Goal: Information Seeking & Learning: Learn about a topic

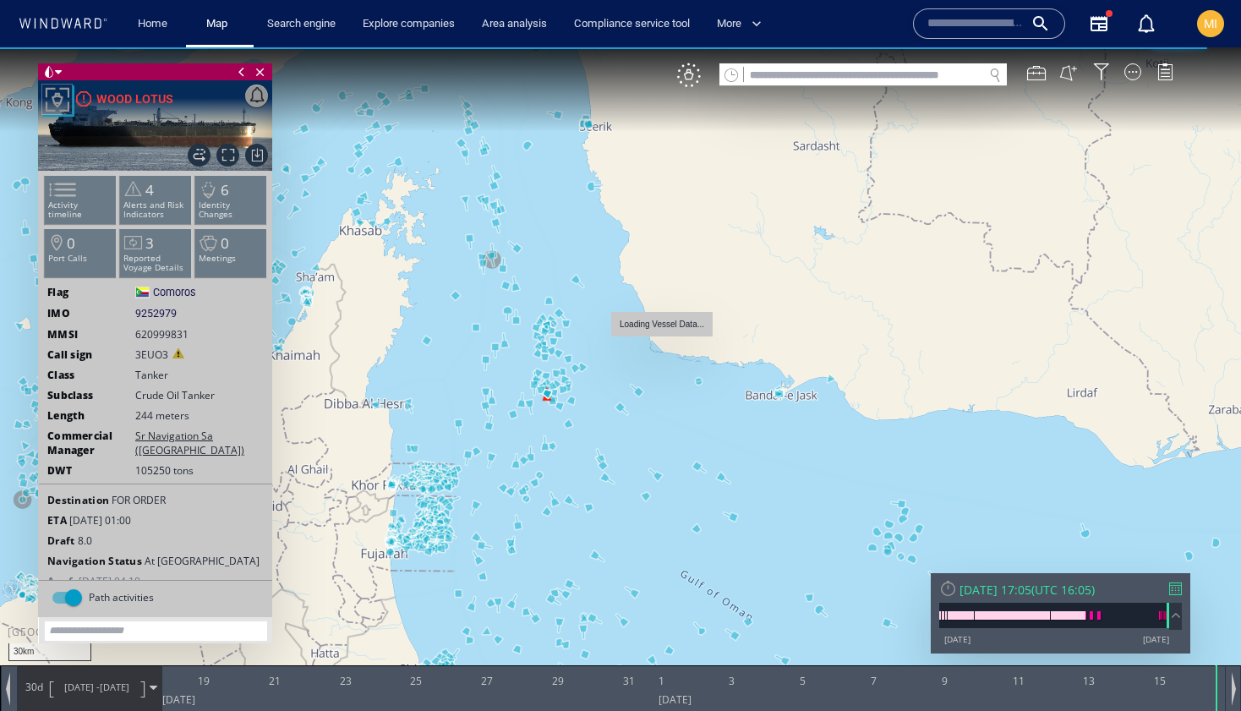
drag, startPoint x: 600, startPoint y: 402, endPoint x: 660, endPoint y: 340, distance: 86.7
click at [661, 340] on canvas "Map" at bounding box center [620, 370] width 1241 height 647
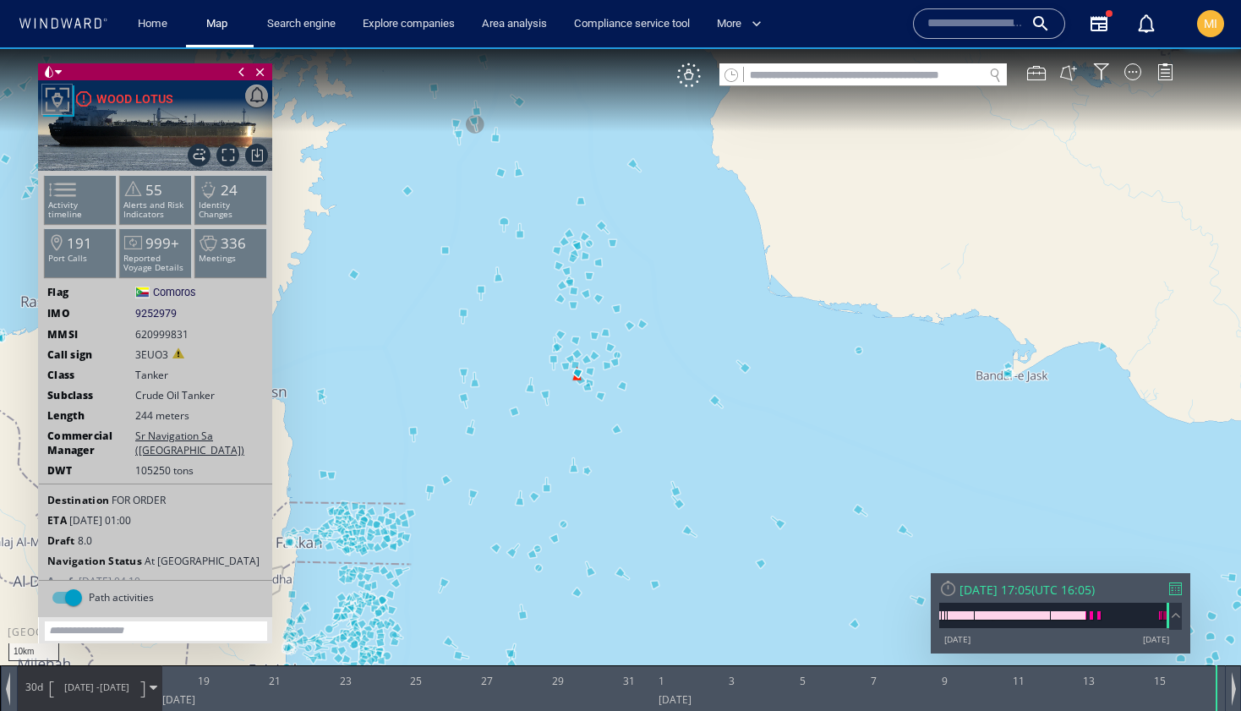
drag, startPoint x: 624, startPoint y: 355, endPoint x: 671, endPoint y: 387, distance: 57.2
click at [672, 387] on canvas "Map" at bounding box center [620, 370] width 1241 height 647
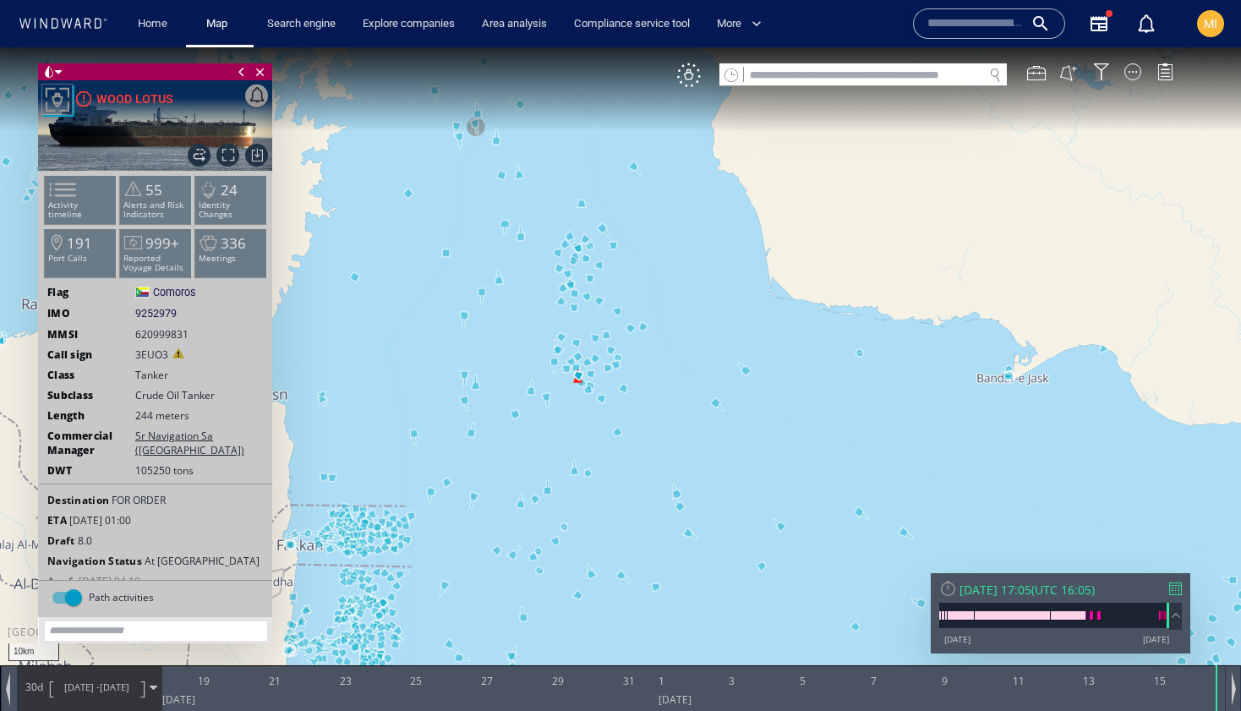
drag, startPoint x: 671, startPoint y: 389, endPoint x: 616, endPoint y: 328, distance: 82.6
click at [618, 328] on canvas "Map" at bounding box center [620, 370] width 1241 height 647
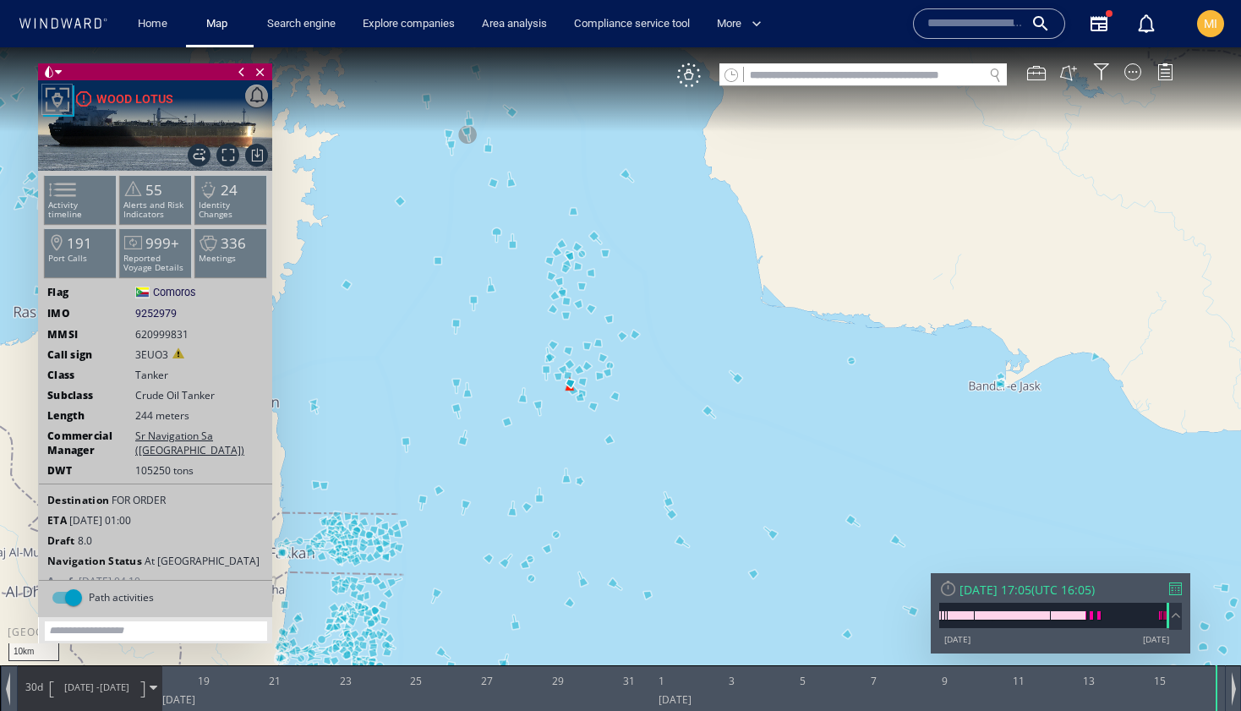
drag, startPoint x: 615, startPoint y: 328, endPoint x: 663, endPoint y: 401, distance: 87.2
click at [664, 400] on canvas "Map" at bounding box center [620, 370] width 1241 height 647
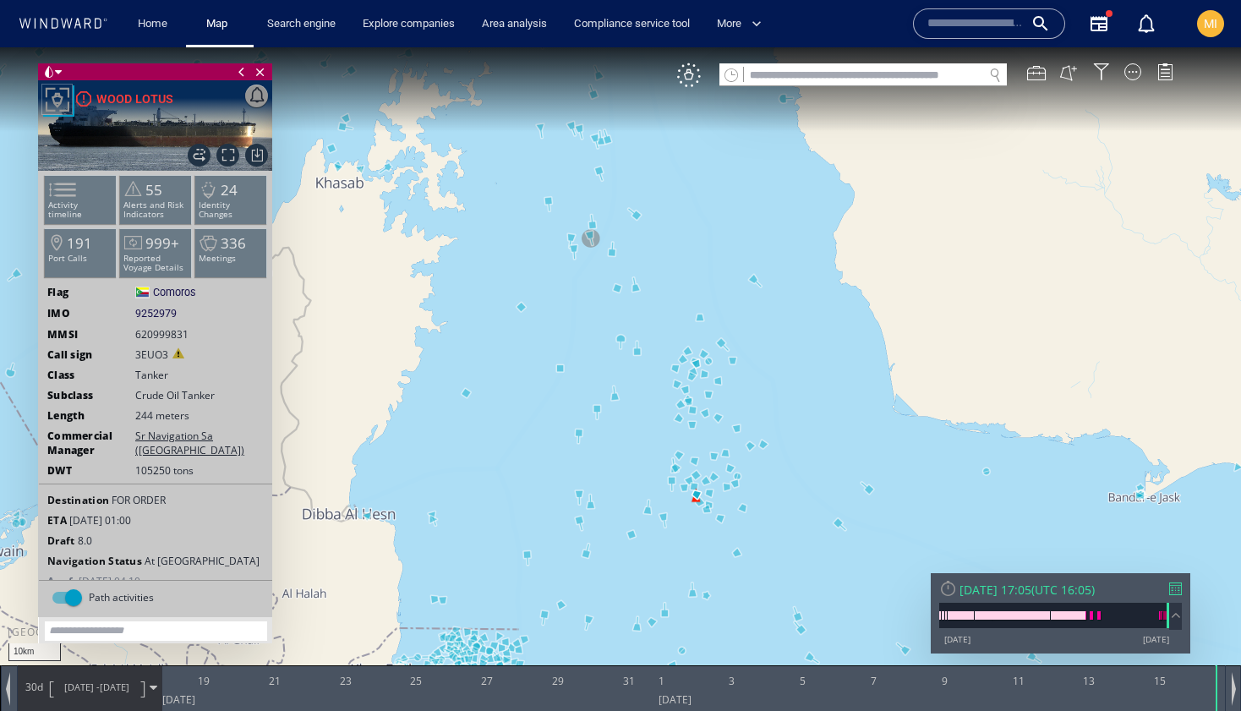
drag, startPoint x: 649, startPoint y: 435, endPoint x: 599, endPoint y: 293, distance: 151.6
click at [603, 293] on canvas "Map" at bounding box center [620, 370] width 1241 height 647
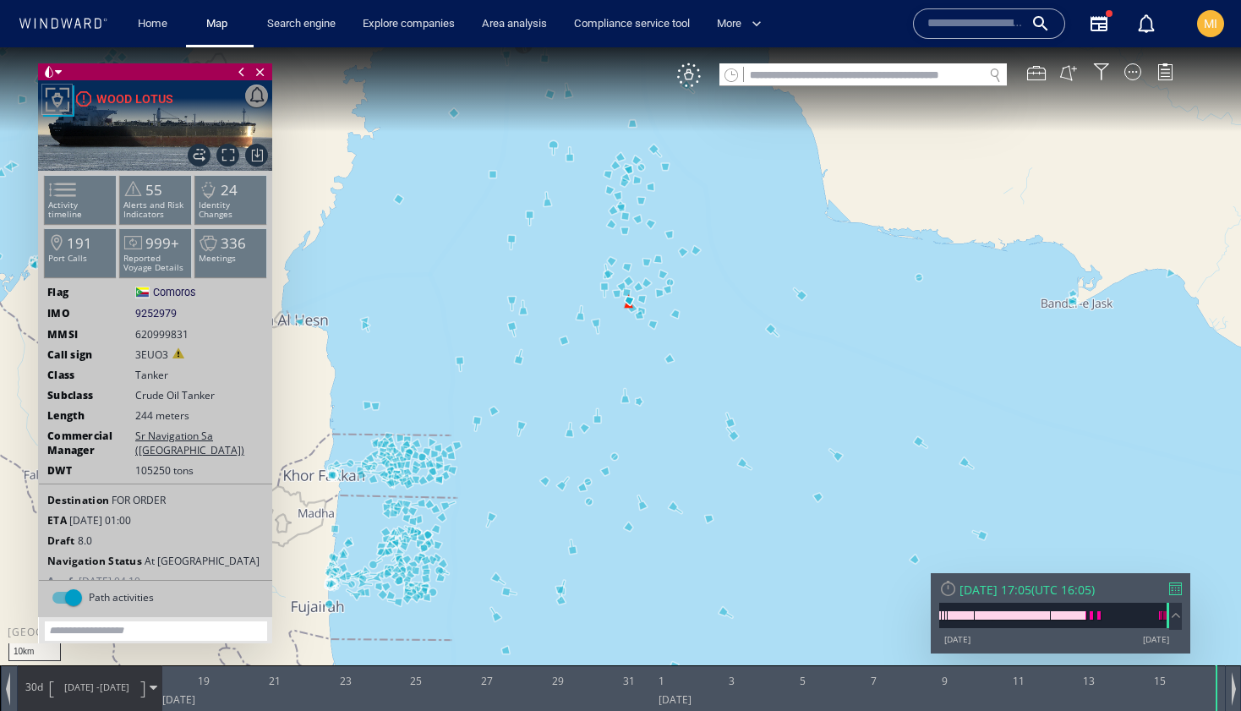
drag, startPoint x: 604, startPoint y: 359, endPoint x: 589, endPoint y: 397, distance: 41.5
click at [589, 397] on canvas "Map" at bounding box center [620, 370] width 1241 height 647
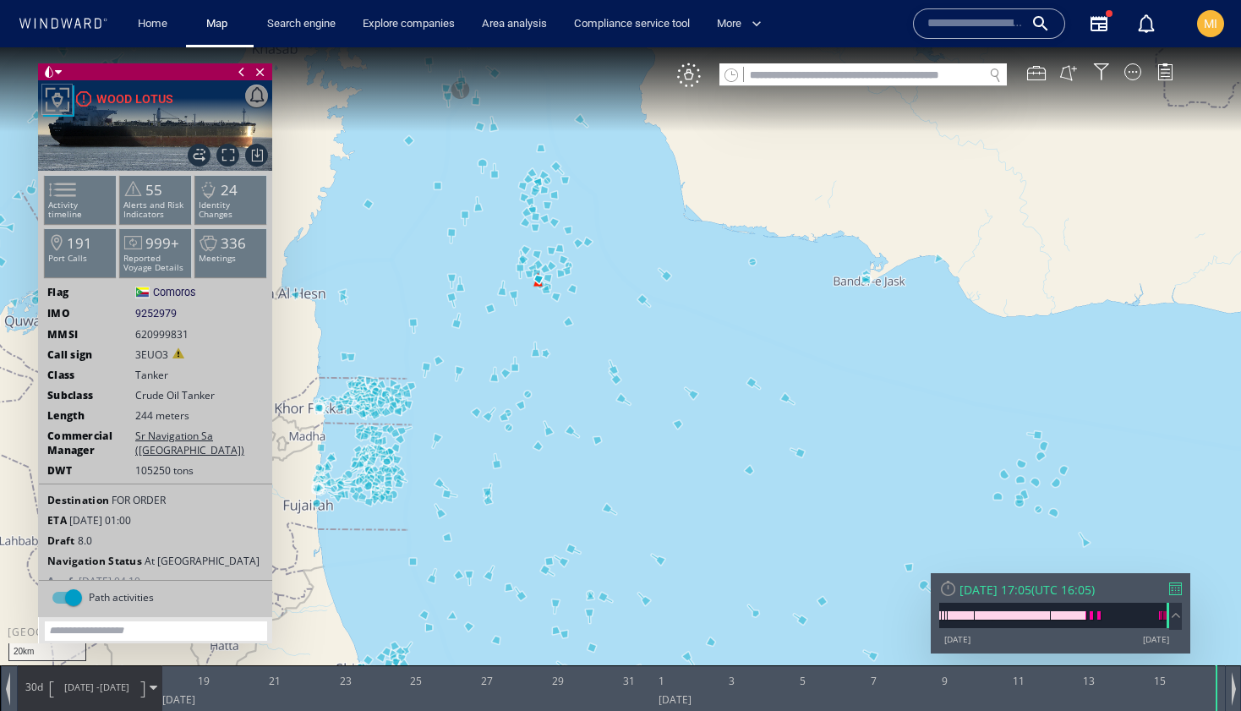
drag, startPoint x: 797, startPoint y: 271, endPoint x: 717, endPoint y: 241, distance: 85.9
click at [717, 241] on canvas "Map" at bounding box center [620, 370] width 1241 height 647
click at [1136, 71] on div at bounding box center [1133, 71] width 17 height 17
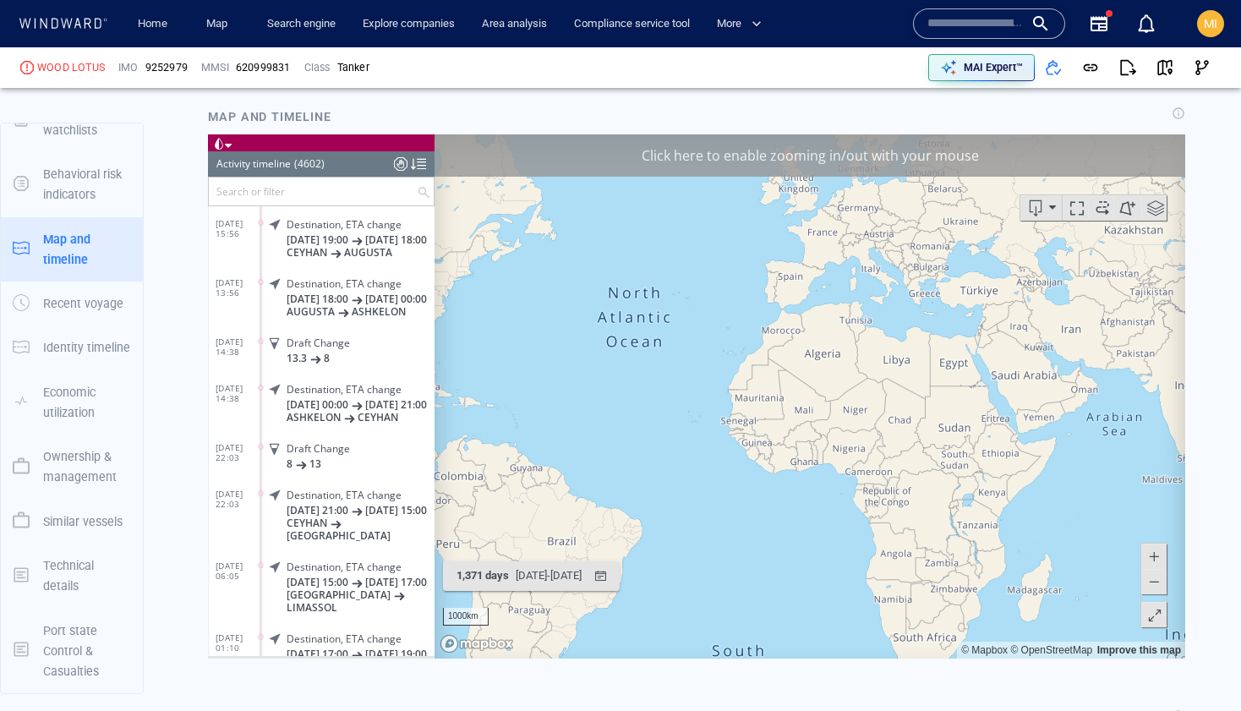
scroll to position [1541, 0]
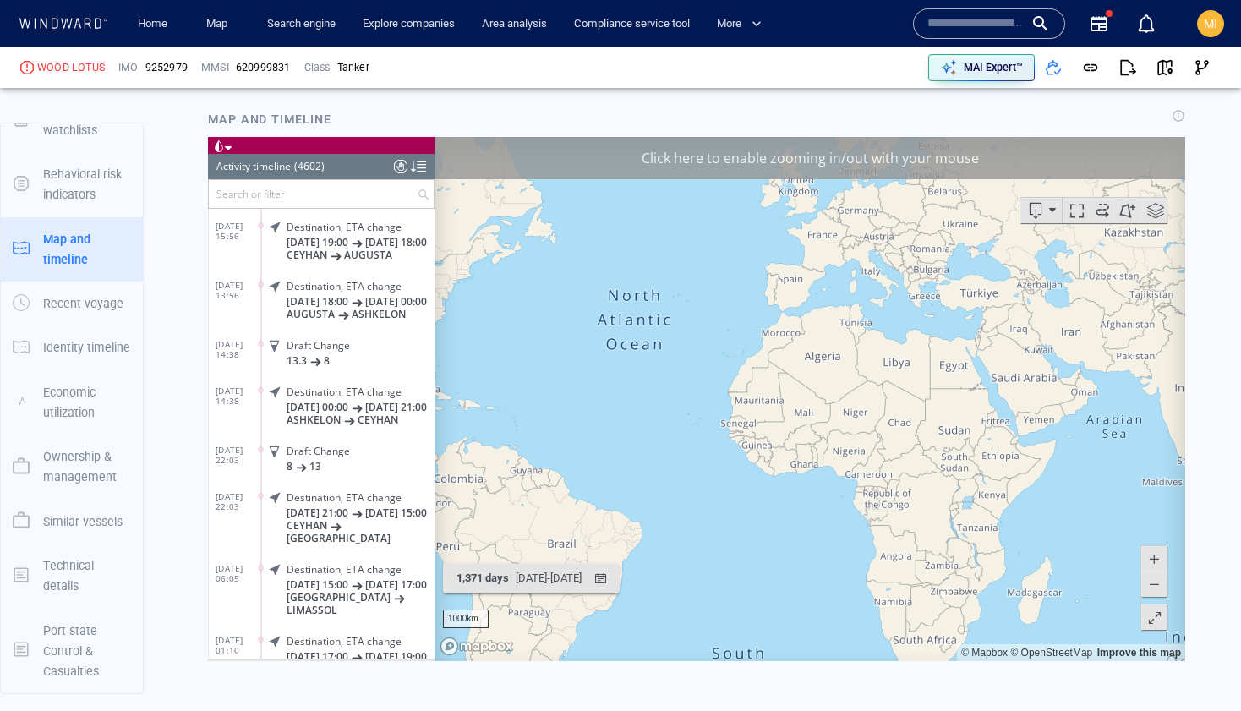
click at [801, 158] on div "Click here to enable zooming in/out with your mouse" at bounding box center [810, 157] width 751 height 42
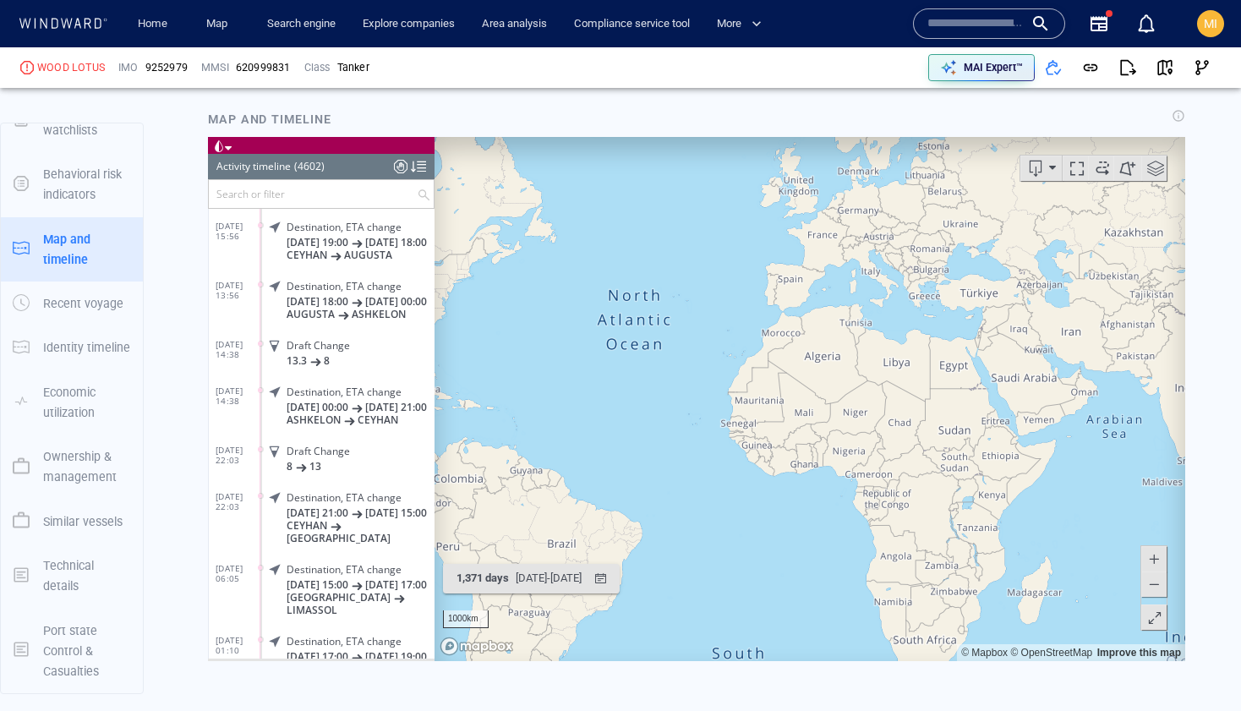
drag, startPoint x: 862, startPoint y: 379, endPoint x: 689, endPoint y: 377, distance: 173.3
click at [693, 377] on canvas "Map" at bounding box center [810, 398] width 751 height 524
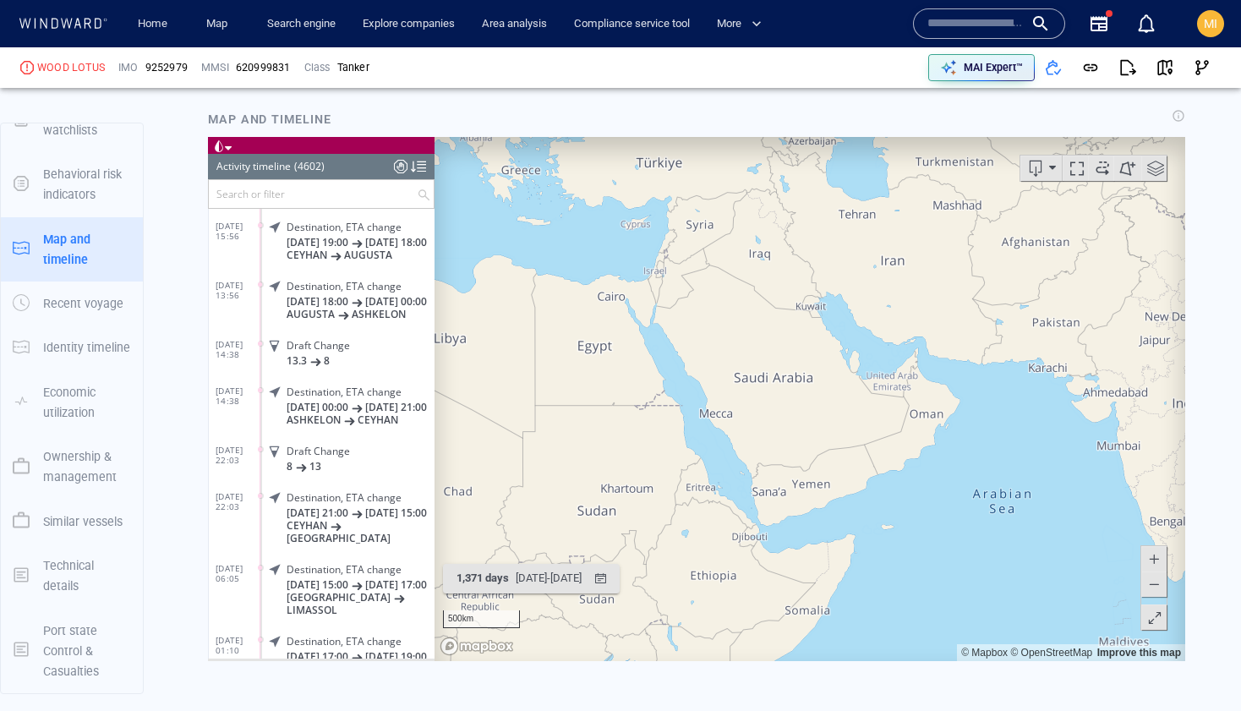
drag, startPoint x: 863, startPoint y: 378, endPoint x: 787, endPoint y: 369, distance: 76.7
click at [788, 369] on canvas "Map" at bounding box center [810, 398] width 751 height 524
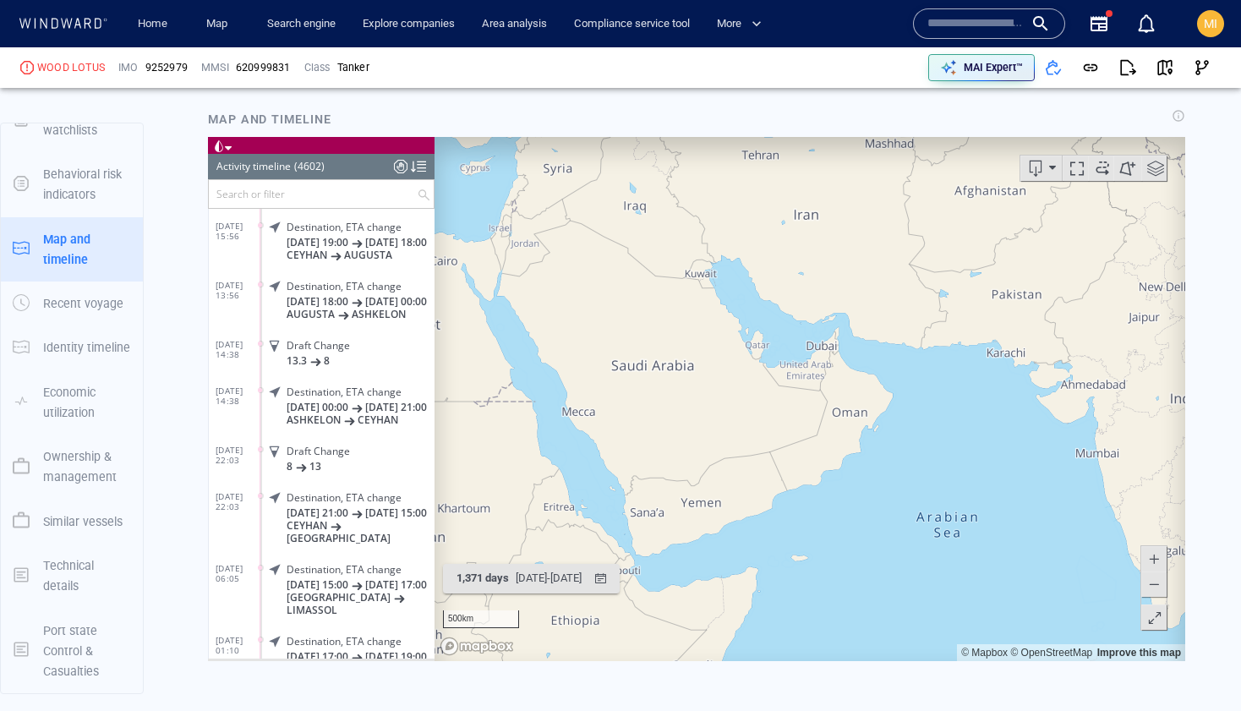
click at [1105, 165] on span at bounding box center [1102, 167] width 25 height 25
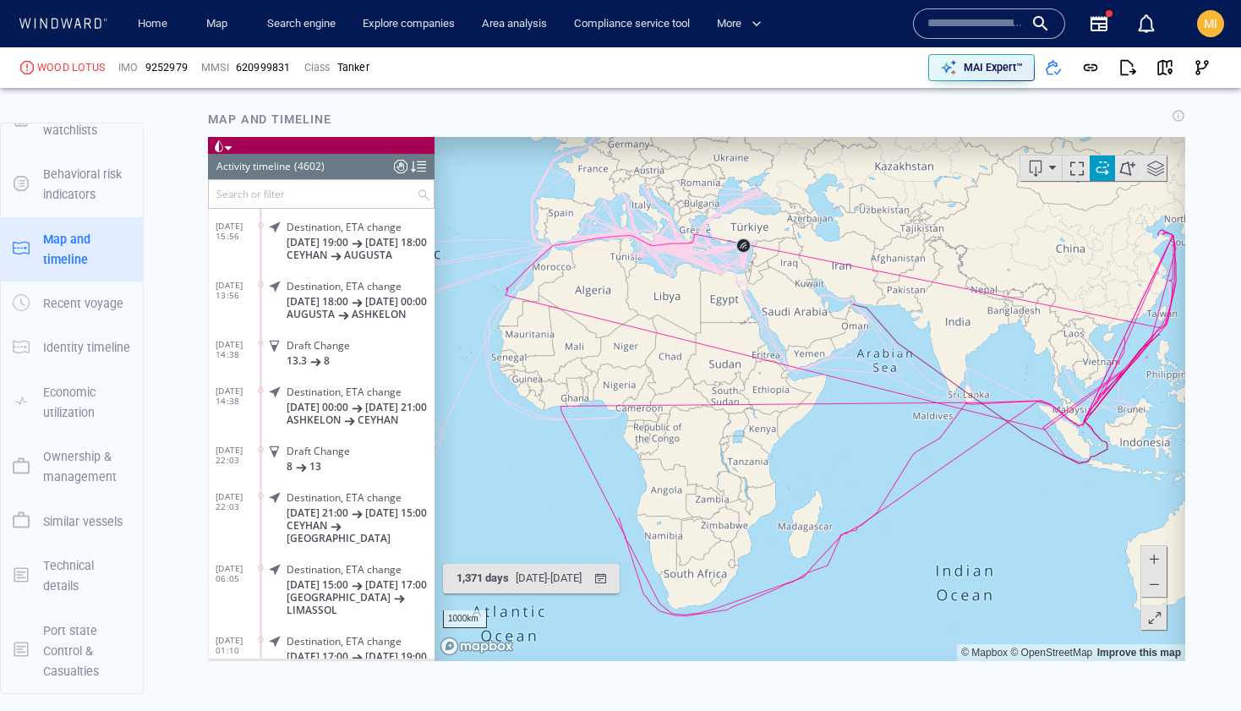
drag, startPoint x: 629, startPoint y: 370, endPoint x: 749, endPoint y: 314, distance: 132.8
click at [749, 314] on canvas "Map" at bounding box center [810, 398] width 751 height 524
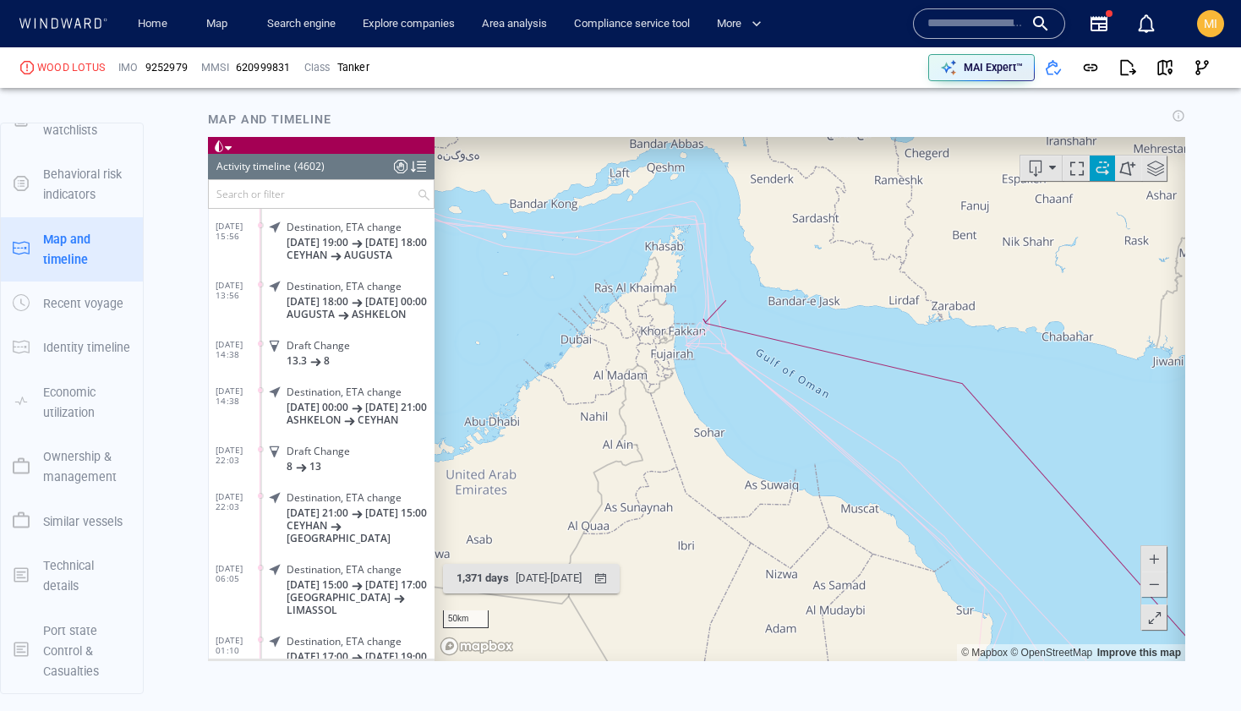
drag, startPoint x: 617, startPoint y: 350, endPoint x: 723, endPoint y: 350, distance: 105.7
click at [724, 350] on canvas "Map" at bounding box center [810, 398] width 751 height 524
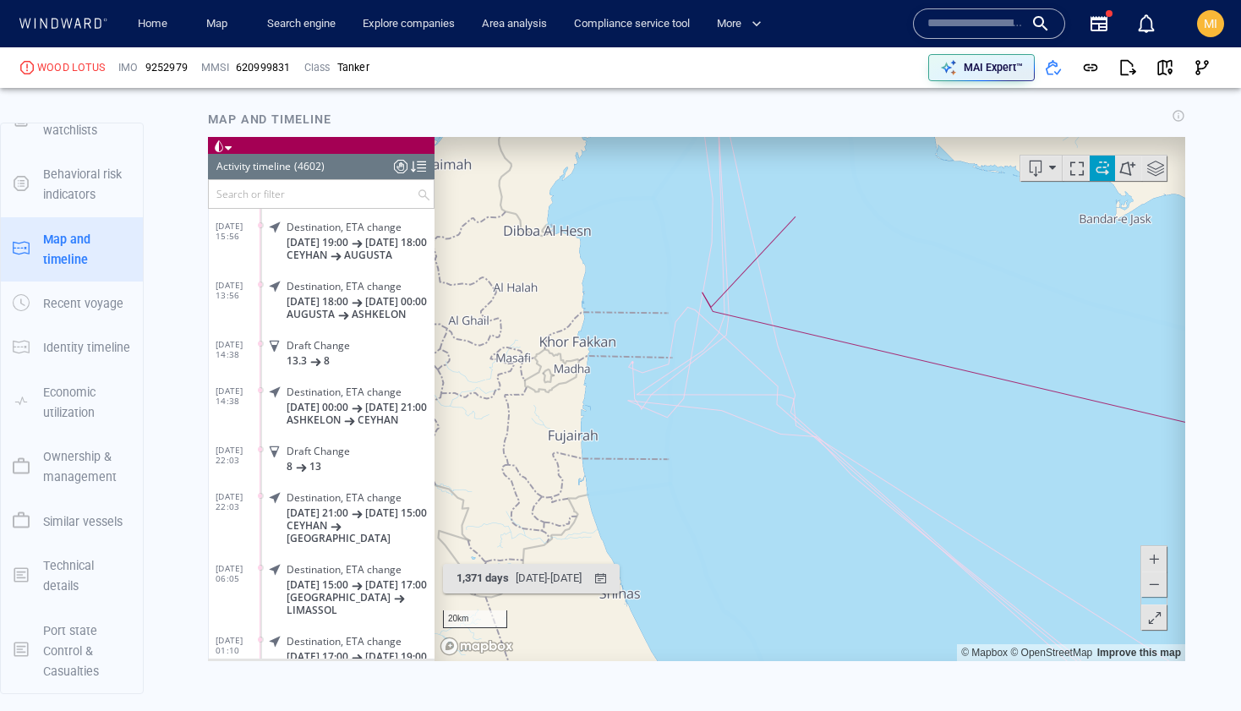
click at [724, 307] on canvas "Map" at bounding box center [810, 398] width 751 height 524
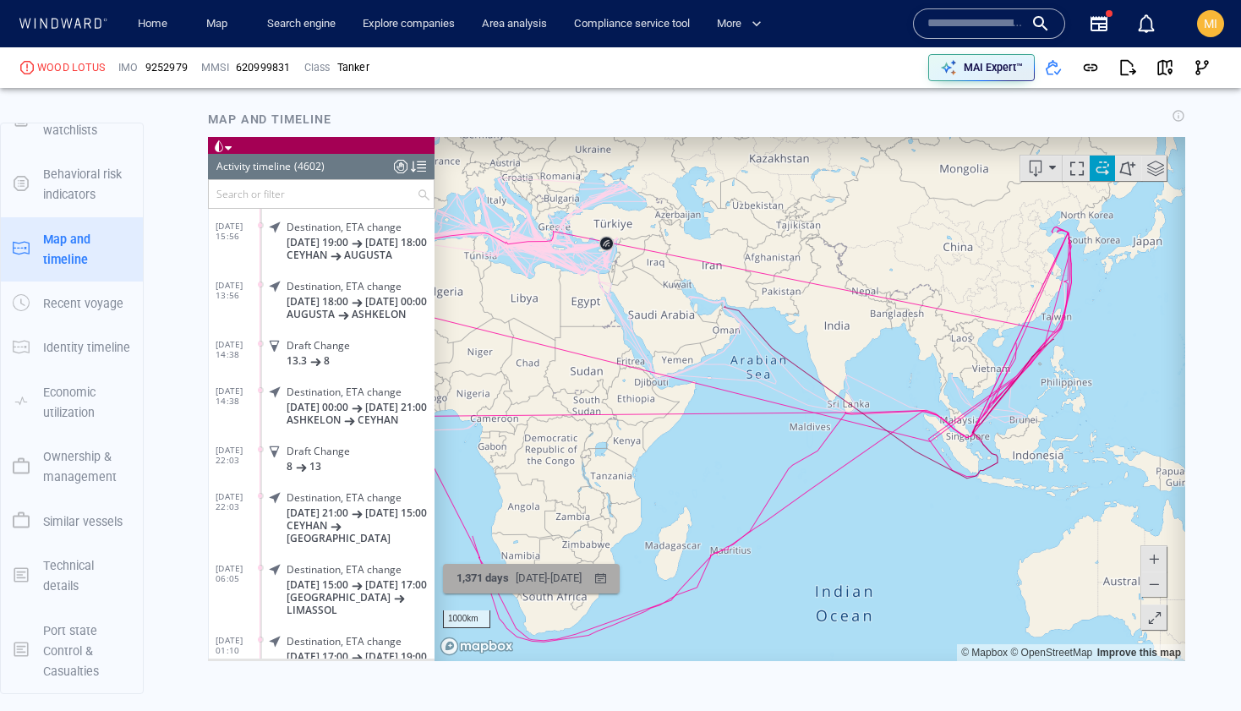
click at [578, 583] on div "25/11/2021 - 27/08/2025" at bounding box center [548, 578] width 73 height 26
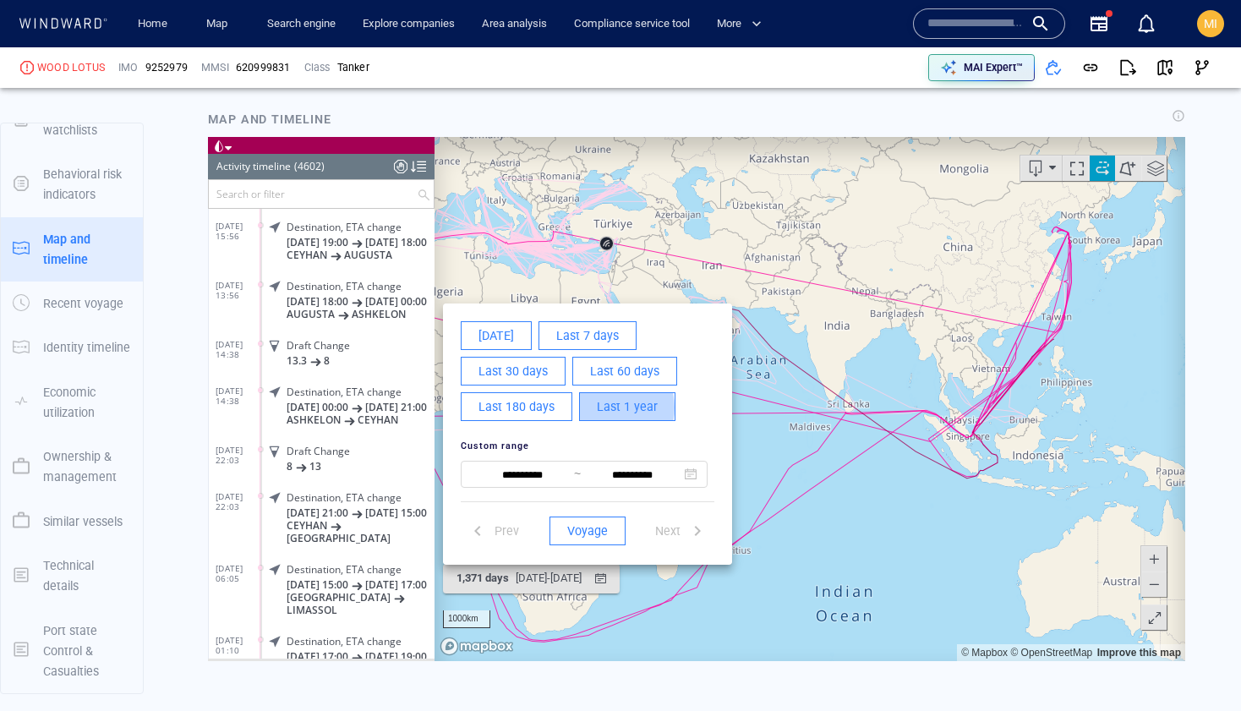
click at [605, 407] on span "Last 1 year" at bounding box center [627, 406] width 61 height 21
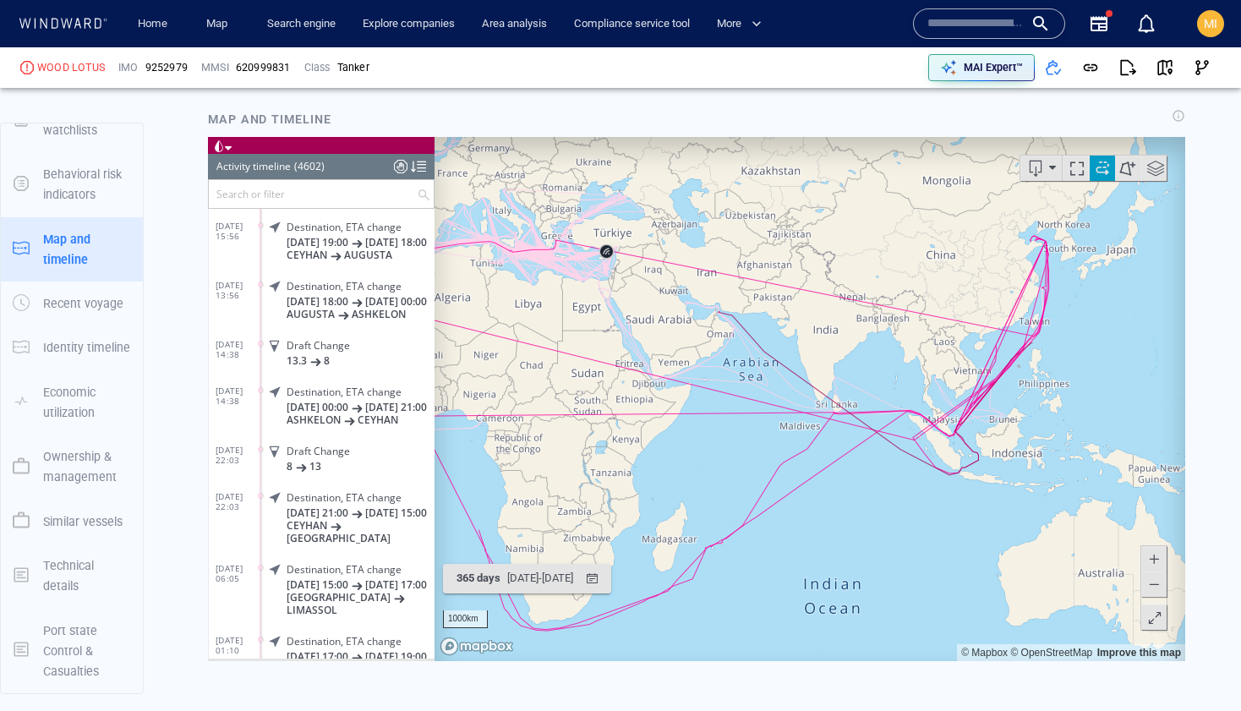
drag, startPoint x: 623, startPoint y: 413, endPoint x: 729, endPoint y: 412, distance: 105.7
click at [729, 412] on canvas "Map" at bounding box center [810, 398] width 751 height 524
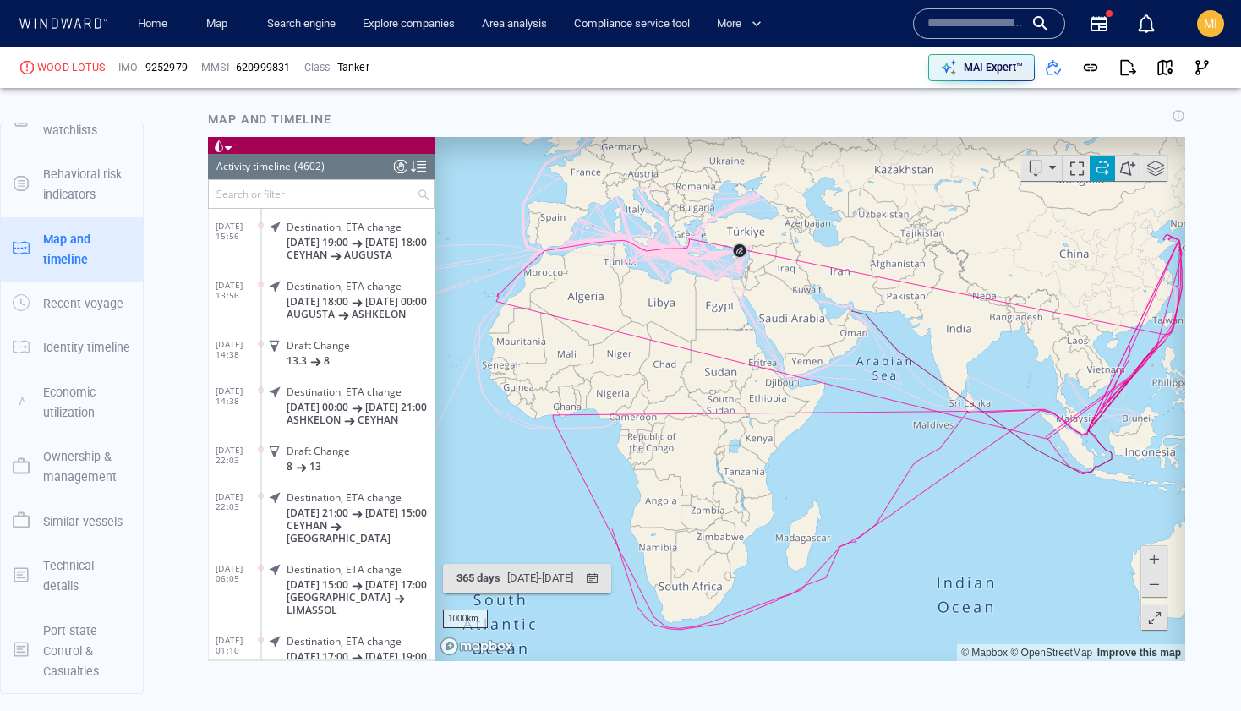
click at [1104, 172] on span at bounding box center [1102, 167] width 25 height 25
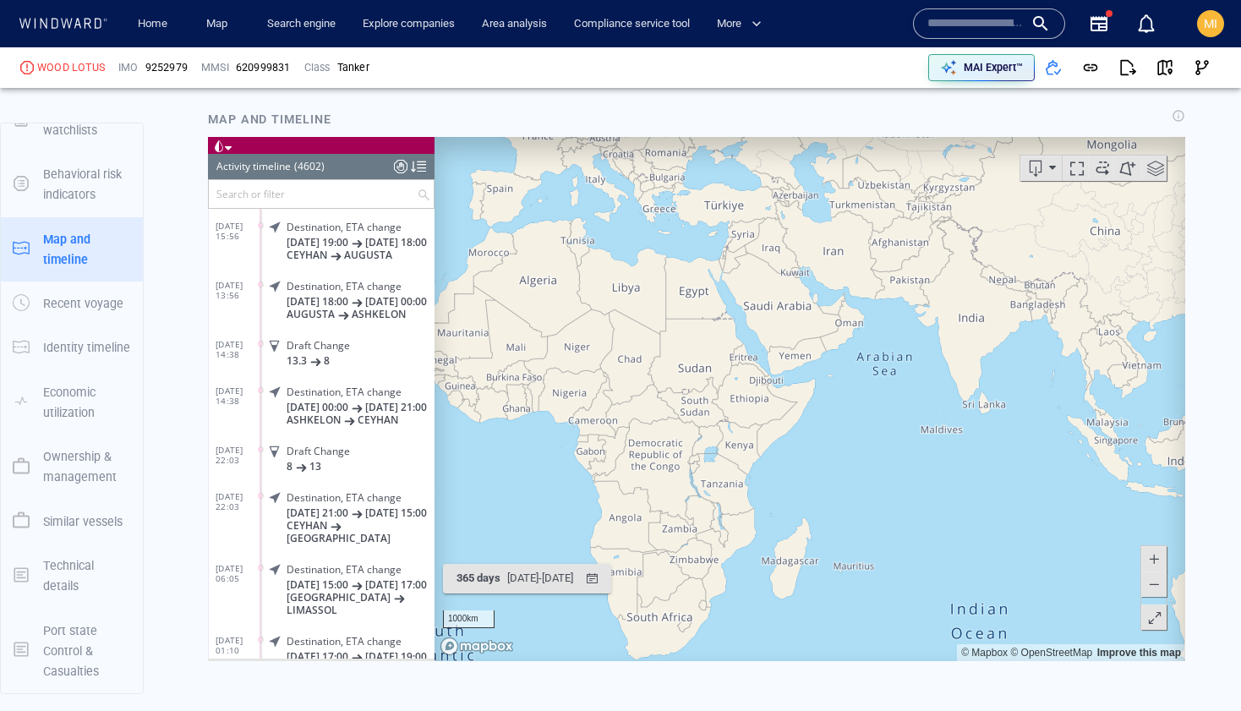
drag, startPoint x: 882, startPoint y: 395, endPoint x: 824, endPoint y: 388, distance: 58.7
click at [824, 388] on canvas "Map" at bounding box center [810, 398] width 751 height 524
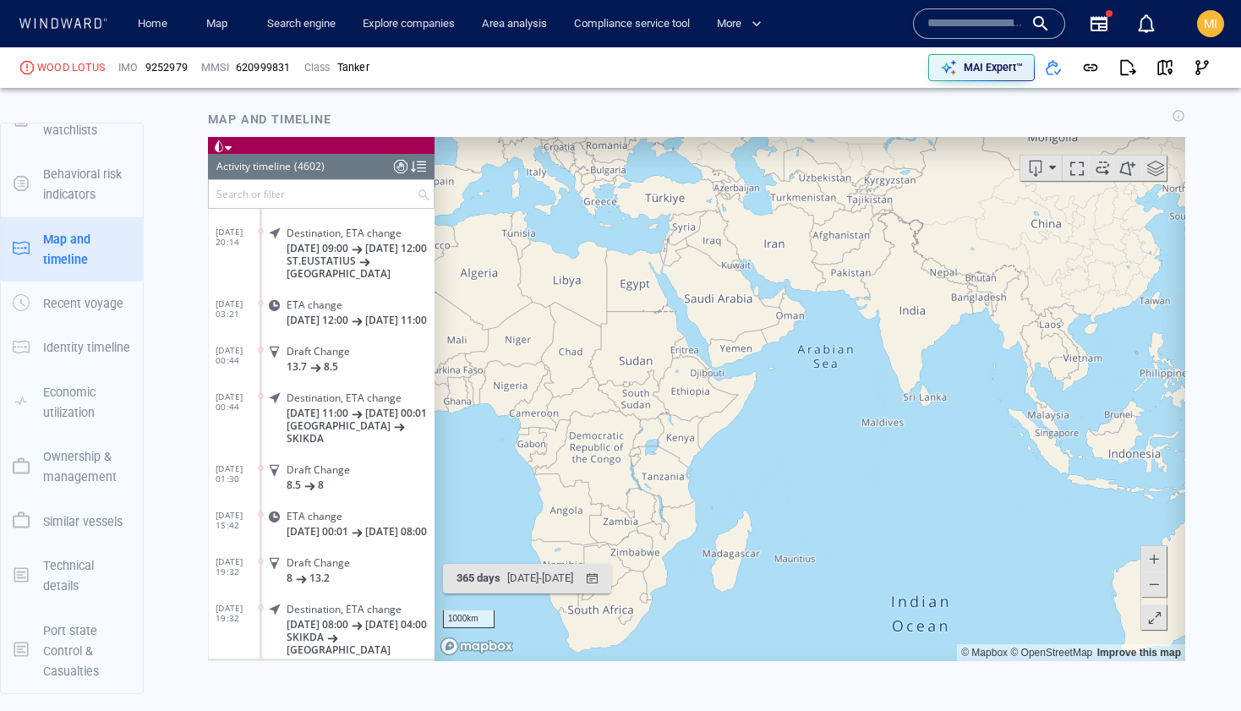
scroll to position [7158, 0]
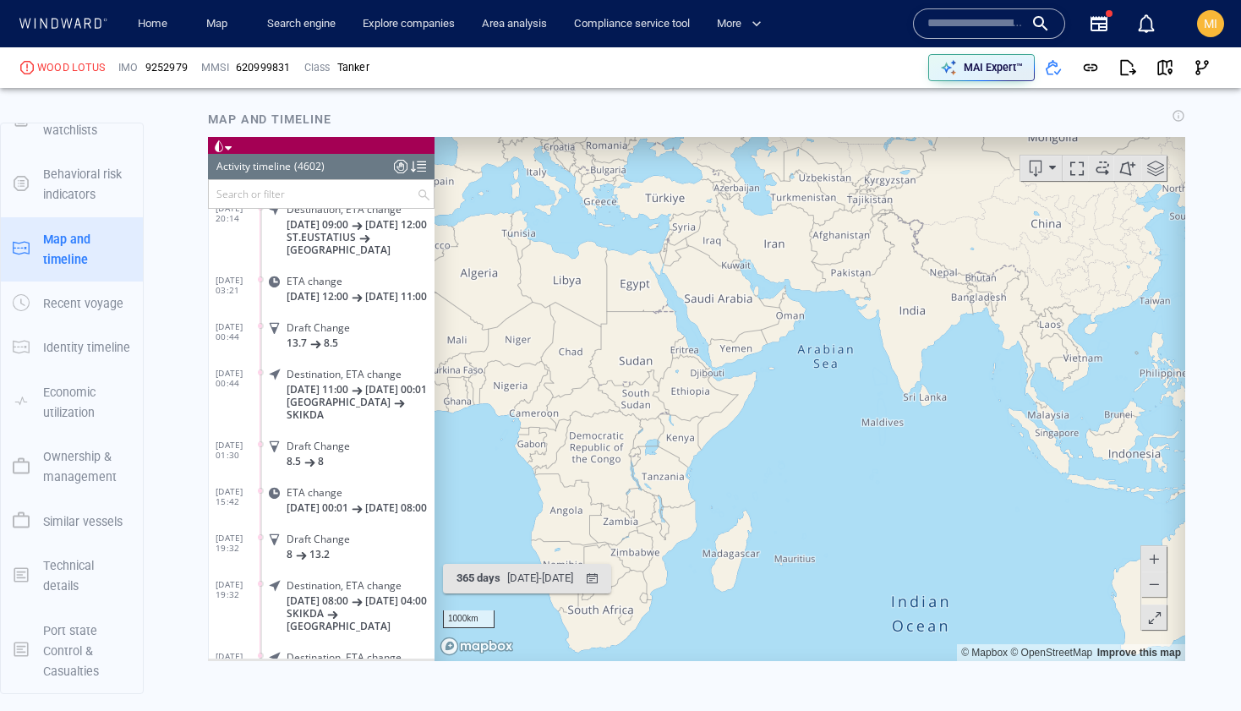
click at [349, 192] on input "text" at bounding box center [313, 193] width 208 height 28
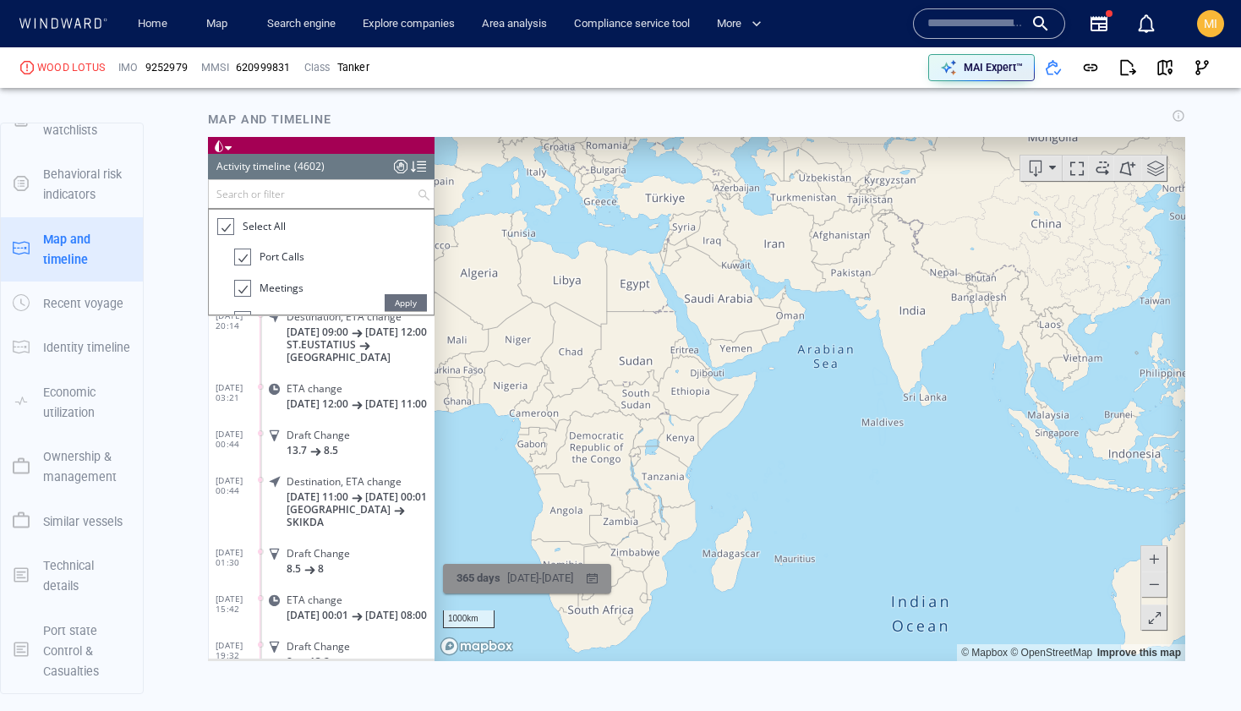
click at [558, 575] on div "16/09/2024 - 16/09/2025" at bounding box center [540, 578] width 73 height 26
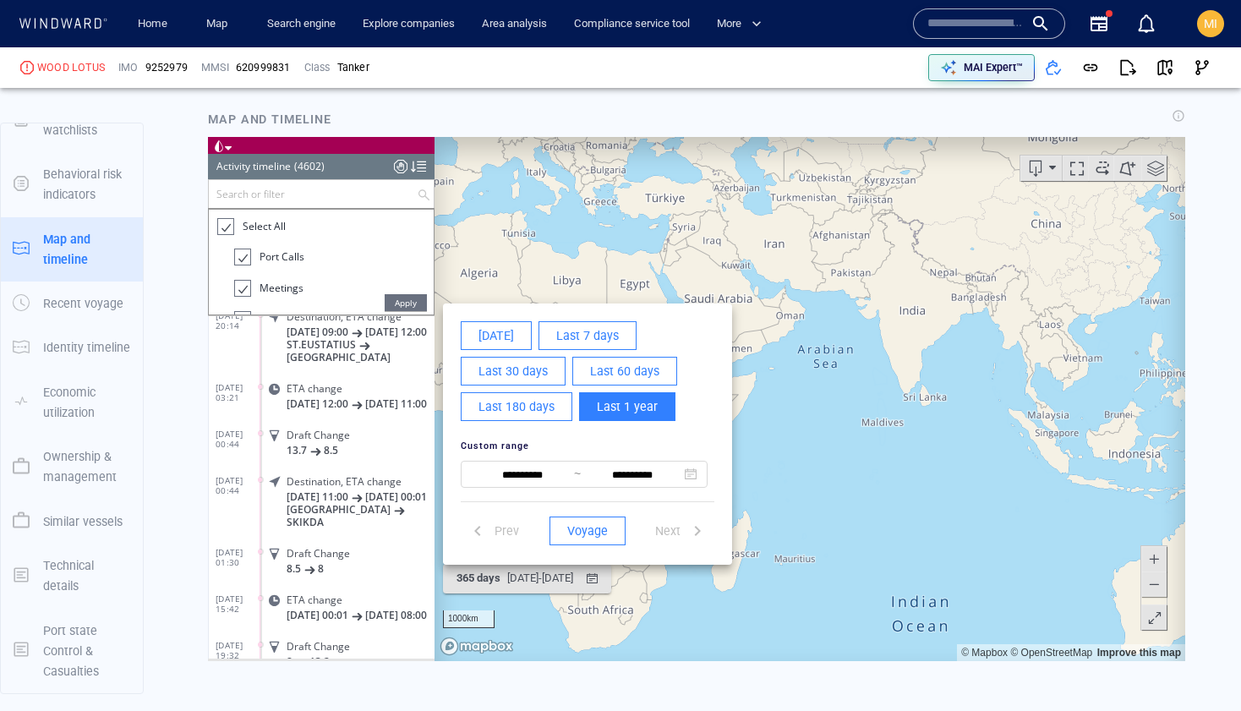
click at [948, 233] on div at bounding box center [696, 398] width 977 height 524
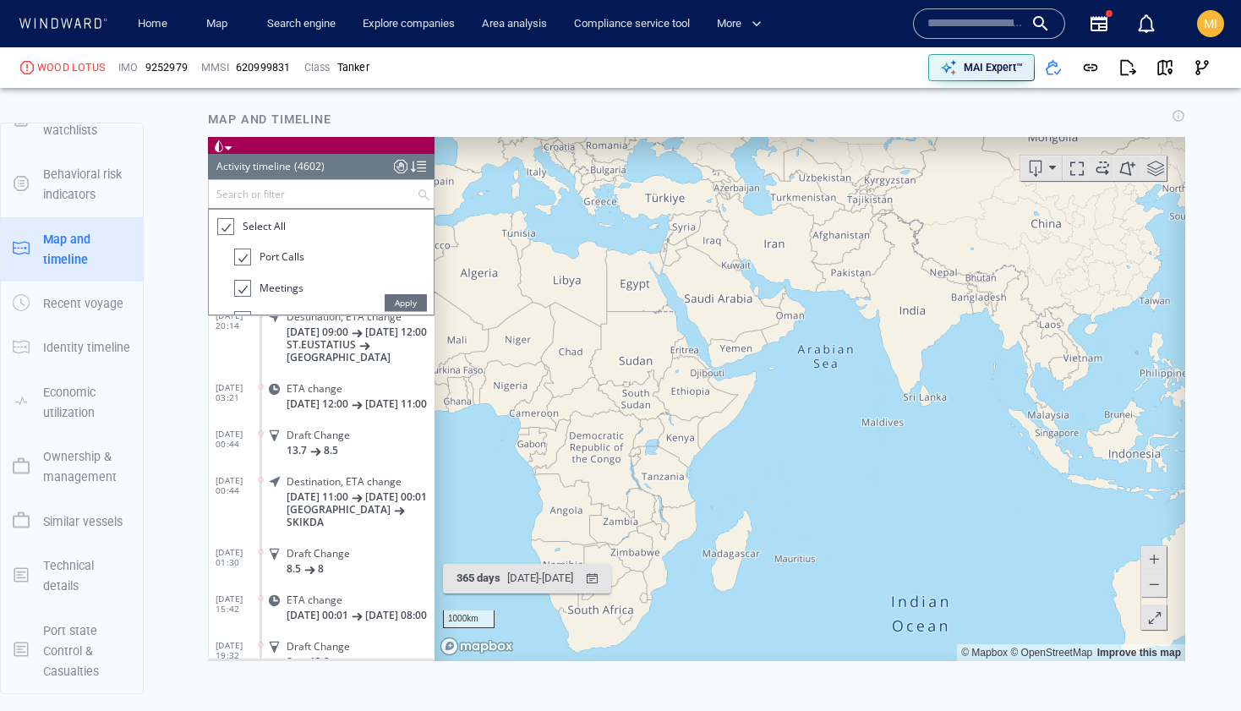
click at [1033, 168] on span at bounding box center [1035, 167] width 25 height 25
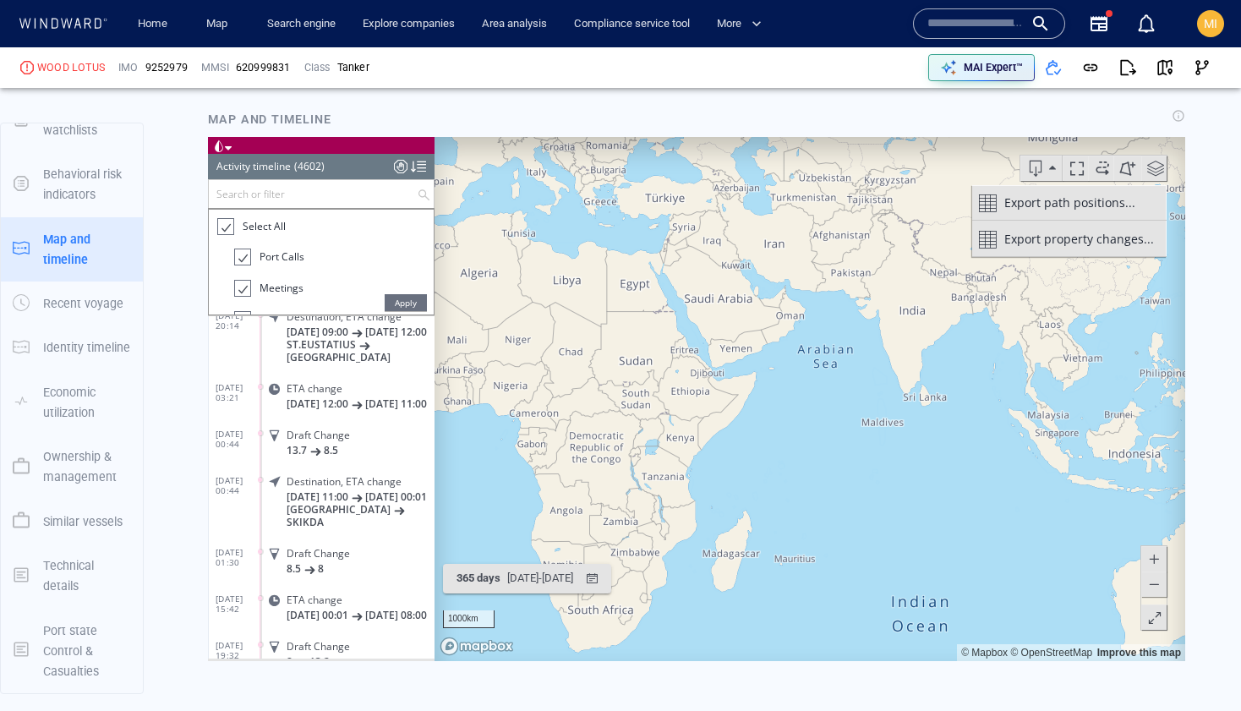
click at [1050, 240] on span "Export property changes..." at bounding box center [1080, 239] width 150 height 34
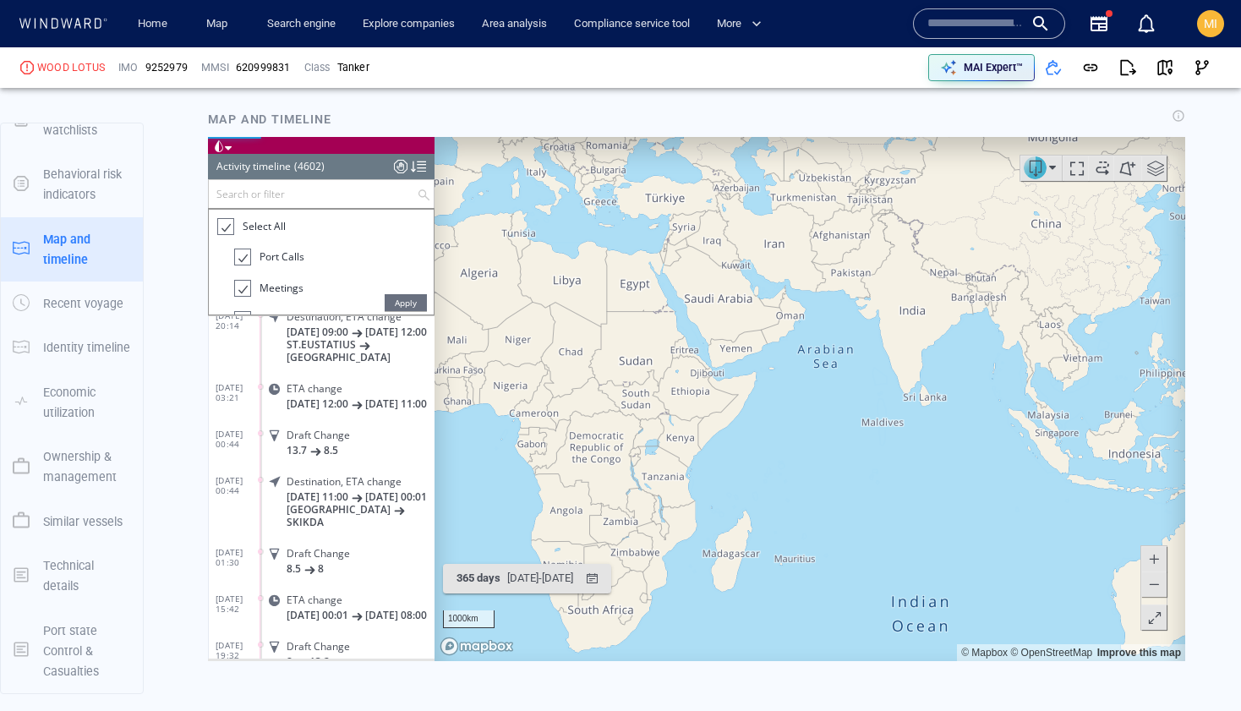
click at [1050, 240] on canvas "Map" at bounding box center [810, 398] width 751 height 524
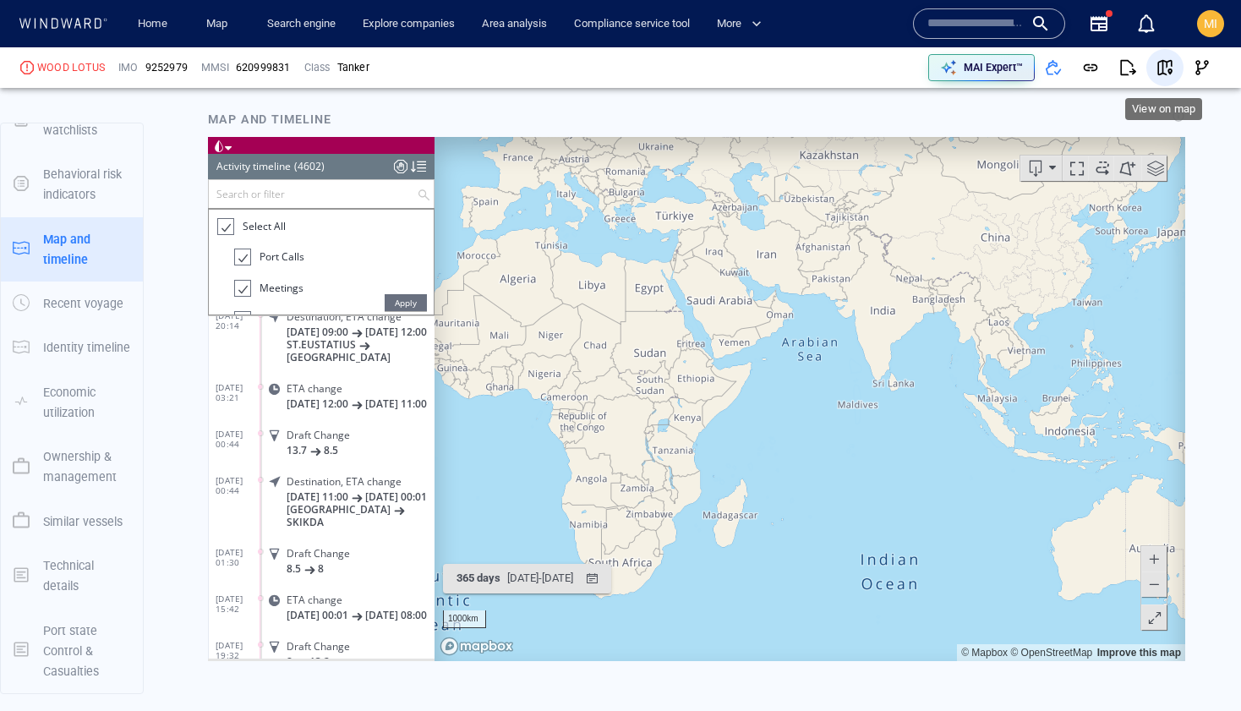
click at [1166, 66] on span "button" at bounding box center [1165, 67] width 17 height 17
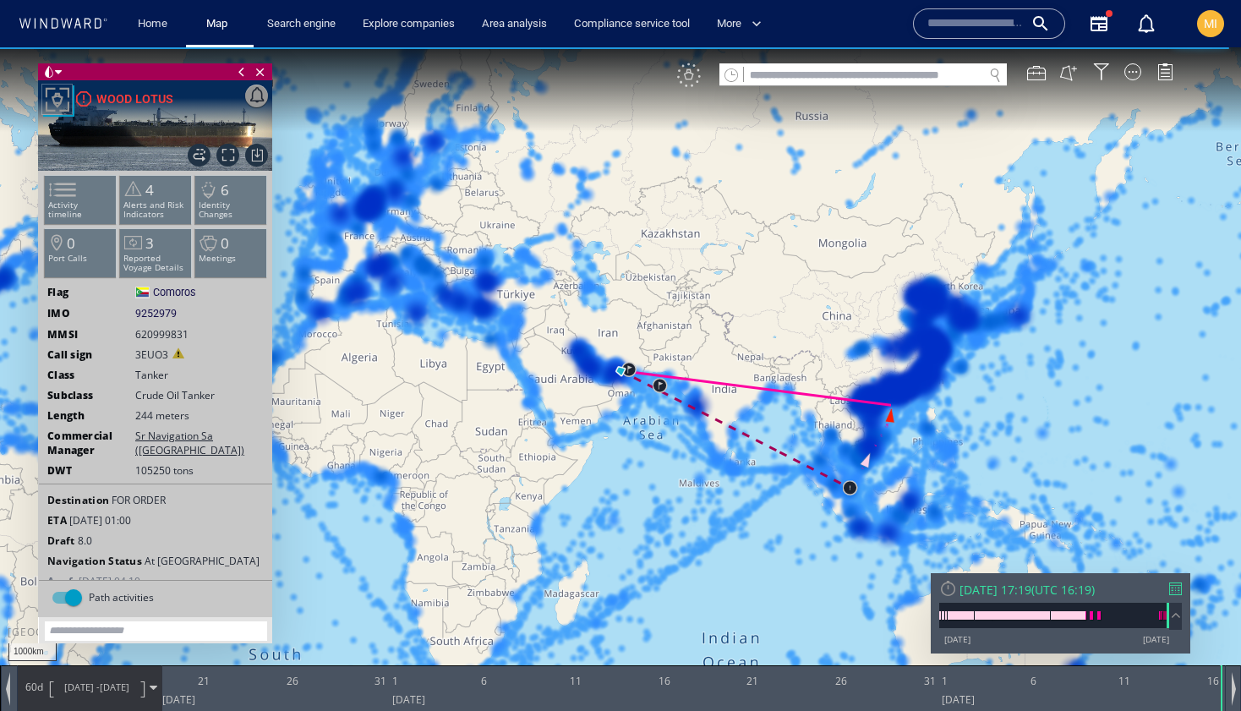
click at [695, 78] on div "VM" at bounding box center [689, 75] width 24 height 24
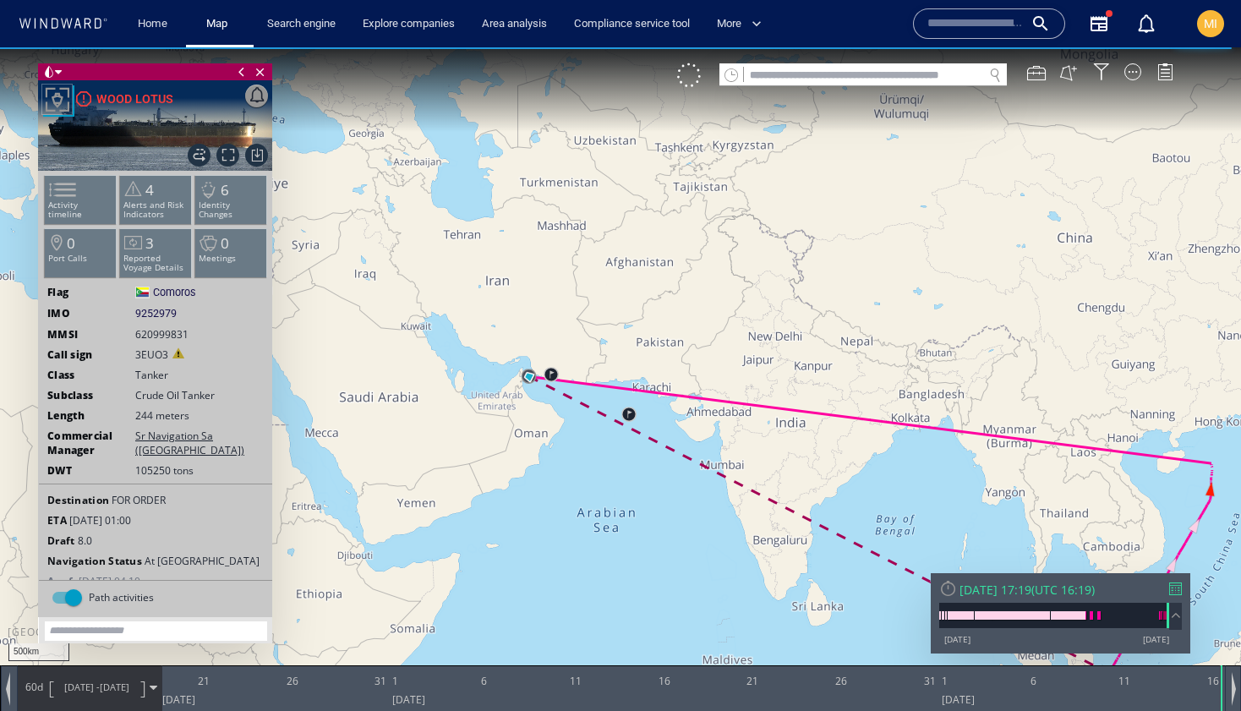
drag, startPoint x: 681, startPoint y: 367, endPoint x: 684, endPoint y: 319, distance: 48.3
click at [682, 326] on canvas "Map" at bounding box center [620, 370] width 1241 height 647
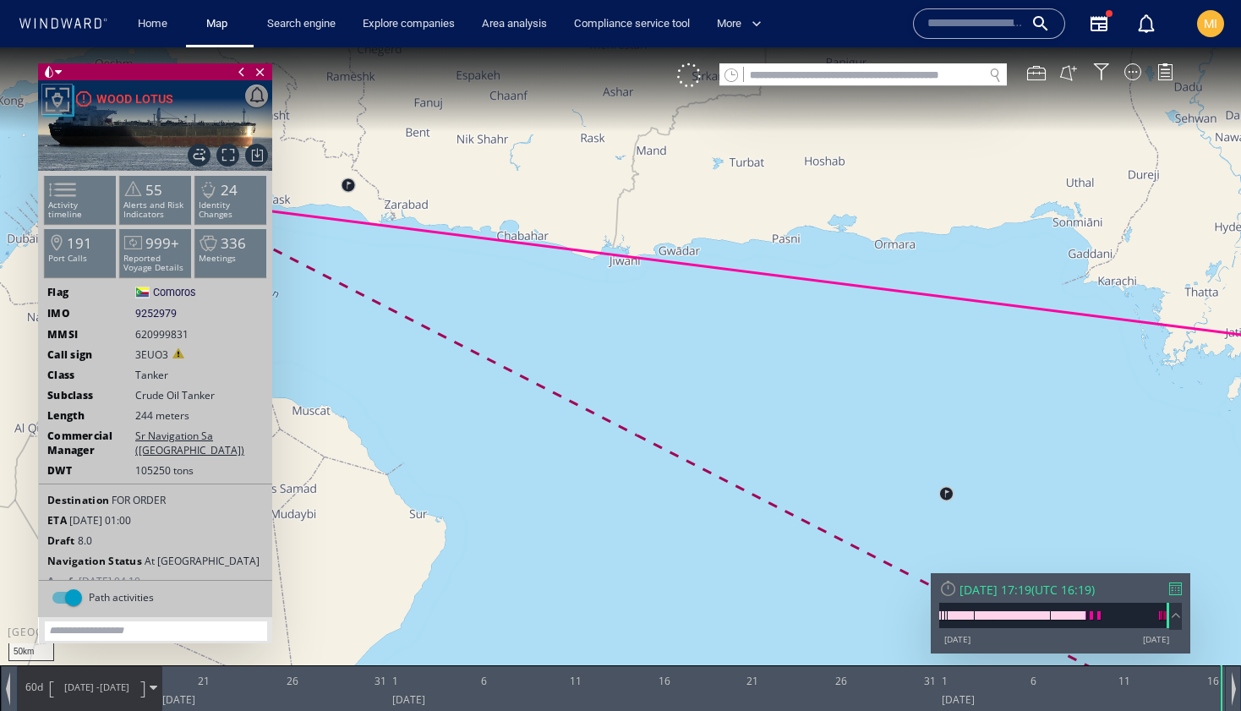
drag, startPoint x: 595, startPoint y: 352, endPoint x: 772, endPoint y: 349, distance: 176.7
click at [780, 350] on canvas "Map" at bounding box center [620, 370] width 1241 height 647
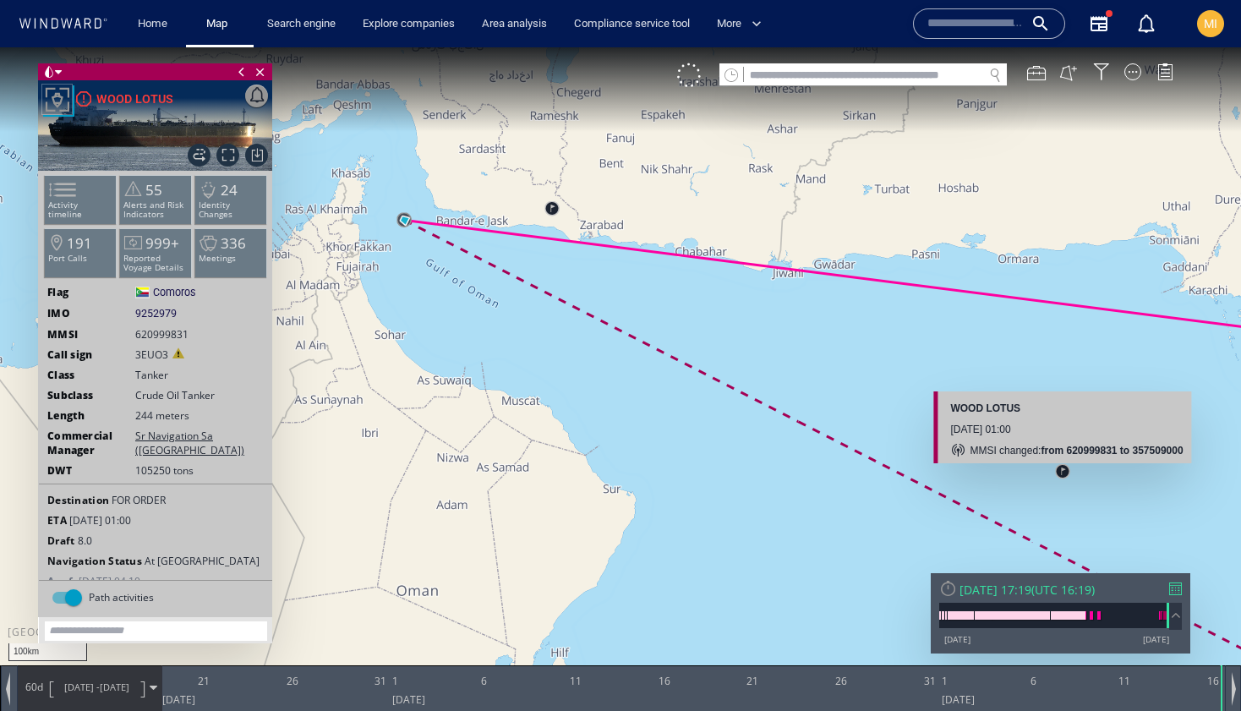
click at [1060, 468] on canvas "Map" at bounding box center [620, 370] width 1241 height 647
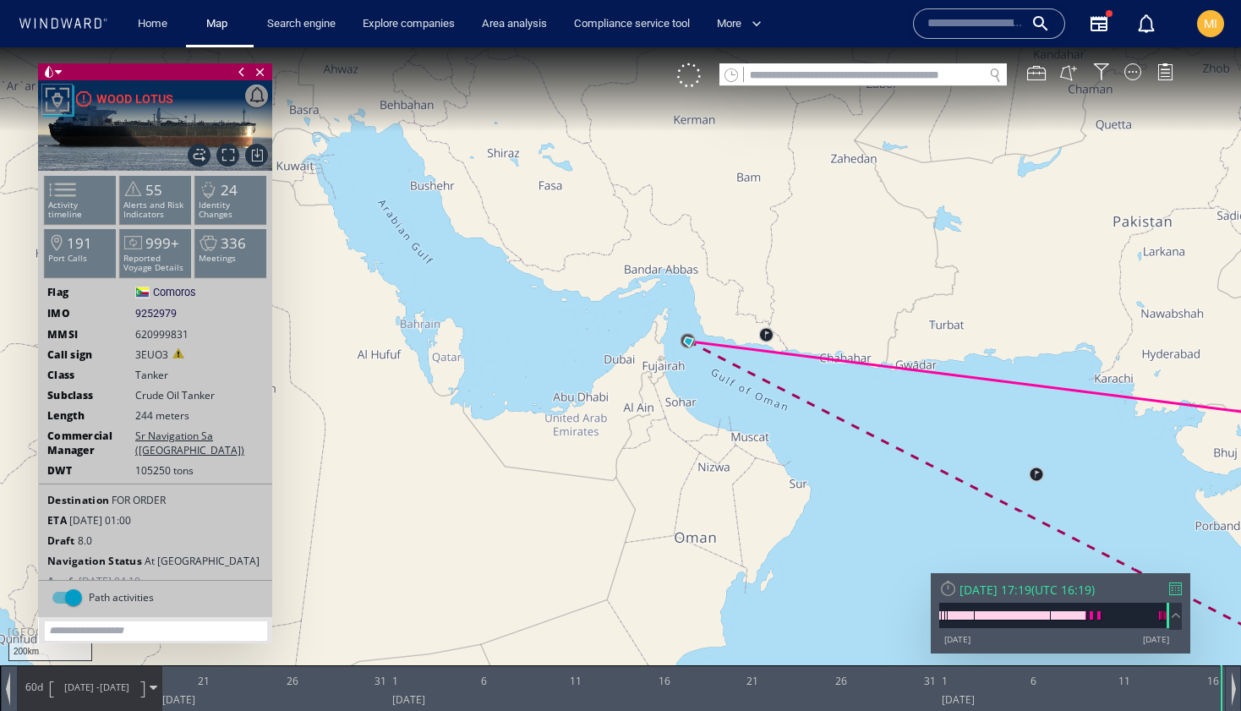
drag, startPoint x: 1008, startPoint y: 478, endPoint x: 871, endPoint y: 465, distance: 137.6
click at [871, 465] on canvas "Map" at bounding box center [620, 370] width 1241 height 647
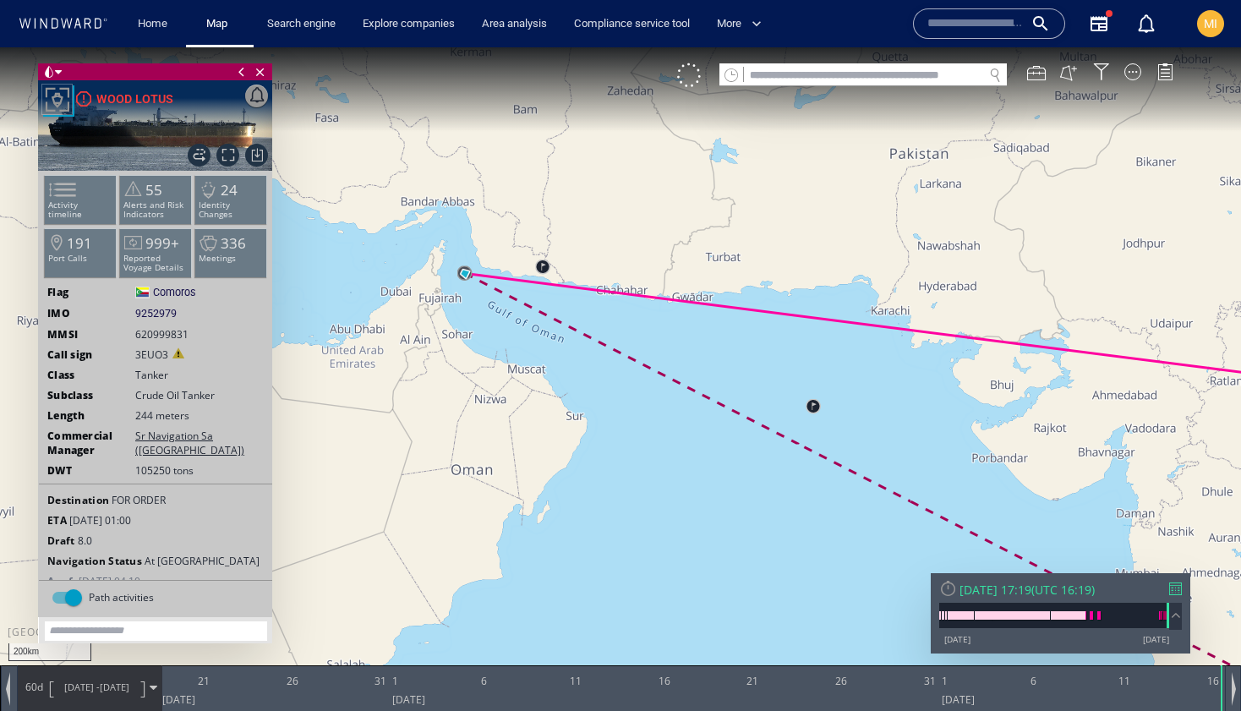
drag, startPoint x: 871, startPoint y: 465, endPoint x: 752, endPoint y: 394, distance: 138.8
click at [753, 394] on canvas "Map" at bounding box center [620, 370] width 1241 height 647
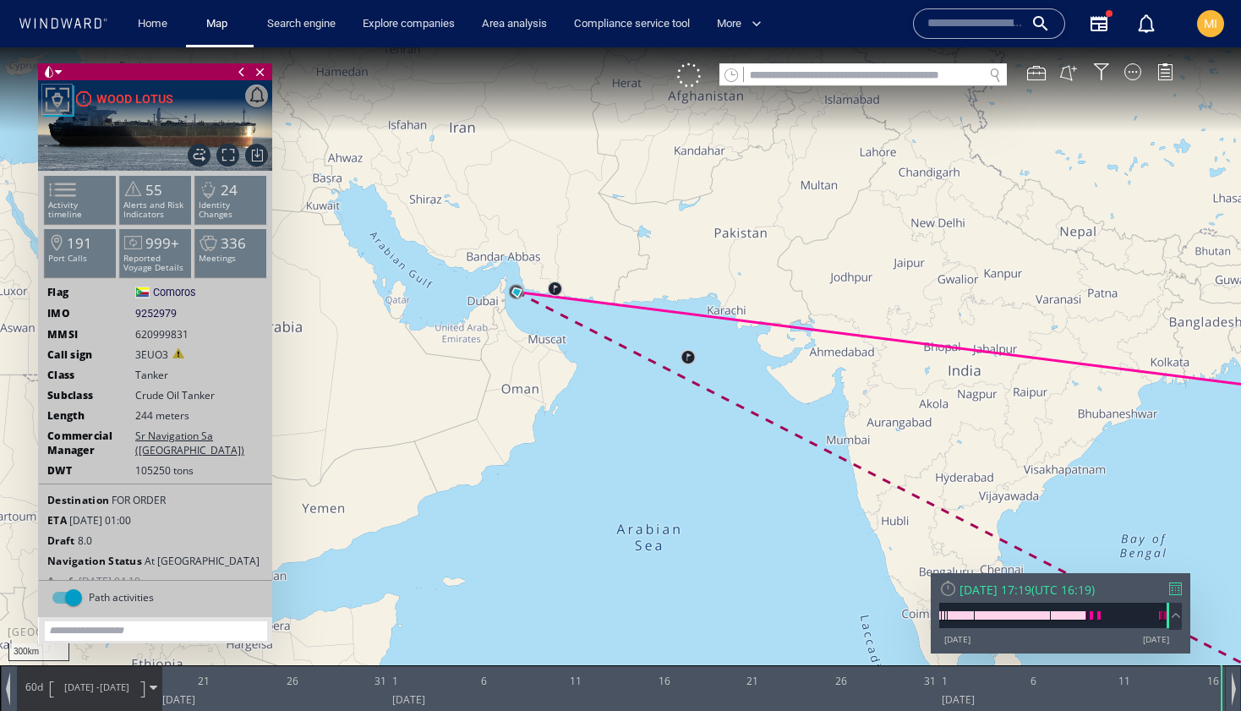
drag, startPoint x: 791, startPoint y: 413, endPoint x: 694, endPoint y: 372, distance: 104.9
click at [694, 372] on canvas "Map" at bounding box center [620, 370] width 1241 height 647
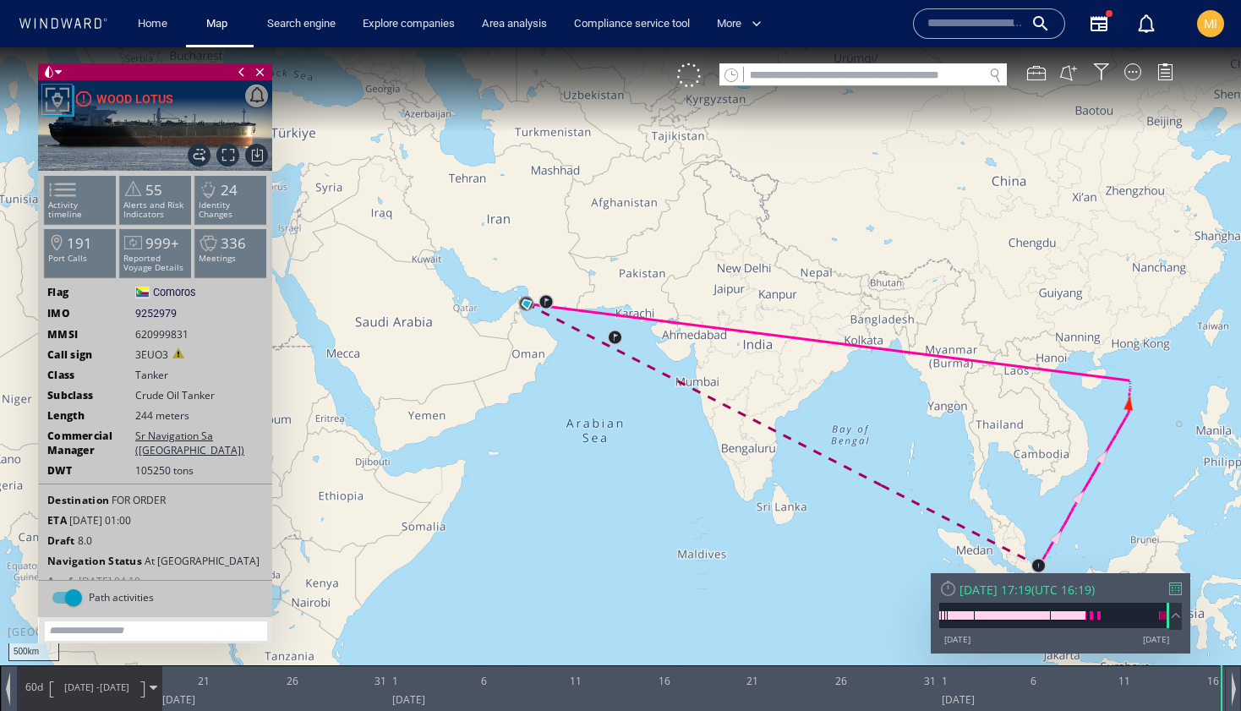
drag, startPoint x: 742, startPoint y: 391, endPoint x: 611, endPoint y: 331, distance: 143.4
click at [614, 331] on canvas "Map" at bounding box center [620, 370] width 1241 height 647
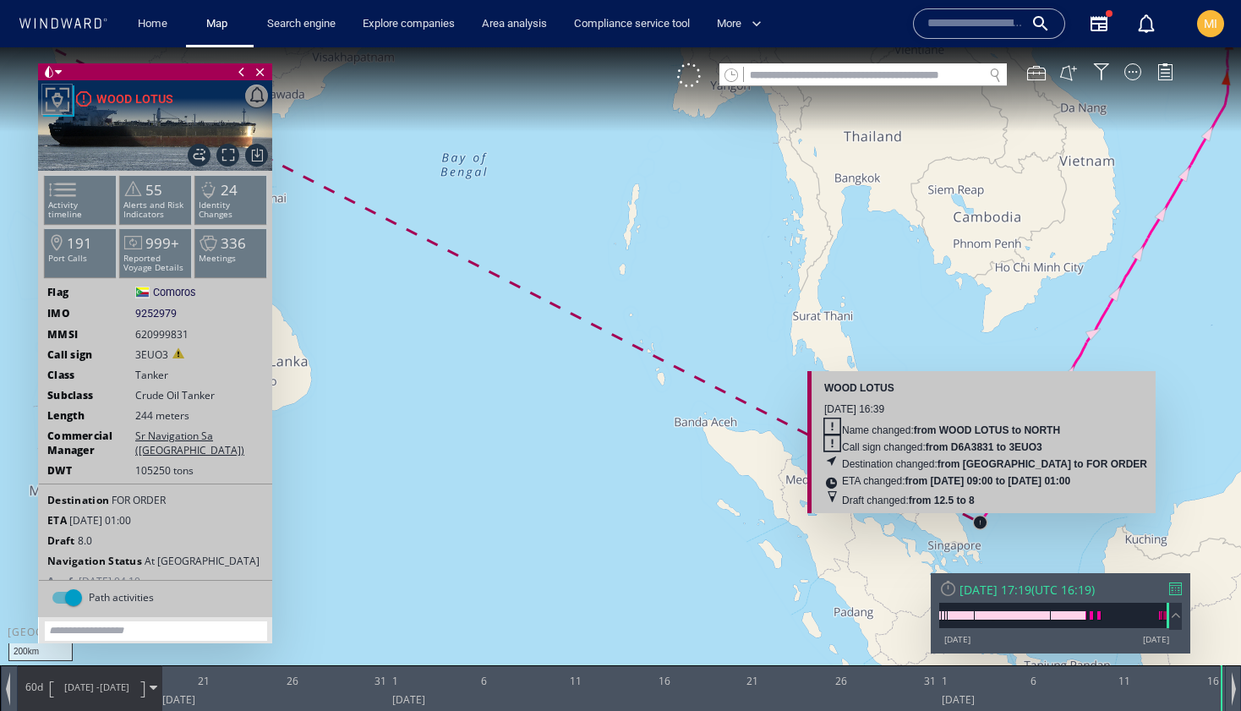
click at [978, 528] on canvas "Map" at bounding box center [620, 370] width 1241 height 647
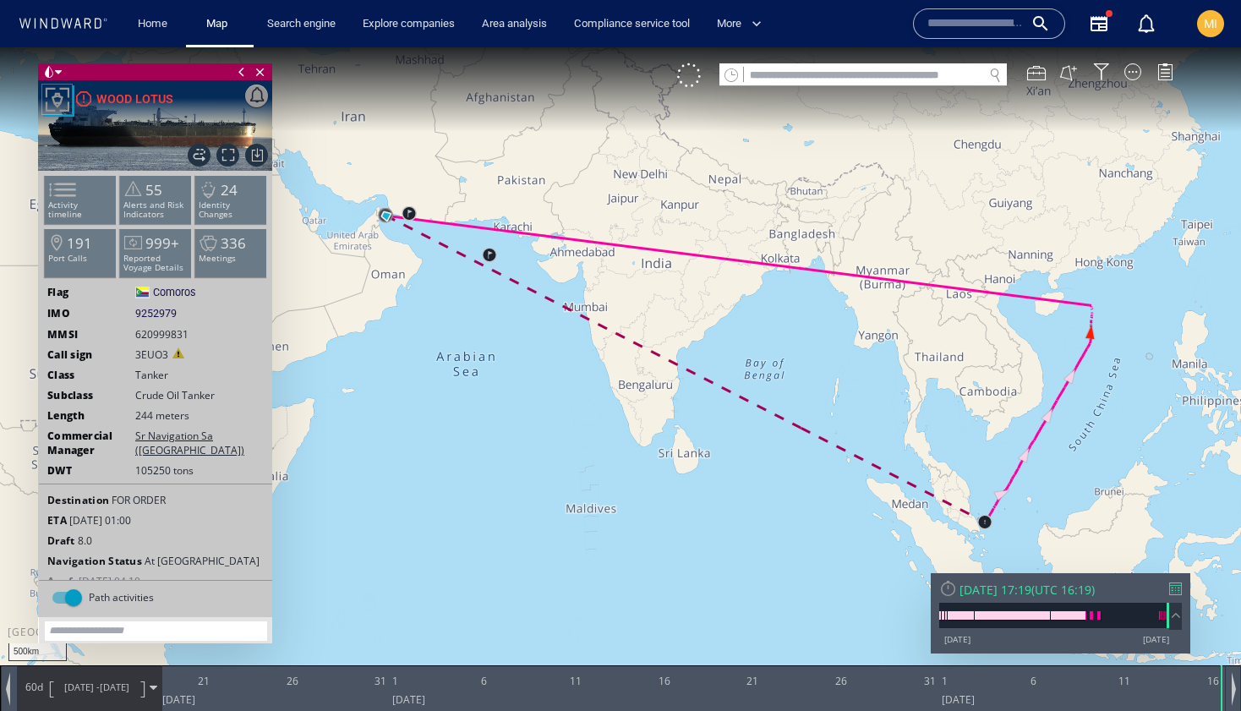
click at [1075, 333] on canvas "Map" at bounding box center [620, 370] width 1241 height 647
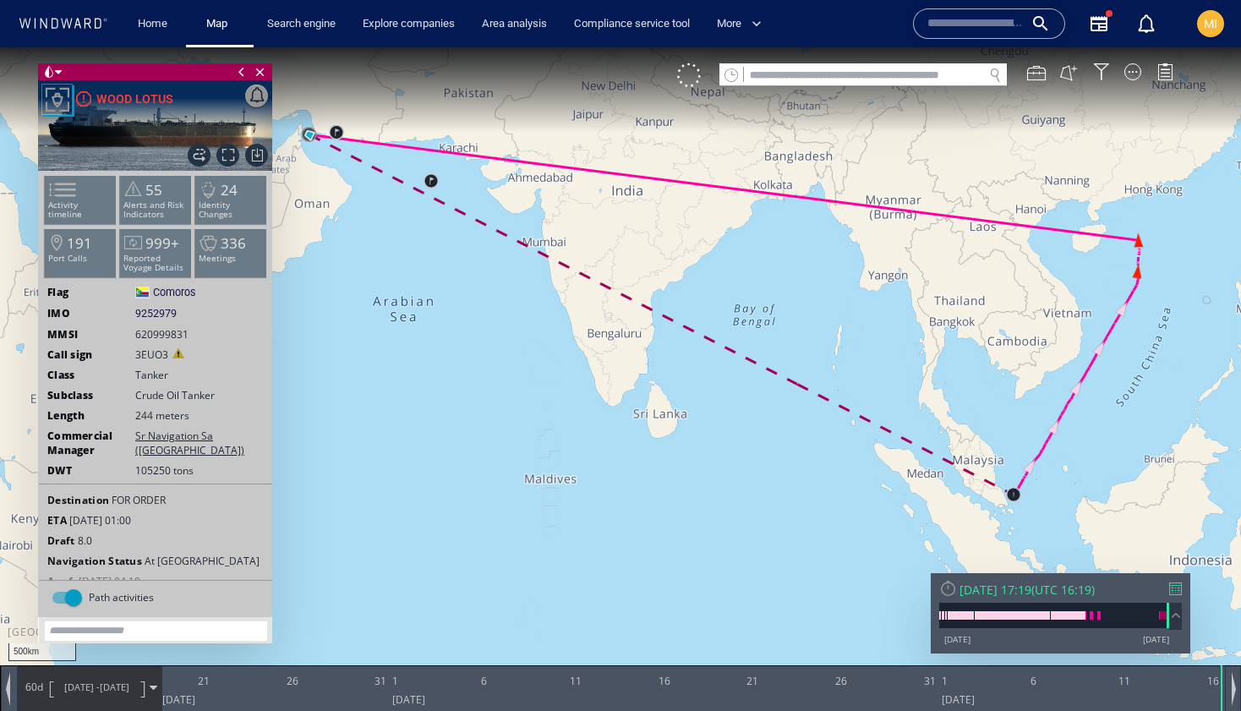
drag, startPoint x: 552, startPoint y: 359, endPoint x: 669, endPoint y: 415, distance: 129.7
click at [669, 414] on canvas "Map" at bounding box center [620, 370] width 1241 height 647
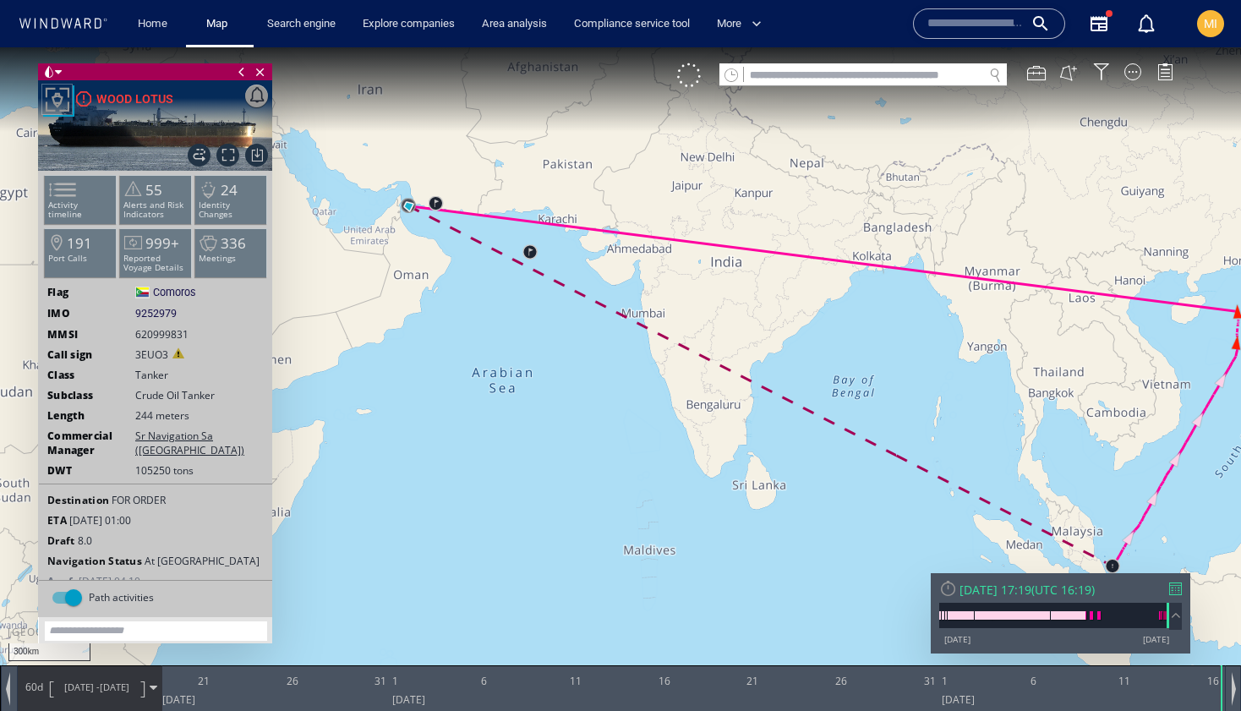
drag, startPoint x: 468, startPoint y: 255, endPoint x: 531, endPoint y: 318, distance: 89.1
click at [531, 316] on canvas "Map" at bounding box center [620, 370] width 1241 height 647
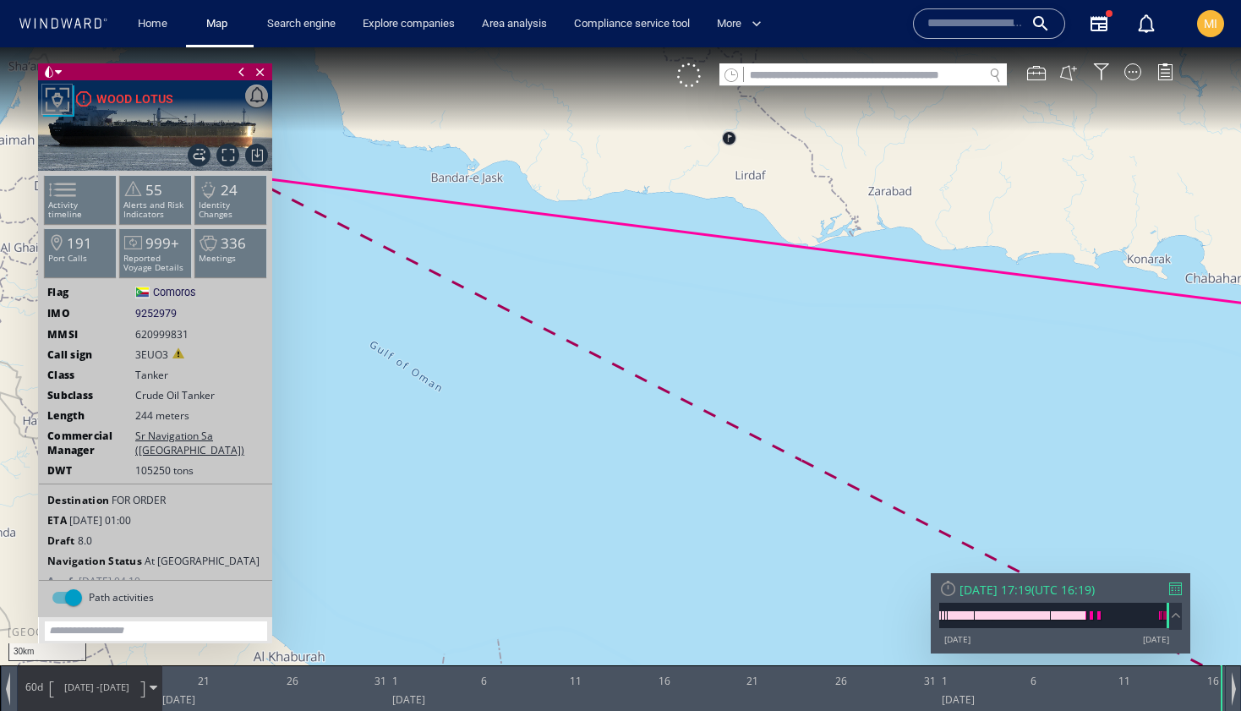
drag, startPoint x: 375, startPoint y: 255, endPoint x: 527, endPoint y: 281, distance: 154.4
click at [528, 282] on canvas "Map" at bounding box center [620, 370] width 1241 height 647
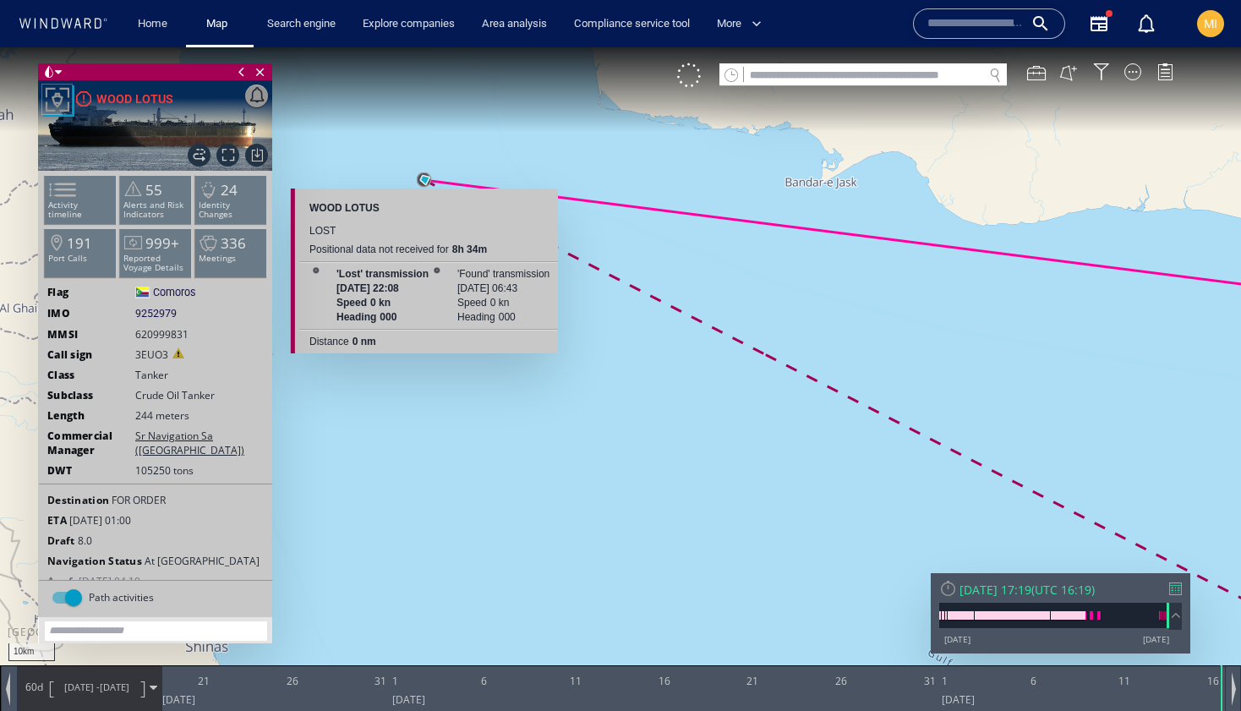
click at [424, 175] on canvas "Map" at bounding box center [620, 370] width 1241 height 647
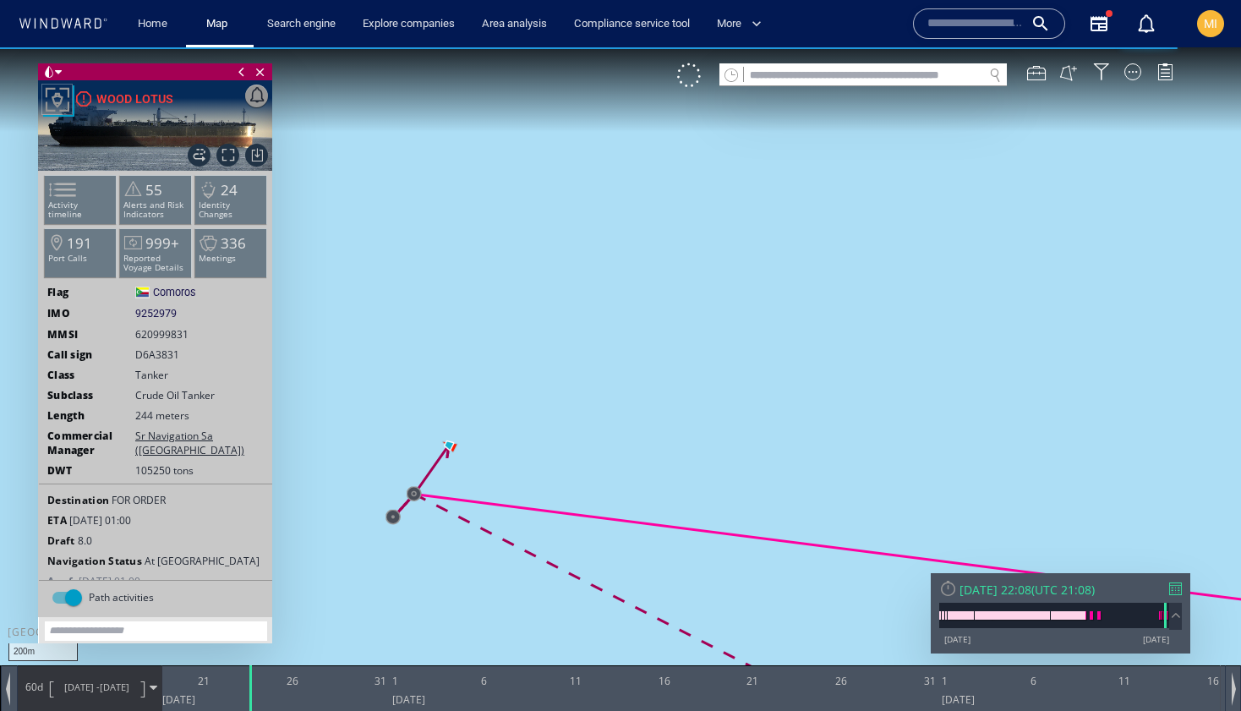
drag, startPoint x: 413, startPoint y: 421, endPoint x: 434, endPoint y: 255, distance: 167.9
click at [438, 254] on canvas "Map" at bounding box center [620, 370] width 1241 height 647
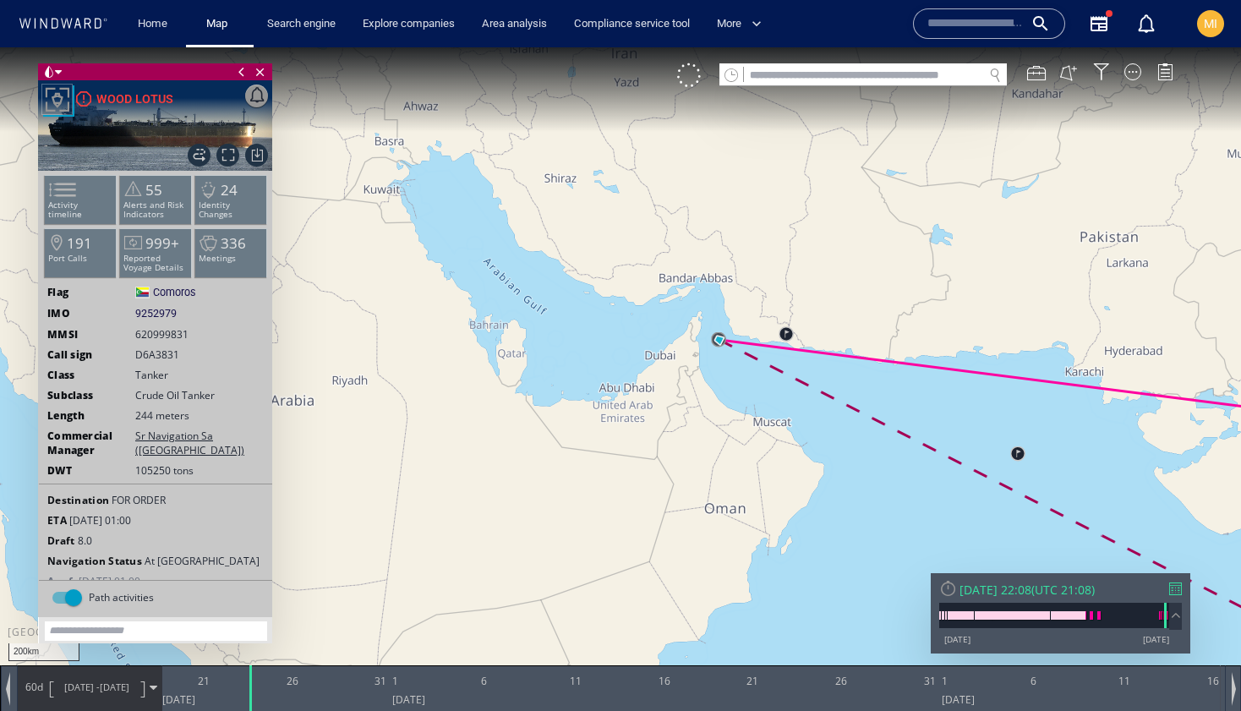
drag, startPoint x: 988, startPoint y: 302, endPoint x: 791, endPoint y: 200, distance: 221.6
click at [795, 198] on canvas "Map" at bounding box center [620, 370] width 1241 height 647
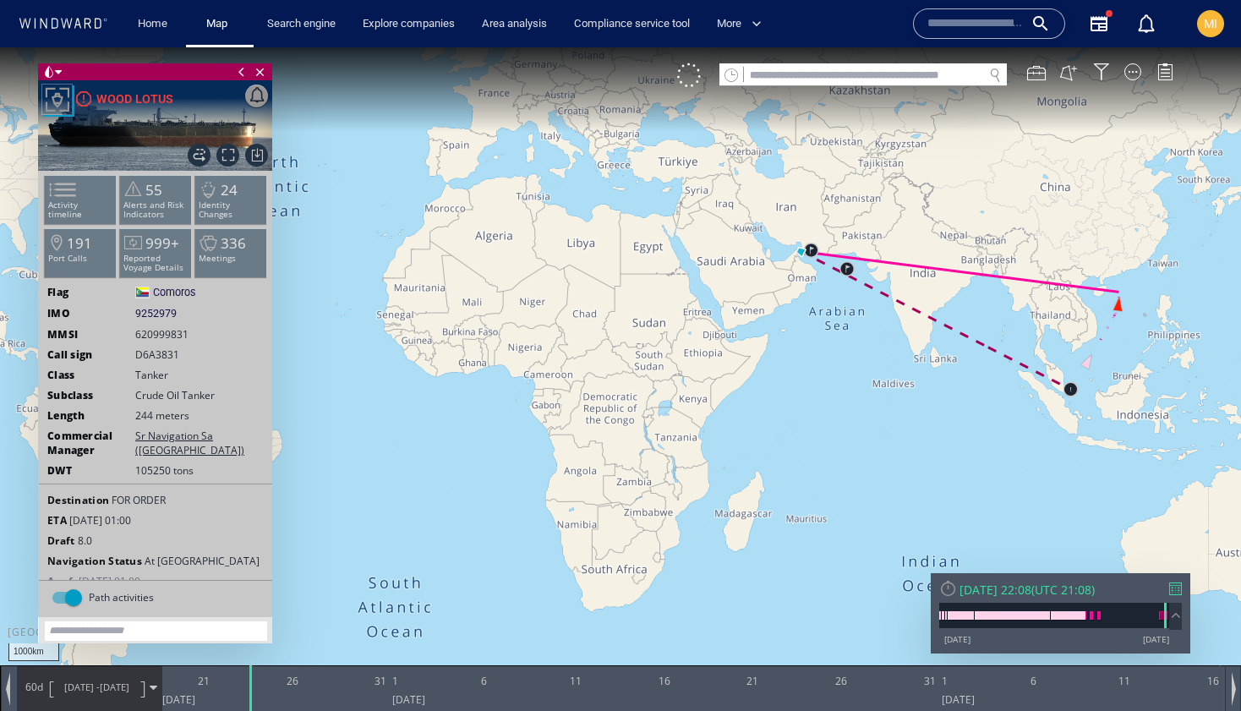
drag, startPoint x: 873, startPoint y: 267, endPoint x: 753, endPoint y: 272, distance: 119.3
click at [754, 271] on canvas "Map" at bounding box center [620, 370] width 1241 height 647
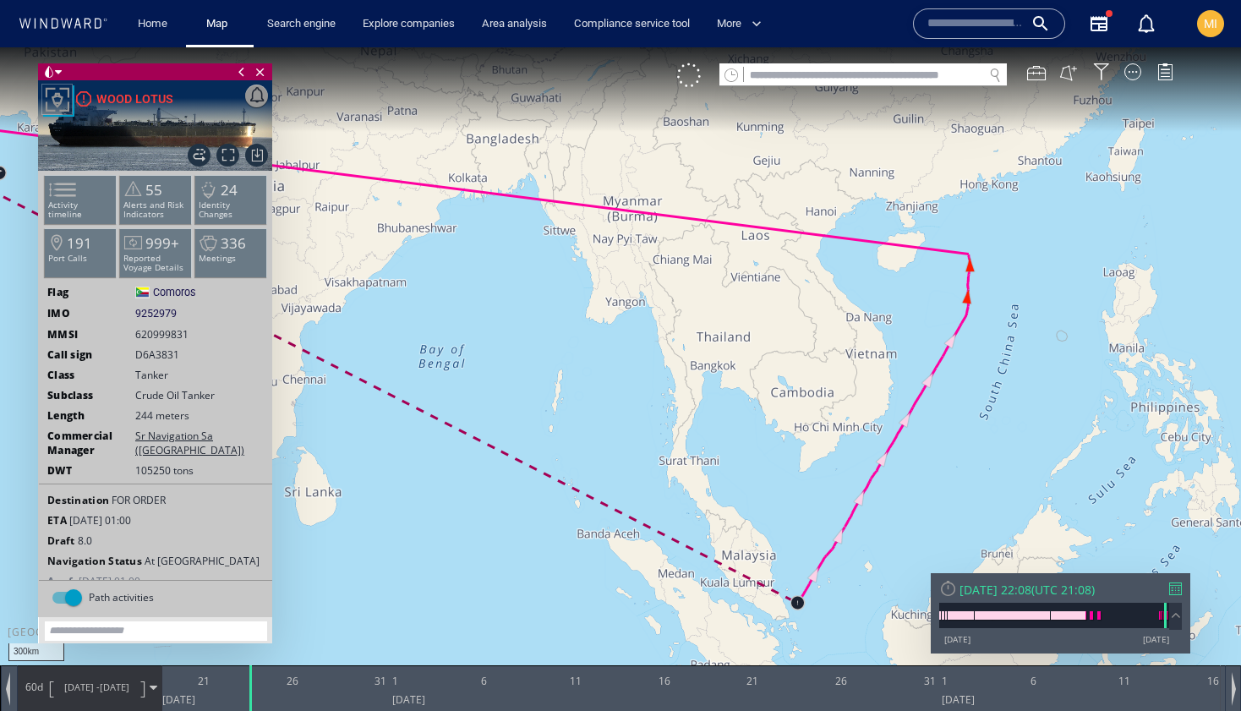
drag, startPoint x: 467, startPoint y: 465, endPoint x: 856, endPoint y: 464, distance: 389.0
click at [859, 464] on canvas "Map" at bounding box center [620, 370] width 1241 height 647
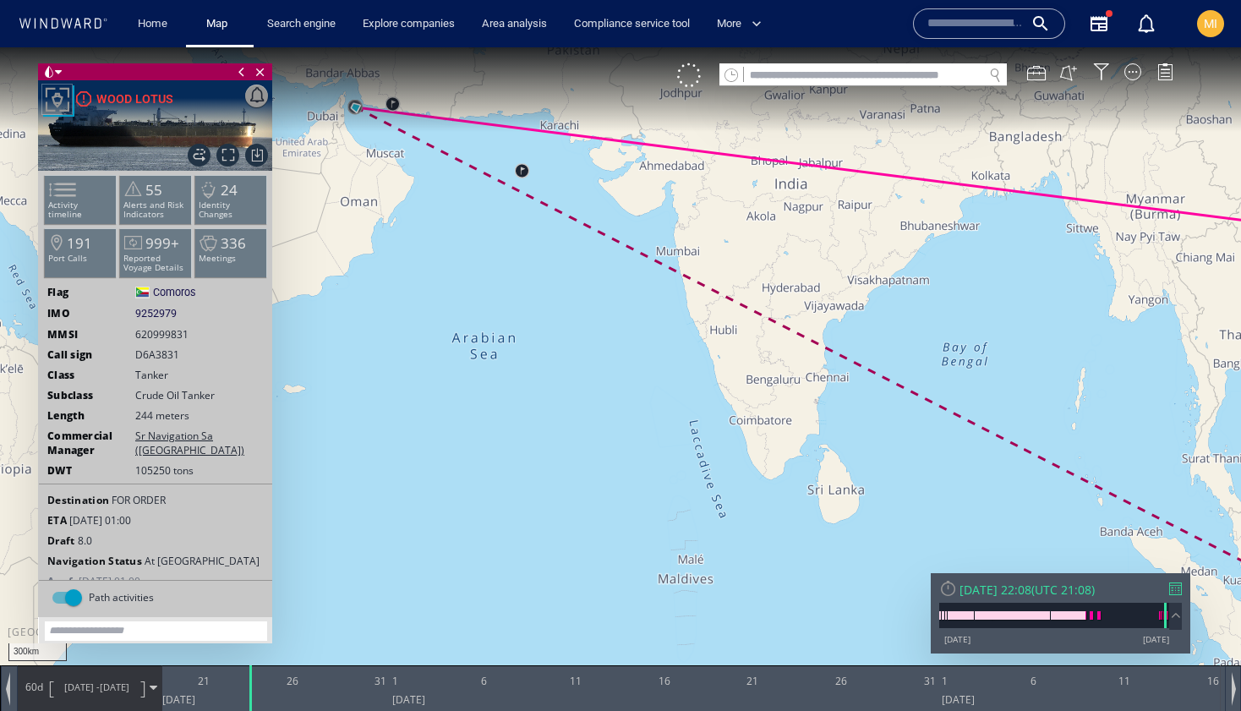
drag, startPoint x: 595, startPoint y: 404, endPoint x: 654, endPoint y: 565, distance: 171.2
click at [654, 563] on canvas "Map" at bounding box center [620, 370] width 1241 height 647
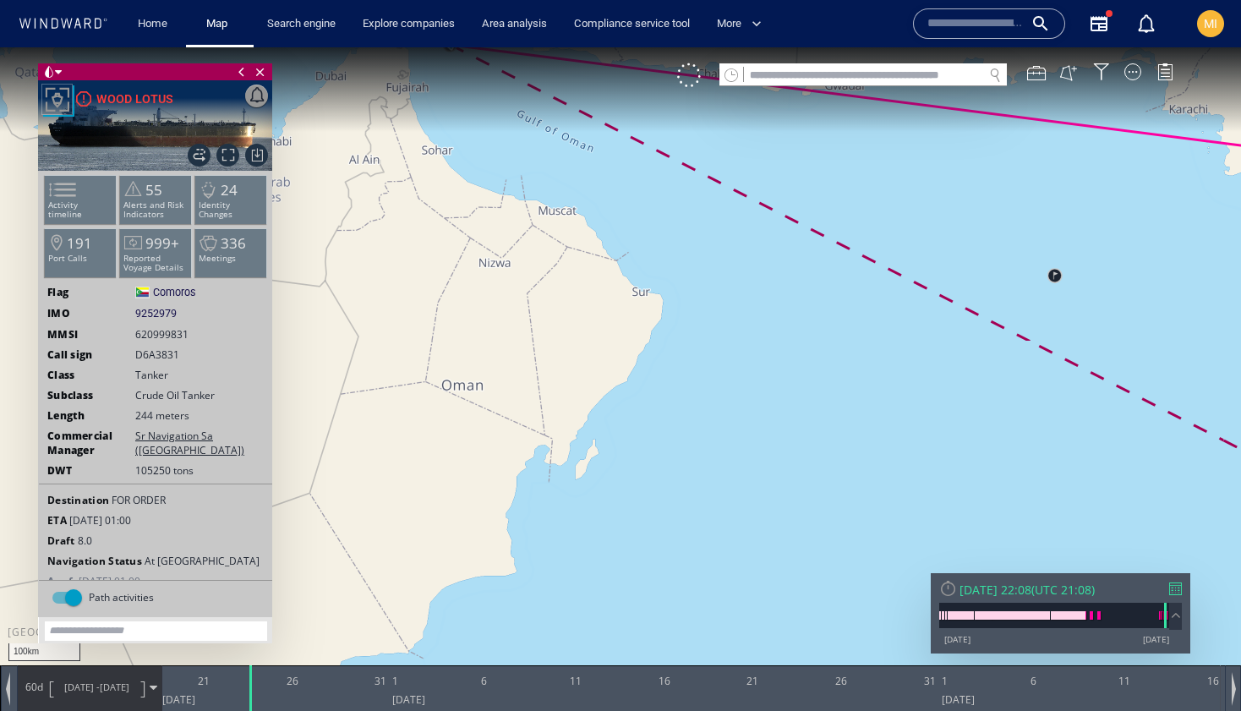
drag, startPoint x: 539, startPoint y: 381, endPoint x: 547, endPoint y: 634, distance: 253.0
click at [547, 634] on canvas "Map" at bounding box center [620, 370] width 1241 height 647
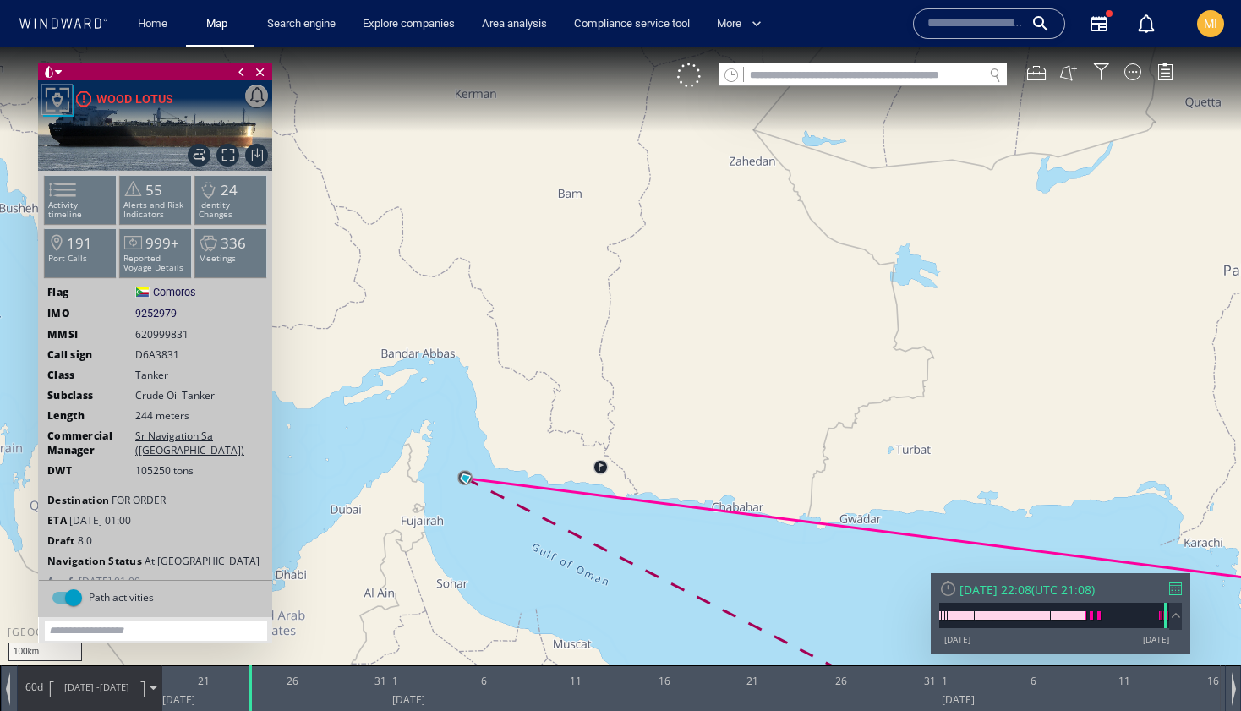
click at [763, 79] on input "text" at bounding box center [863, 75] width 239 height 23
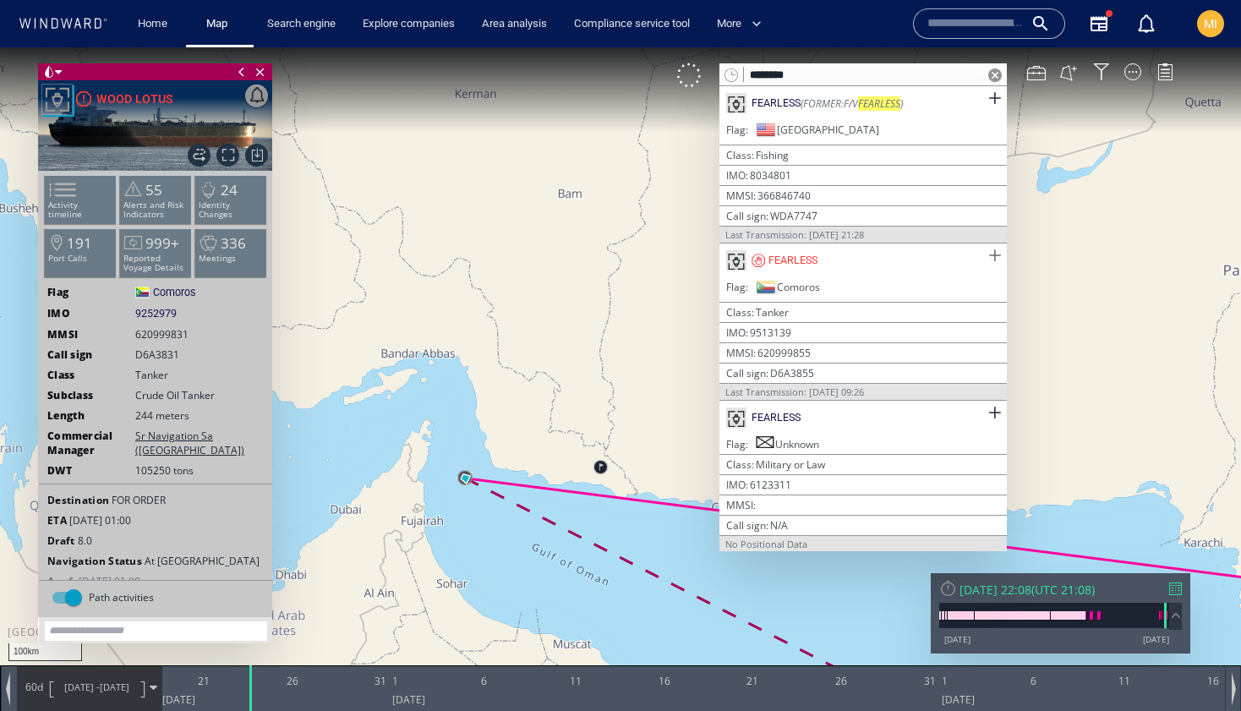
click at [986, 255] on span at bounding box center [994, 255] width 21 height 21
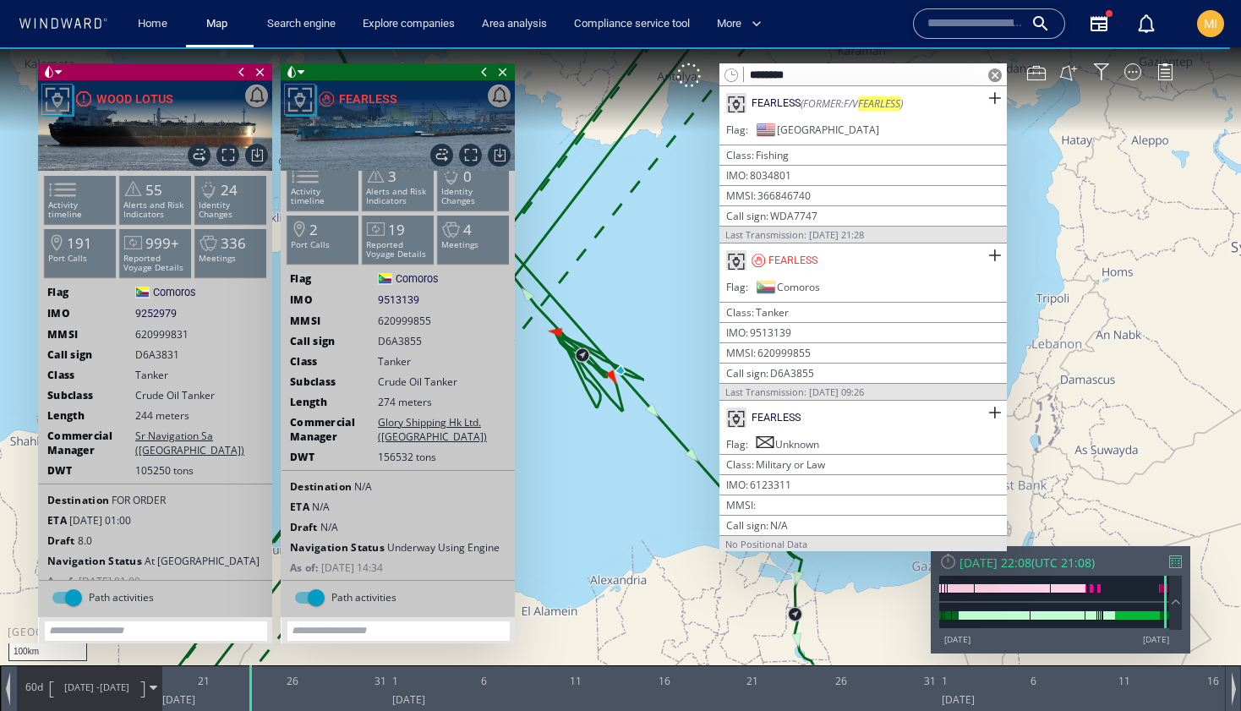
scroll to position [13, 0]
click at [370, 99] on div "FEARLESS" at bounding box center [368, 99] width 58 height 20
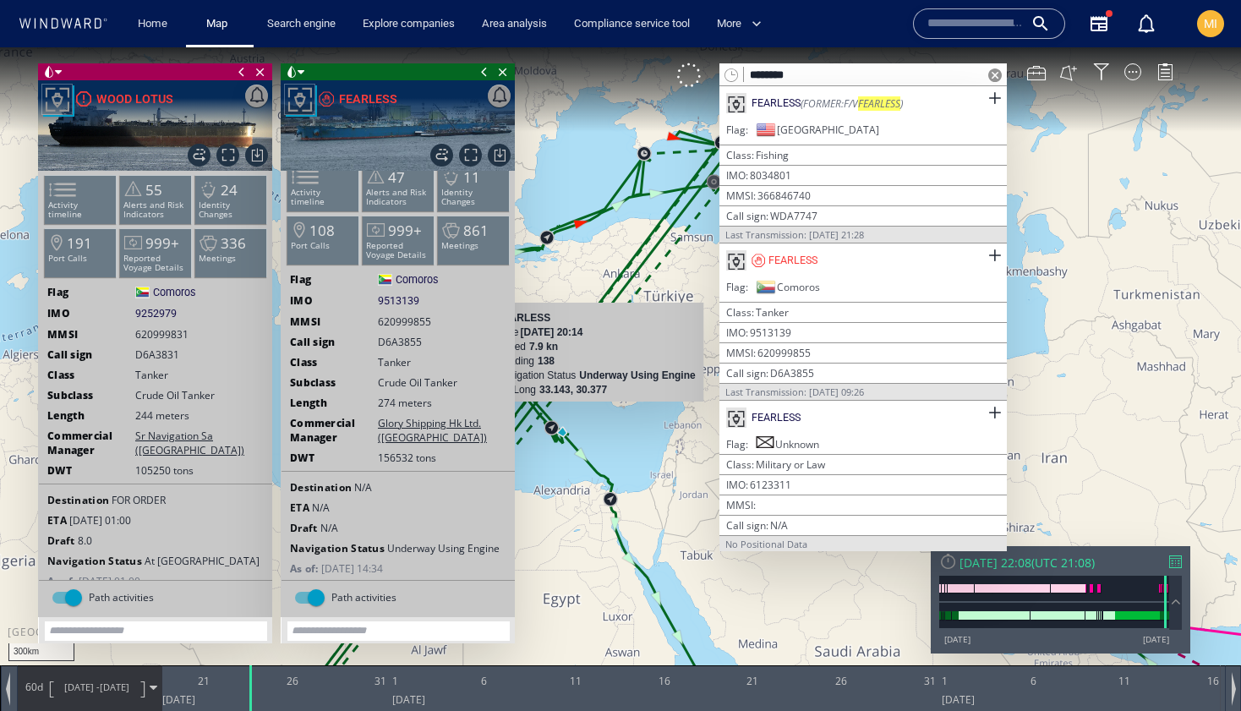
click at [633, 429] on div "300km © Mapbox © OpenStreetMap Improve this map FEARLESS Time 16 August 2025 20…" at bounding box center [620, 370] width 1241 height 647
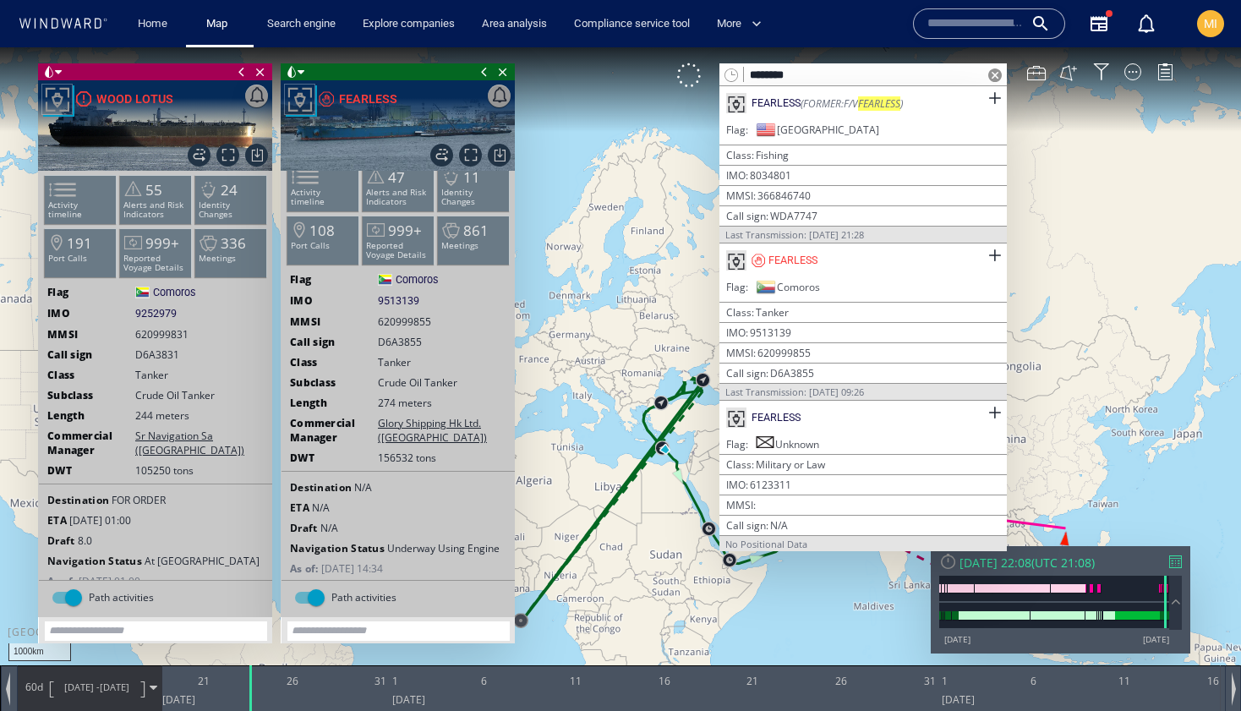
drag, startPoint x: 830, startPoint y: 71, endPoint x: 731, endPoint y: 75, distance: 99.0
click at [731, 76] on div "********" at bounding box center [863, 74] width 287 height 23
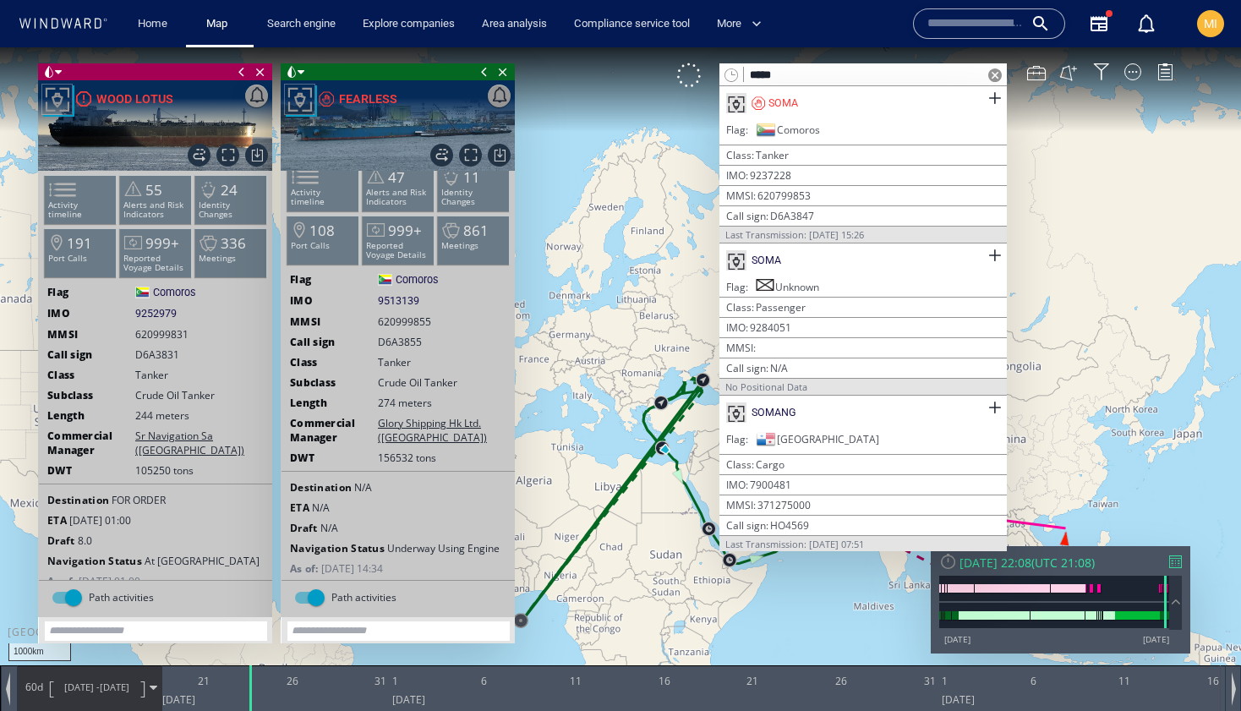
type input "****"
click at [482, 74] on span at bounding box center [484, 71] width 19 height 17
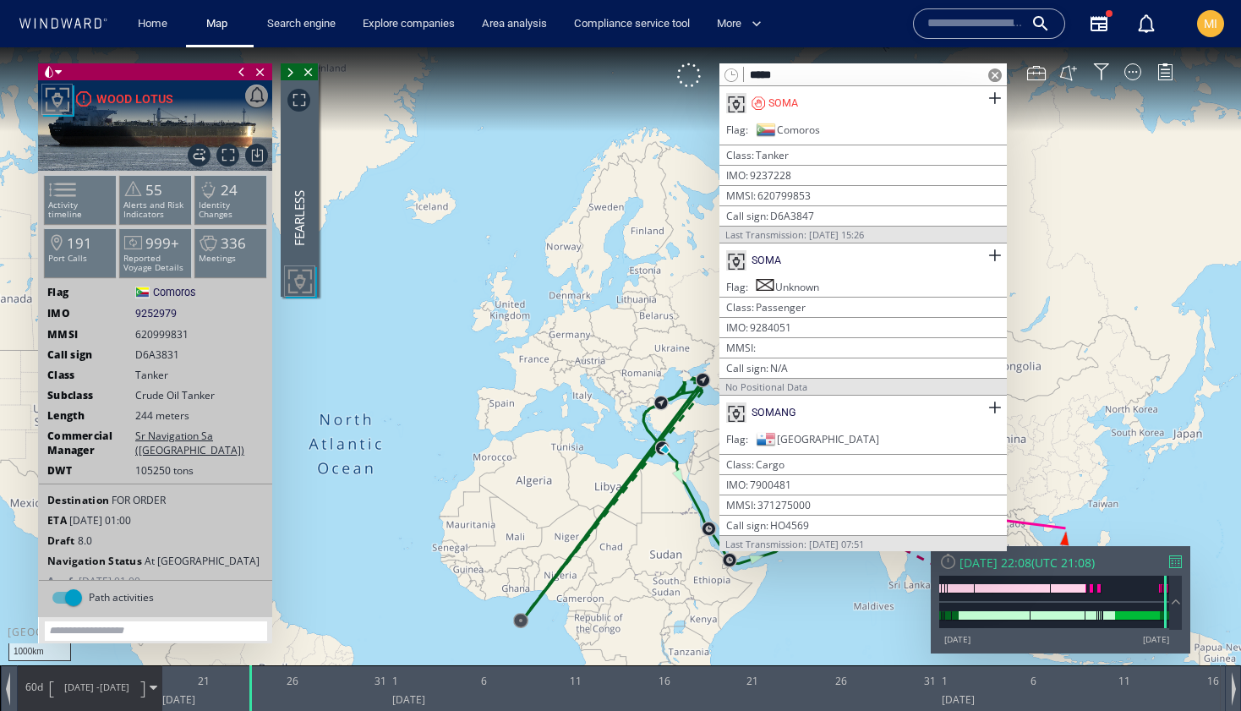
click at [239, 72] on span at bounding box center [242, 71] width 19 height 17
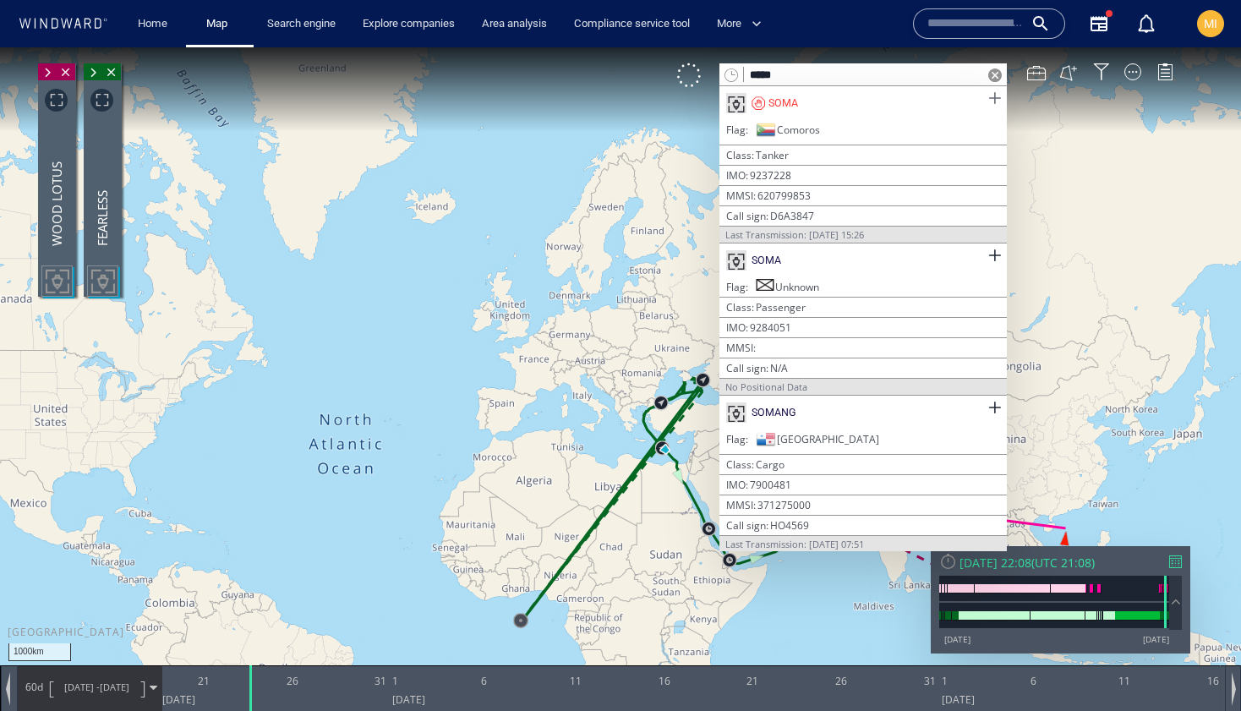
click at [986, 101] on span at bounding box center [994, 98] width 21 height 21
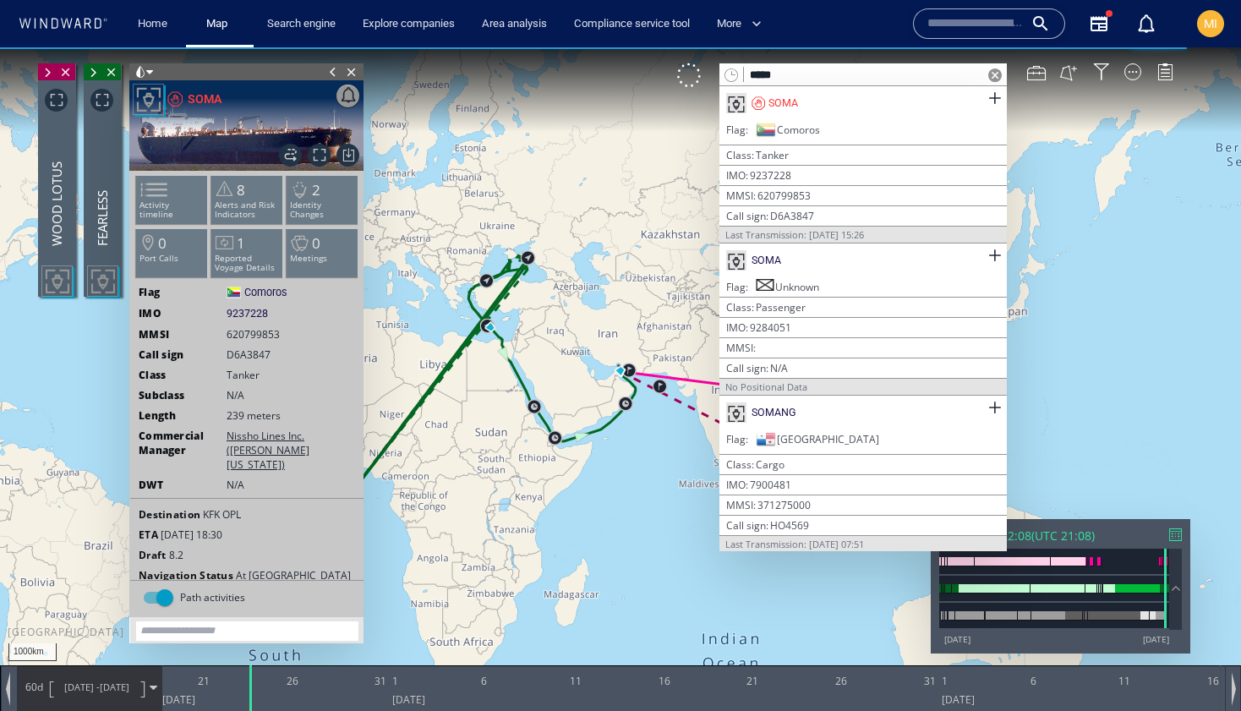
click at [331, 70] on span at bounding box center [333, 71] width 19 height 17
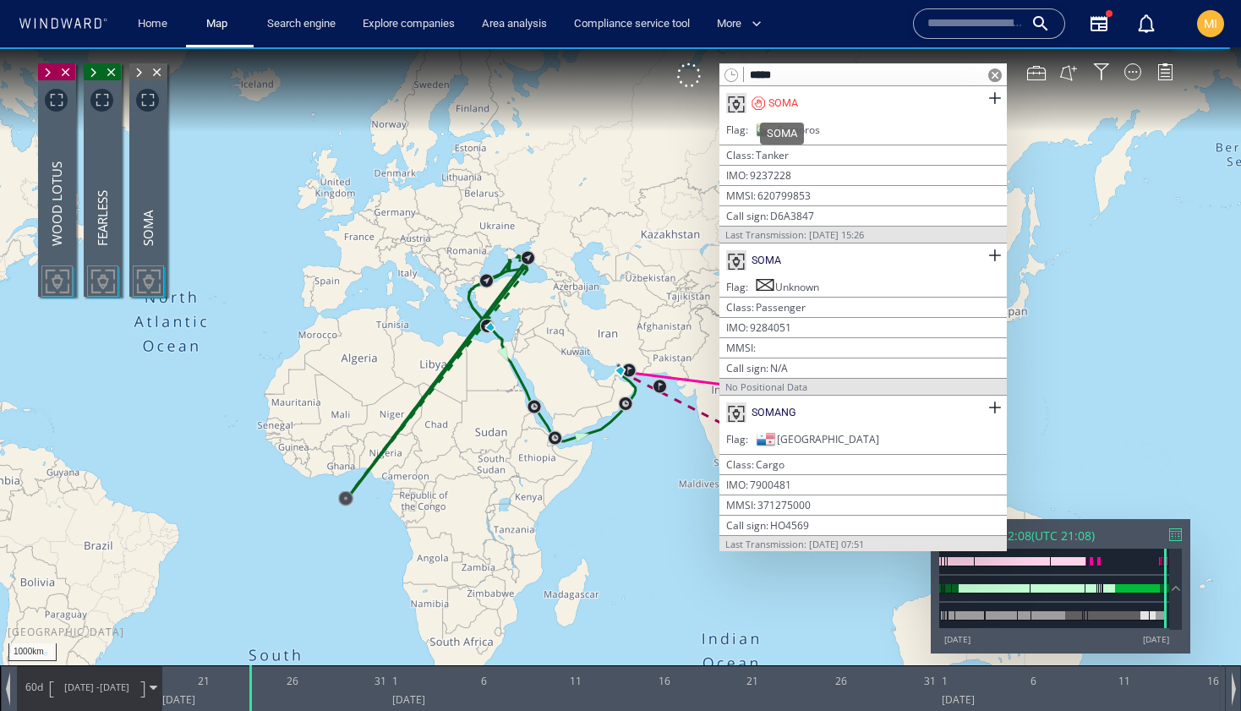
click at [781, 101] on div "SOMA" at bounding box center [784, 103] width 30 height 15
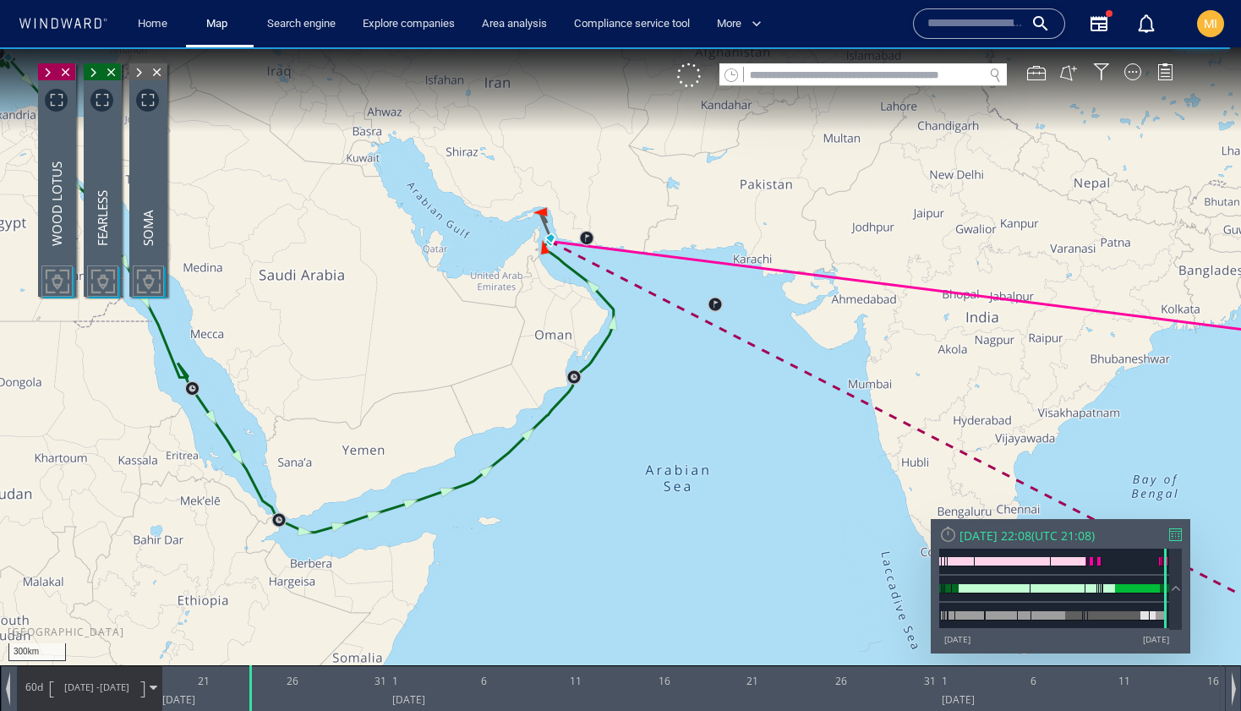
drag, startPoint x: 593, startPoint y: 305, endPoint x: 622, endPoint y: 424, distance: 122.8
click at [622, 421] on canvas "Map" at bounding box center [620, 370] width 1241 height 647
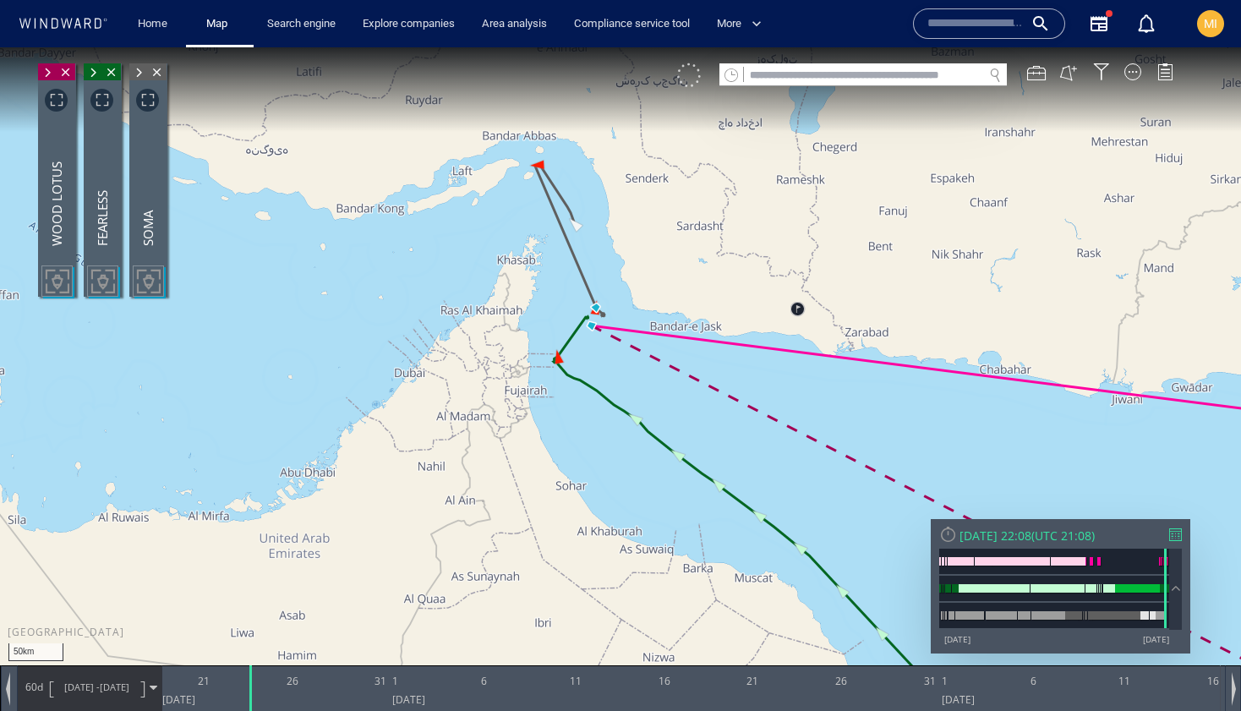
click at [686, 76] on div at bounding box center [689, 75] width 24 height 24
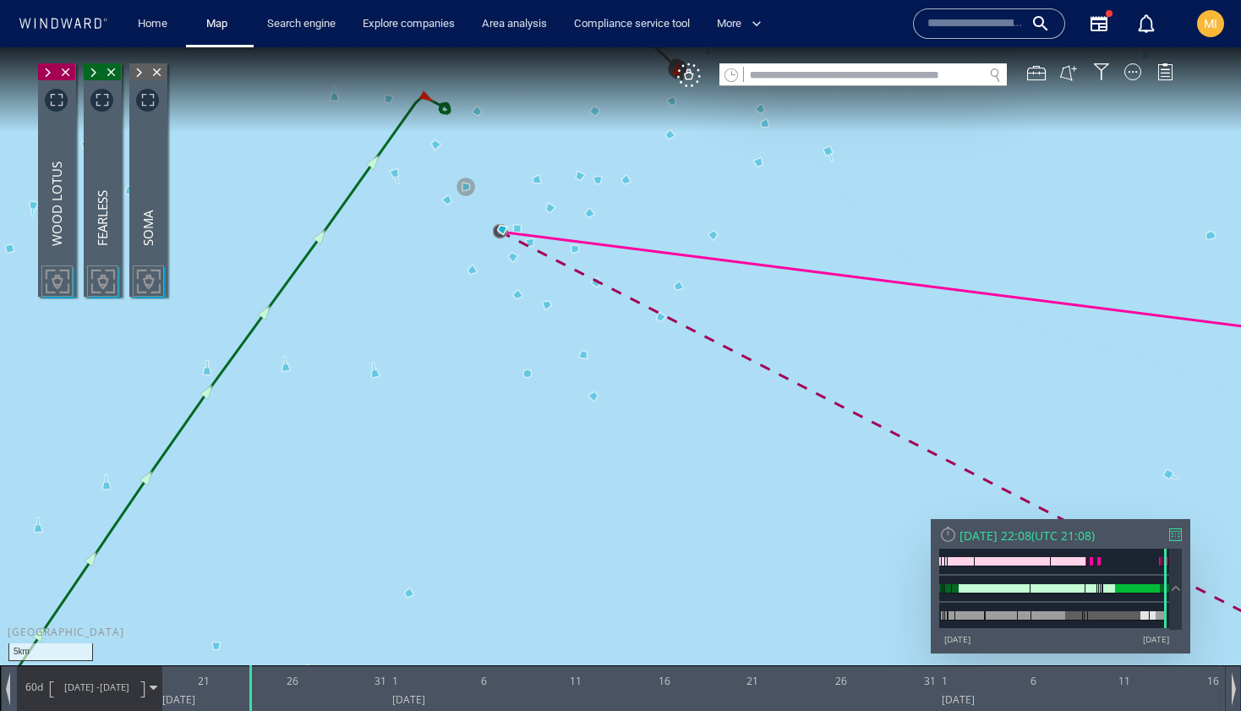
drag, startPoint x: 483, startPoint y: 297, endPoint x: 476, endPoint y: 411, distance: 114.3
click at [477, 405] on canvas "Map" at bounding box center [620, 370] width 1241 height 647
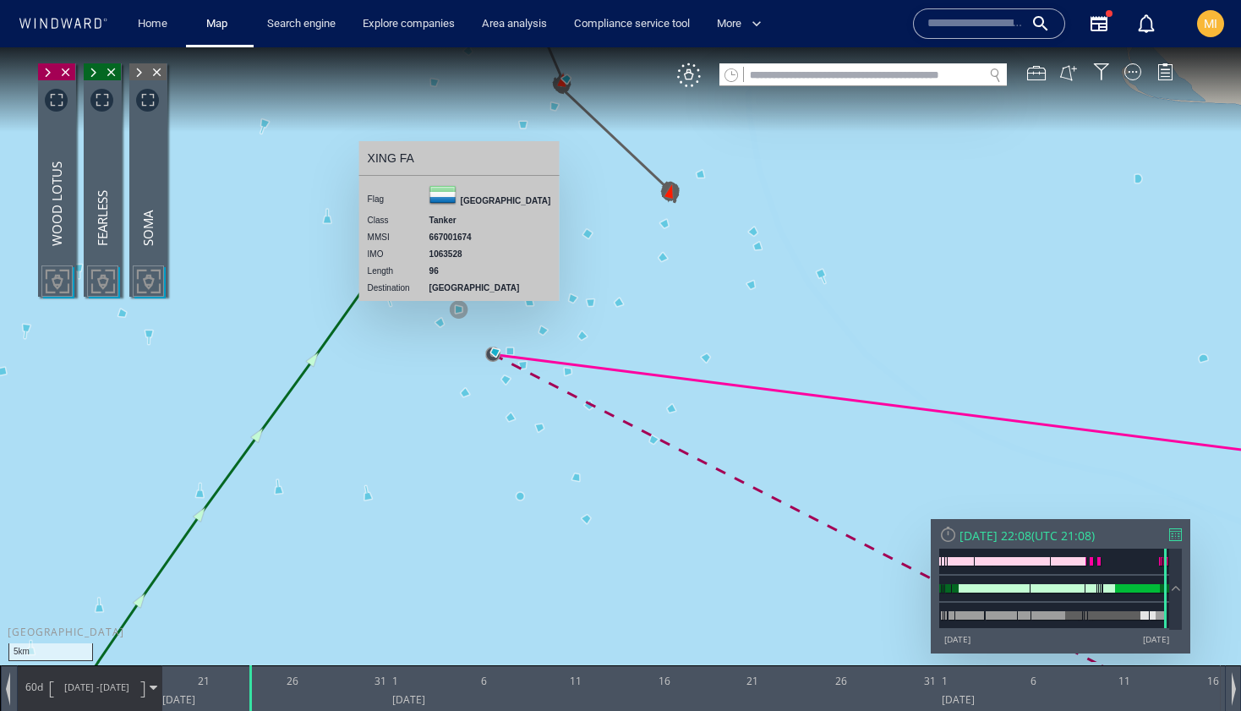
click at [462, 309] on canvas "Map" at bounding box center [620, 370] width 1241 height 647
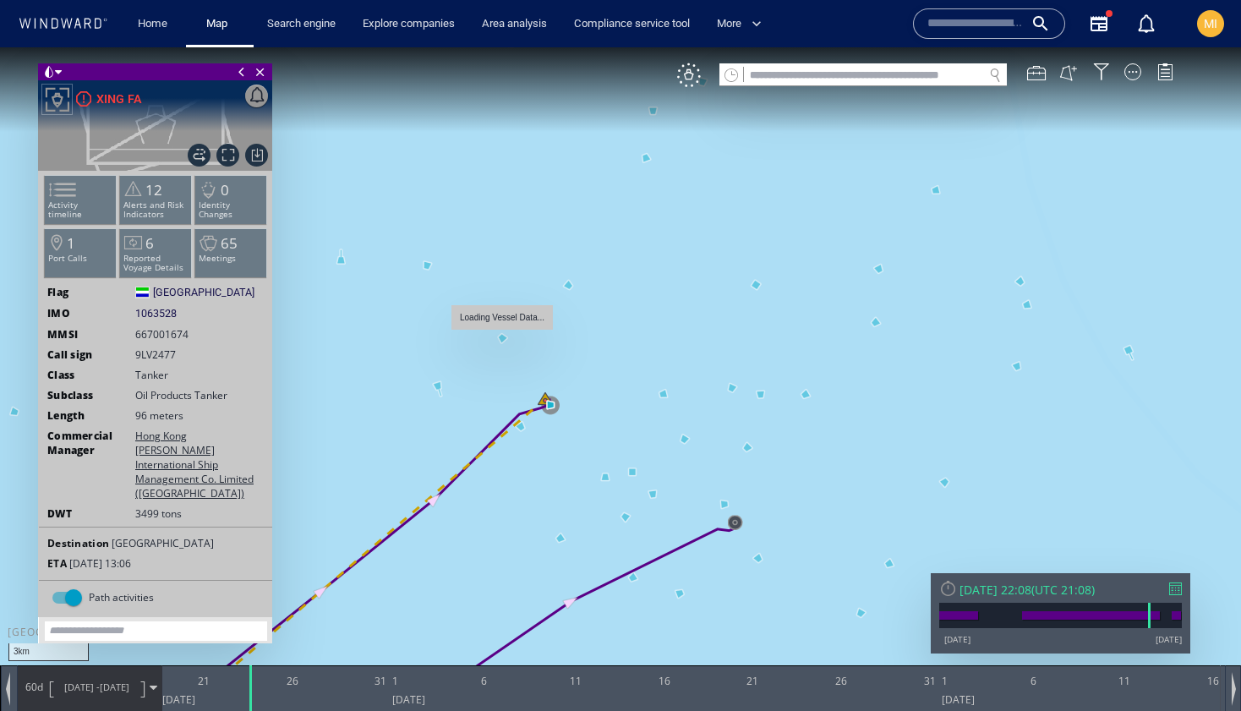
click at [504, 338] on canvas "Map" at bounding box center [620, 370] width 1241 height 647
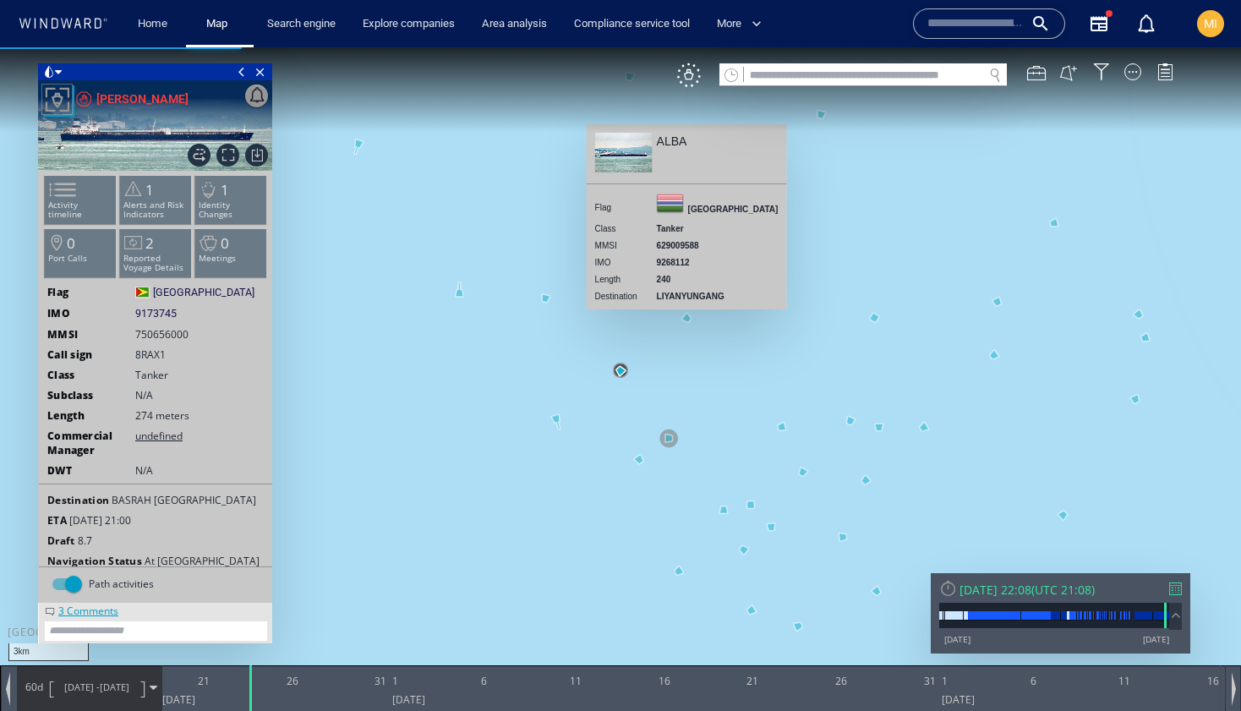
click at [687, 319] on canvas "Map" at bounding box center [620, 370] width 1241 height 647
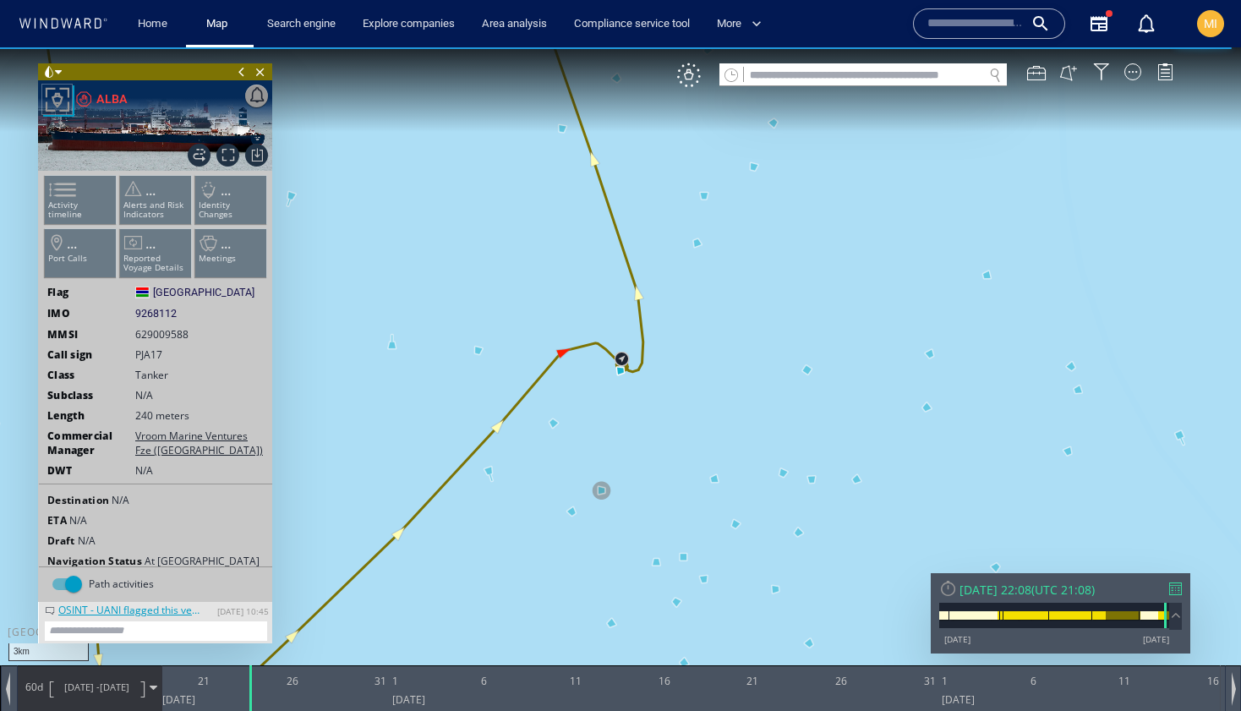
scroll to position [27, 0]
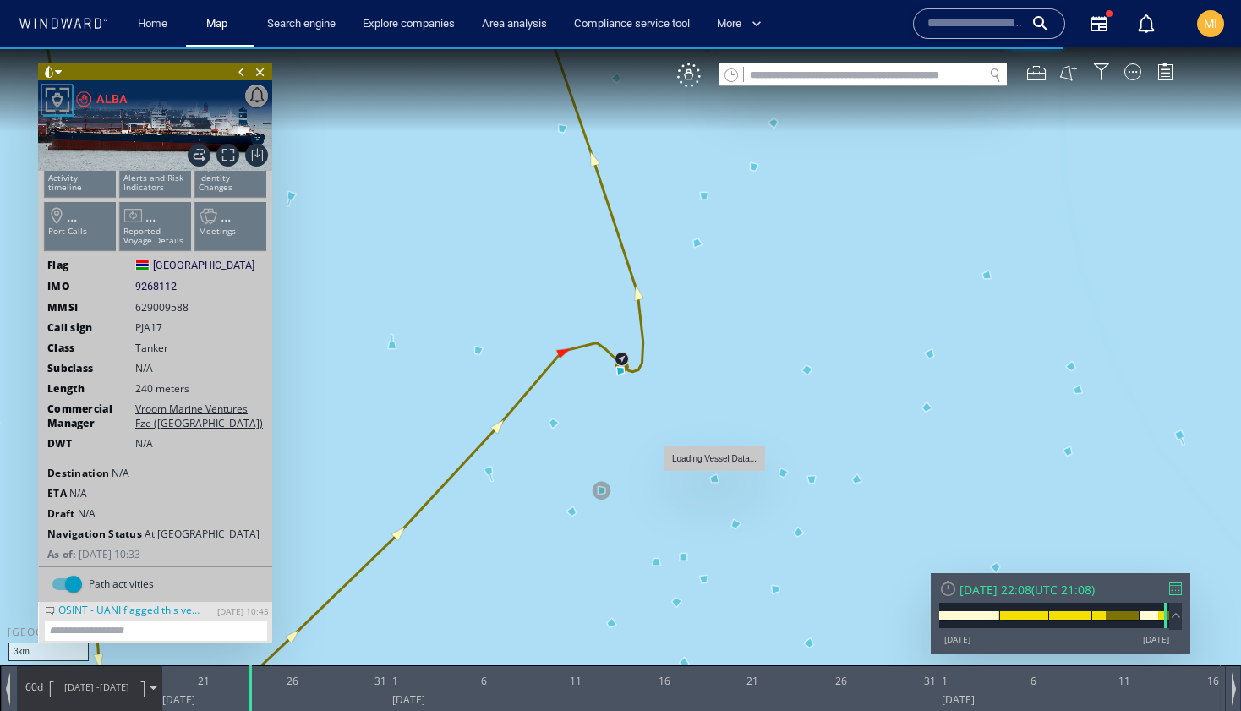
click at [717, 480] on canvas "Map" at bounding box center [620, 370] width 1241 height 647
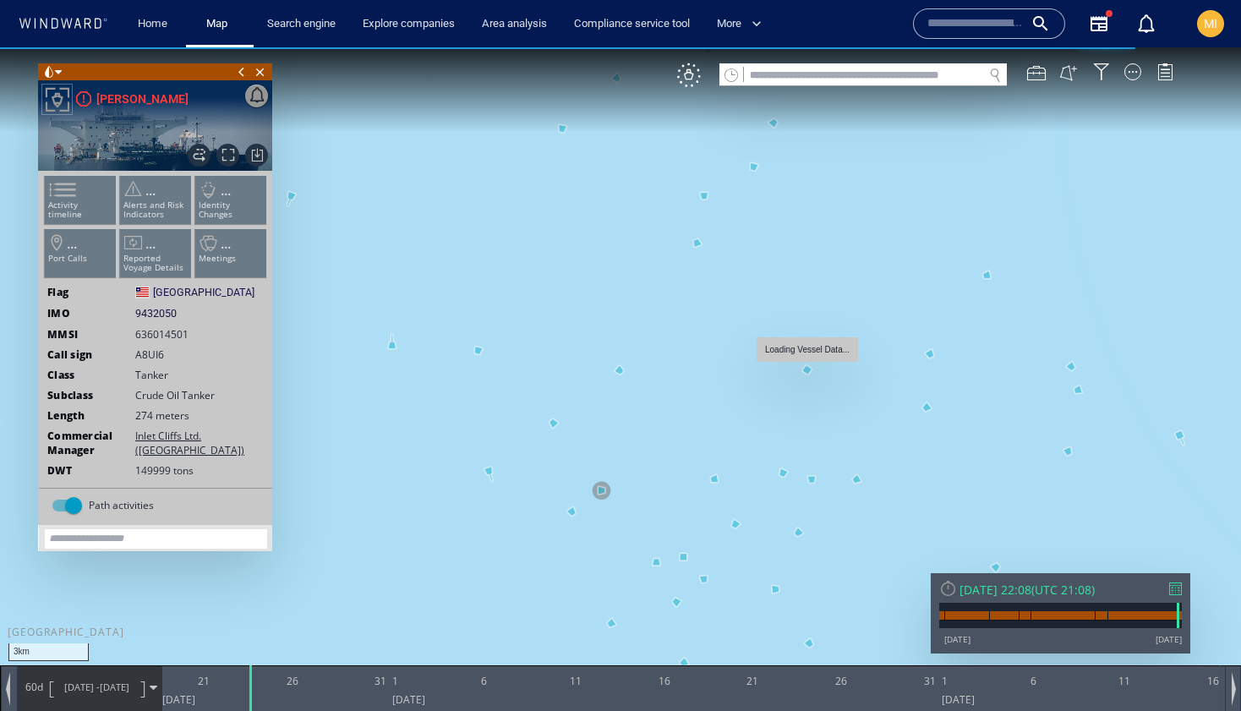
click at [807, 371] on canvas "Map" at bounding box center [620, 370] width 1241 height 647
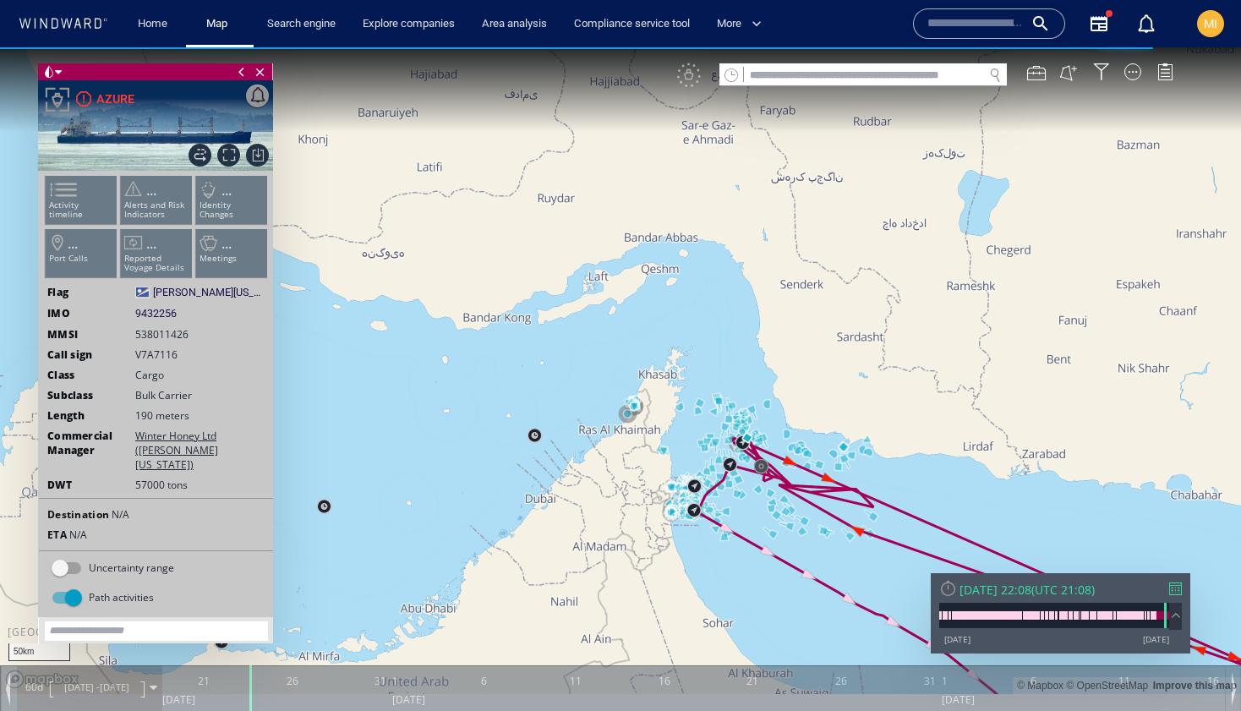
drag, startPoint x: 761, startPoint y: 446, endPoint x: 682, endPoint y: 416, distance: 84.0
click at [682, 416] on canvas "Map" at bounding box center [620, 370] width 1241 height 647
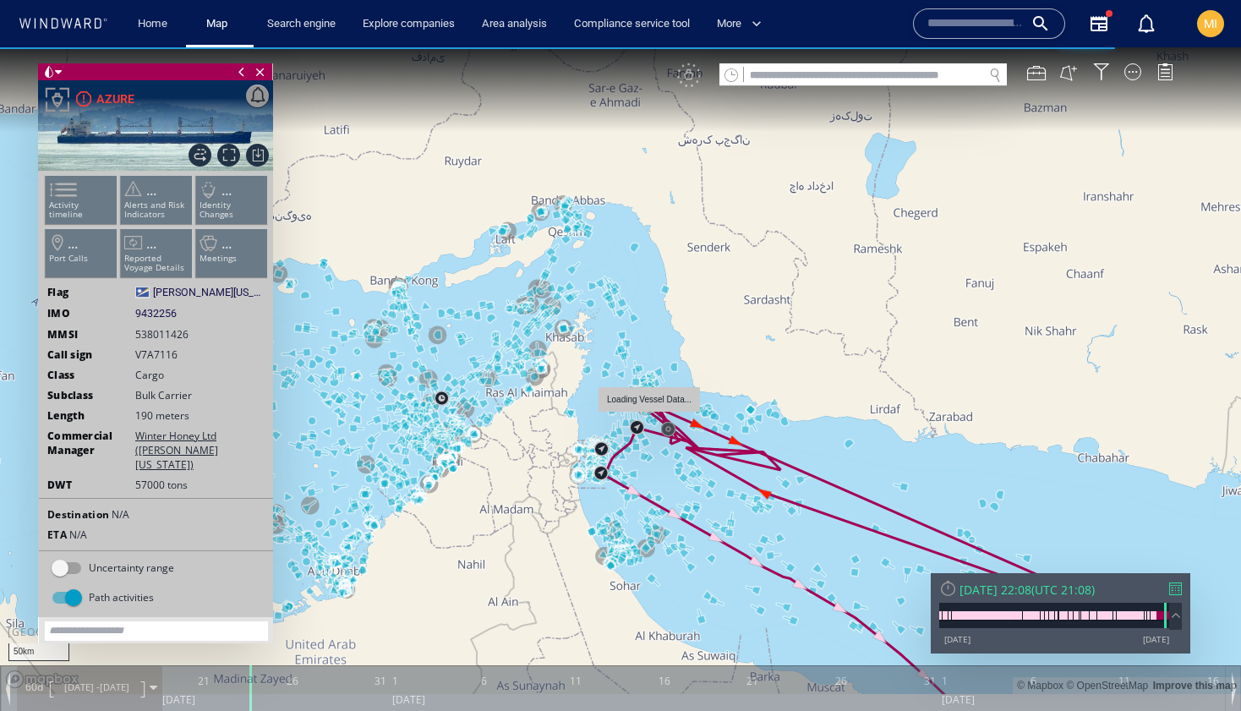
drag, startPoint x: 711, startPoint y: 420, endPoint x: 656, endPoint y: 391, distance: 62.0
click at [660, 392] on canvas "Map" at bounding box center [620, 370] width 1241 height 647
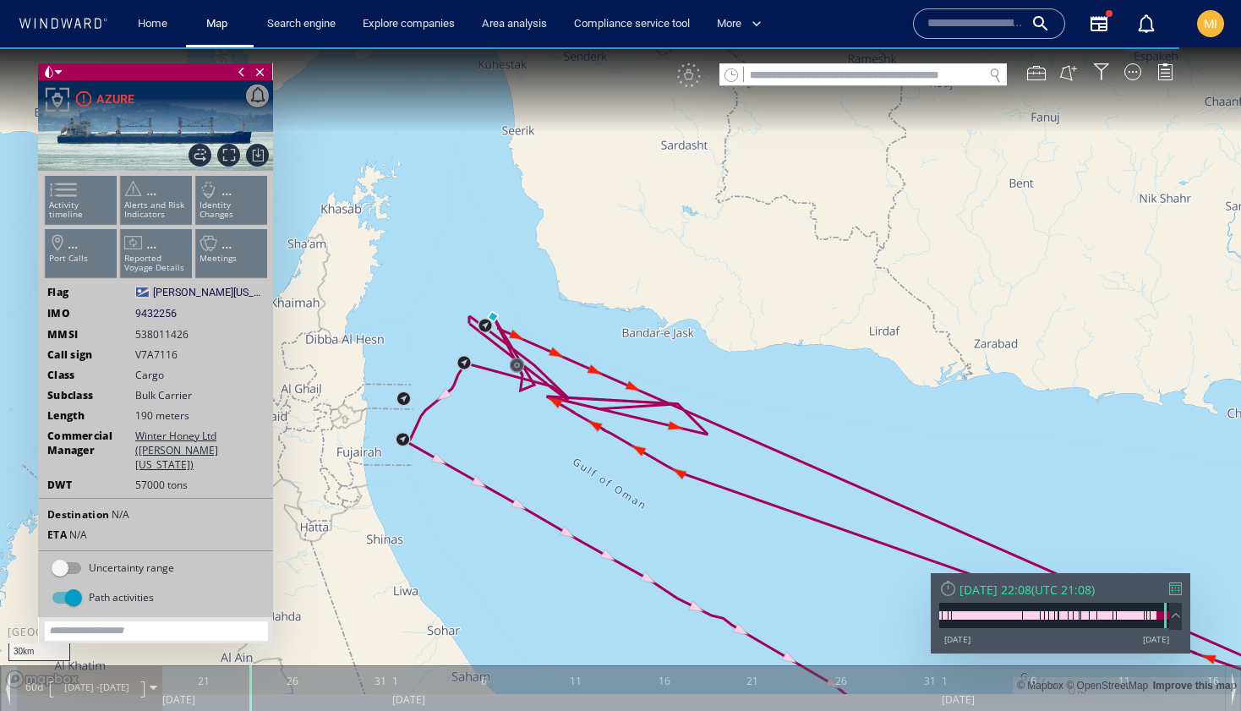
drag, startPoint x: 631, startPoint y: 480, endPoint x: 586, endPoint y: 482, distance: 44.8
click at [587, 482] on canvas "Map" at bounding box center [620, 370] width 1241 height 647
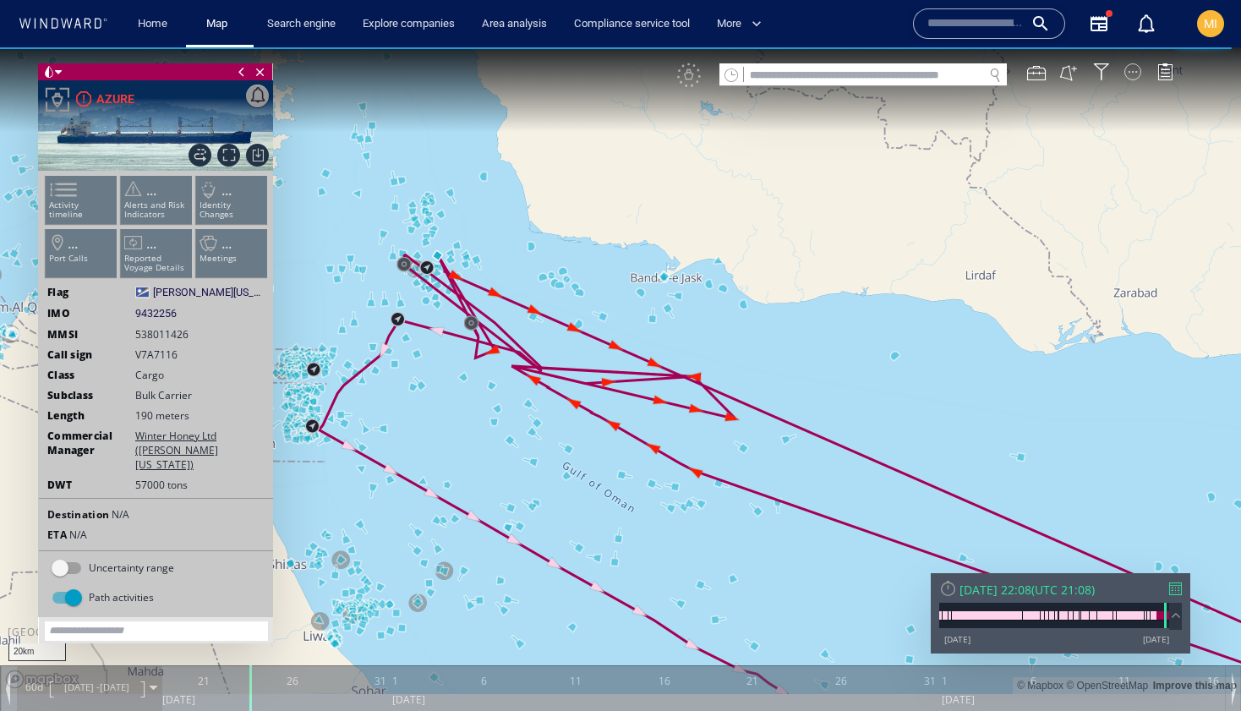
click at [1132, 72] on div at bounding box center [1133, 71] width 17 height 17
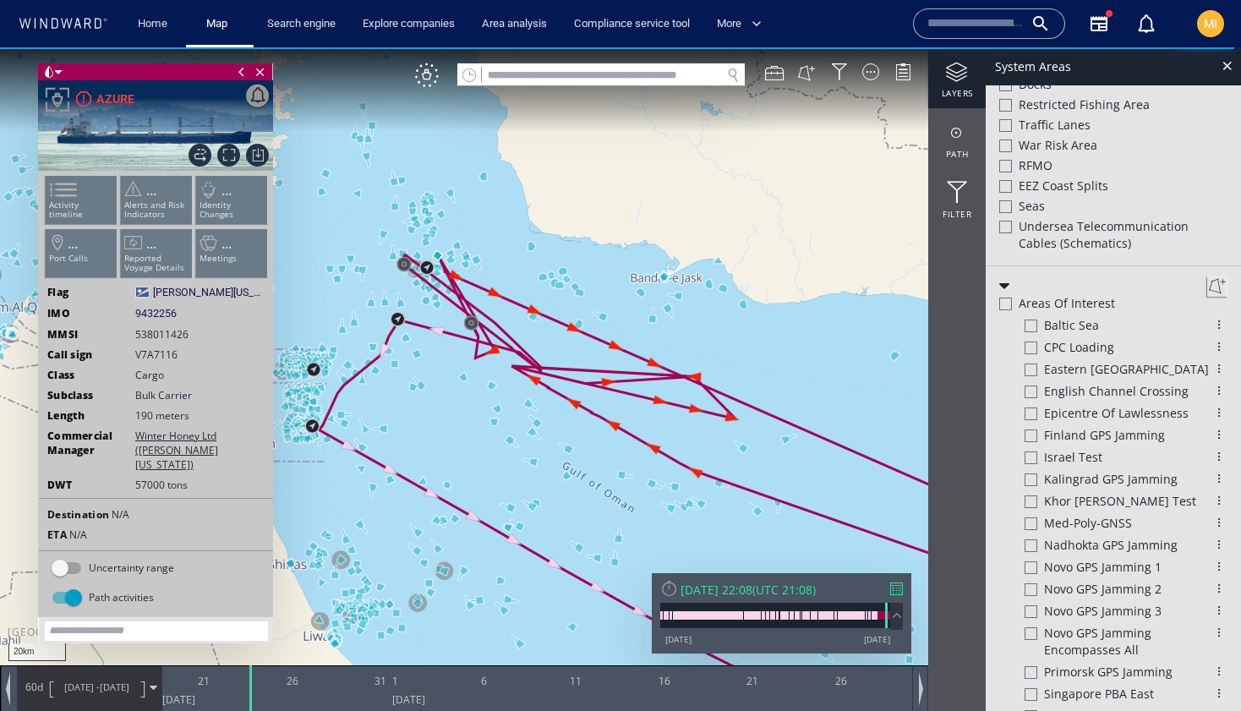
scroll to position [433, 0]
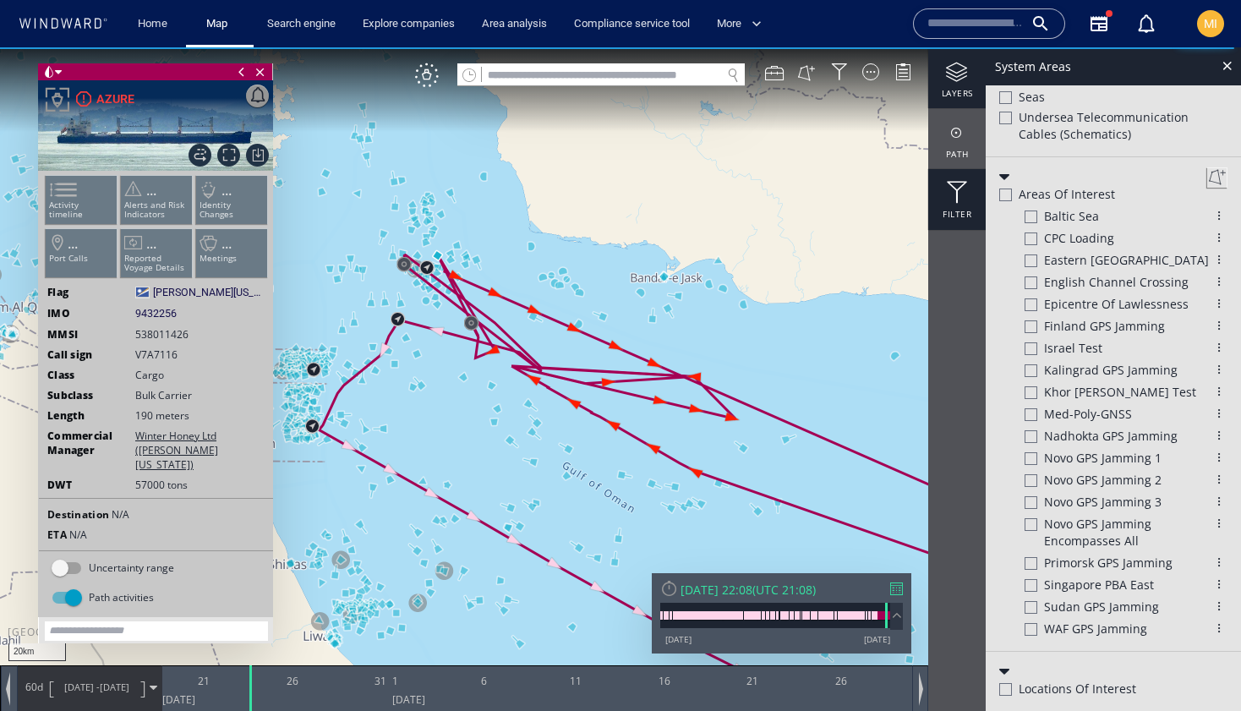
click at [959, 194] on div at bounding box center [956, 193] width 57 height 22
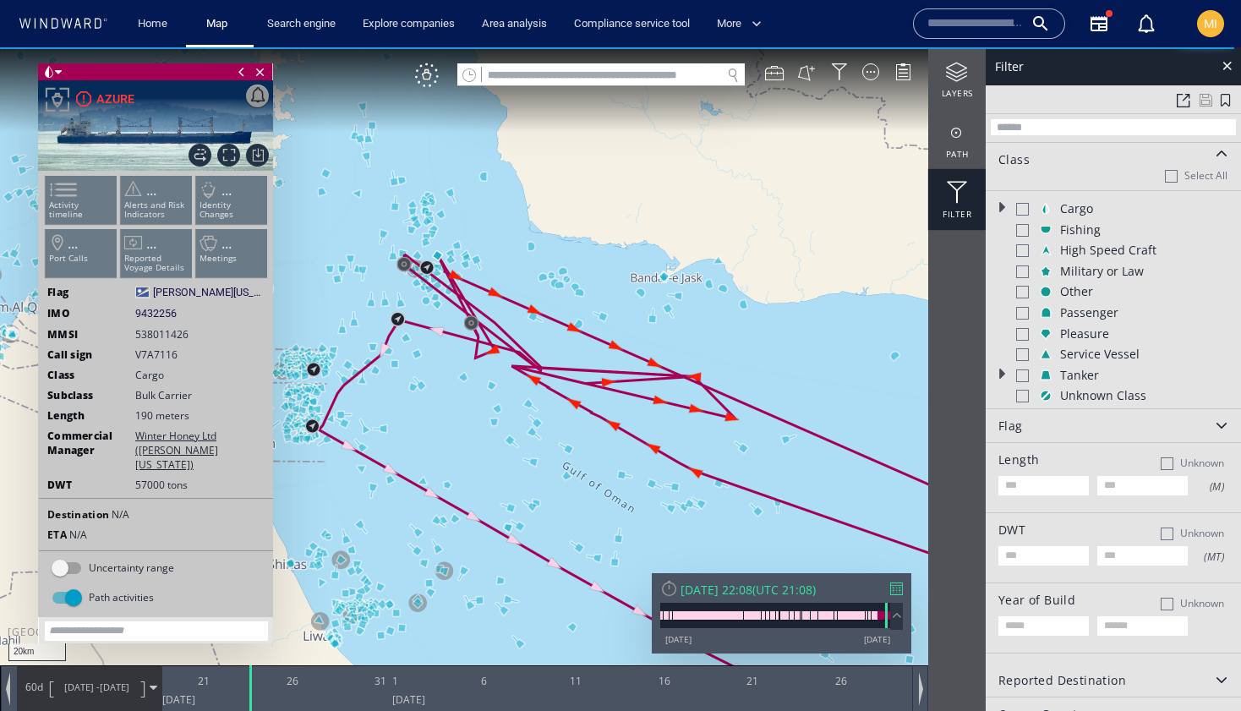
click at [1023, 375] on div at bounding box center [1022, 376] width 13 height 13
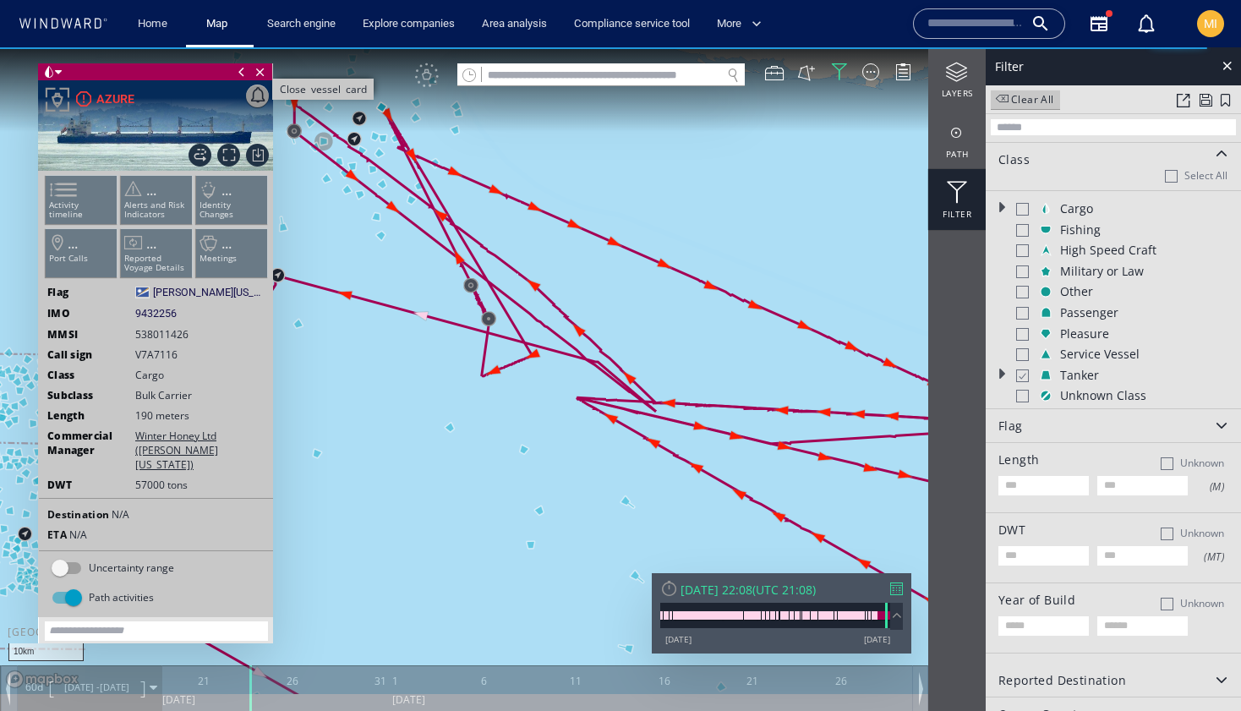
click at [265, 74] on span "Close vessel card" at bounding box center [260, 71] width 19 height 17
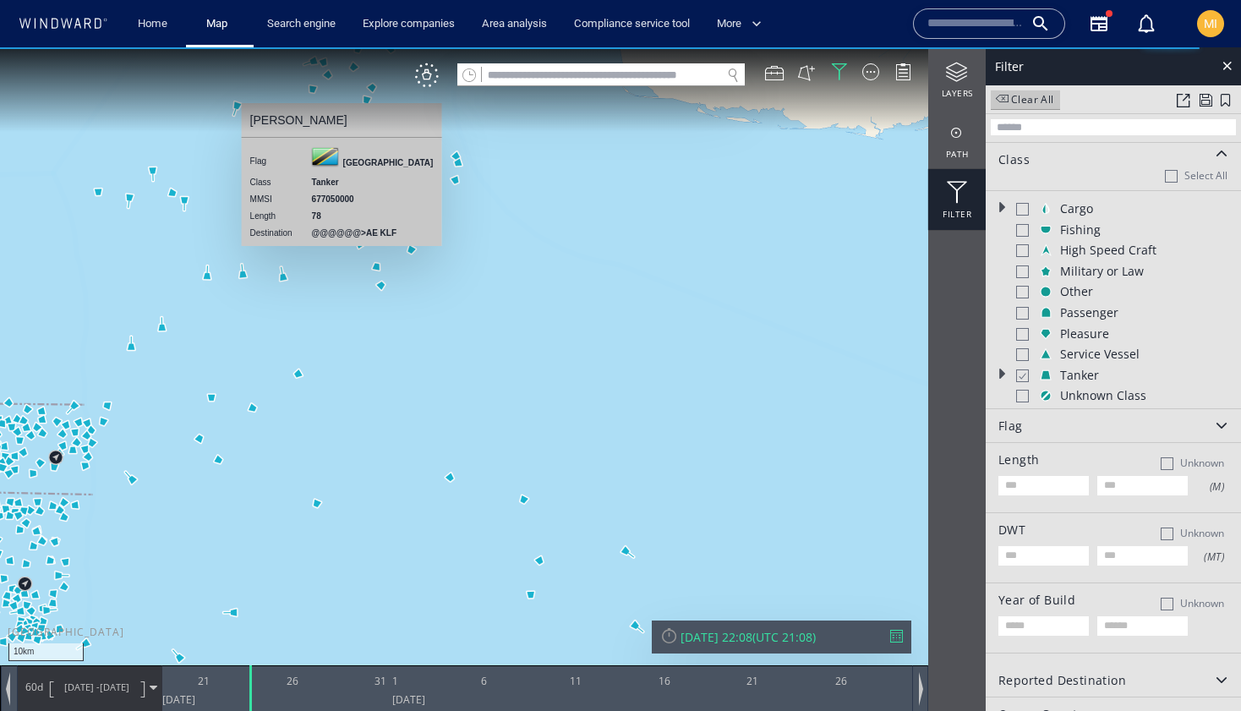
drag, startPoint x: 416, startPoint y: 240, endPoint x: 413, endPoint y: 322, distance: 82.1
click at [413, 322] on canvas "Map" at bounding box center [620, 370] width 1241 height 647
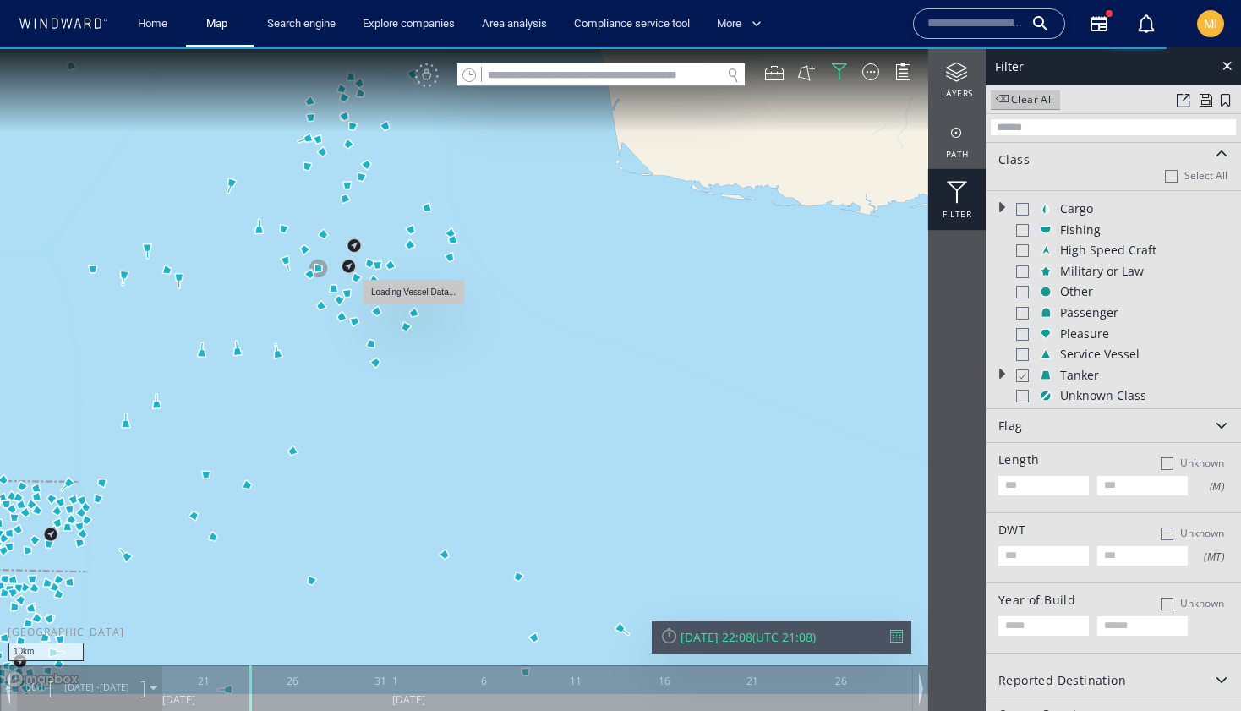
click at [405, 326] on canvas "Map" at bounding box center [620, 370] width 1241 height 647
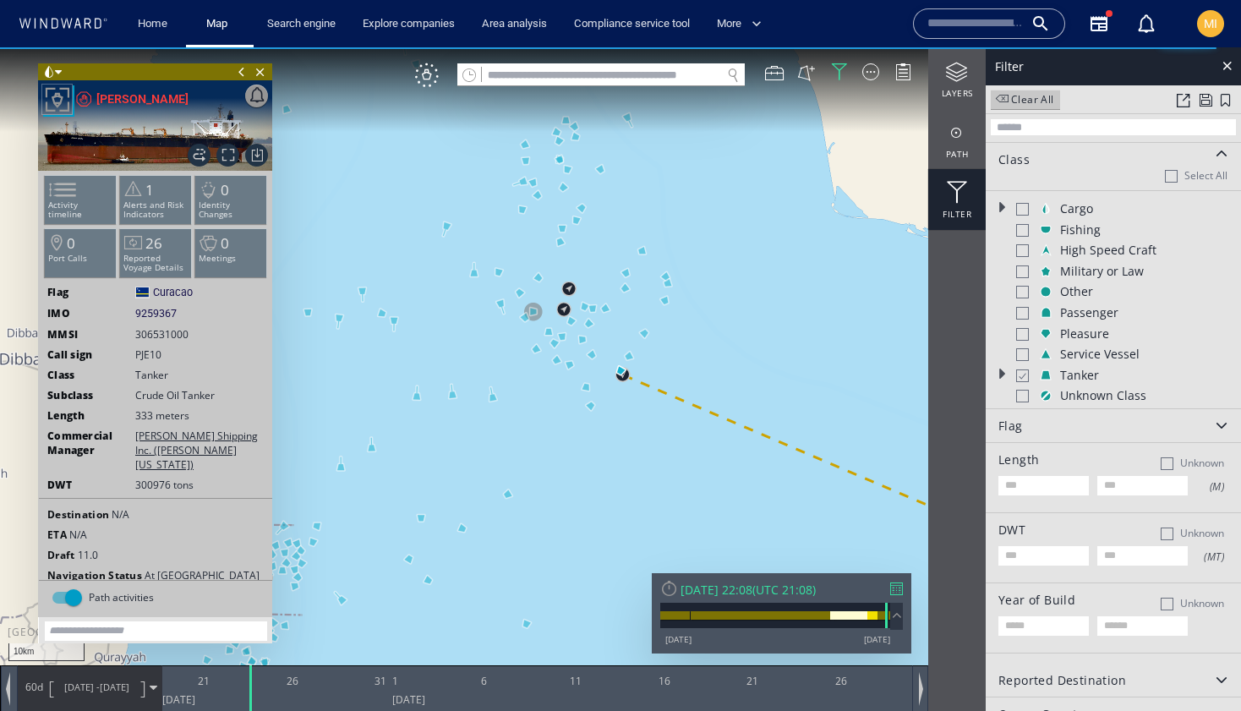
scroll to position [14, 0]
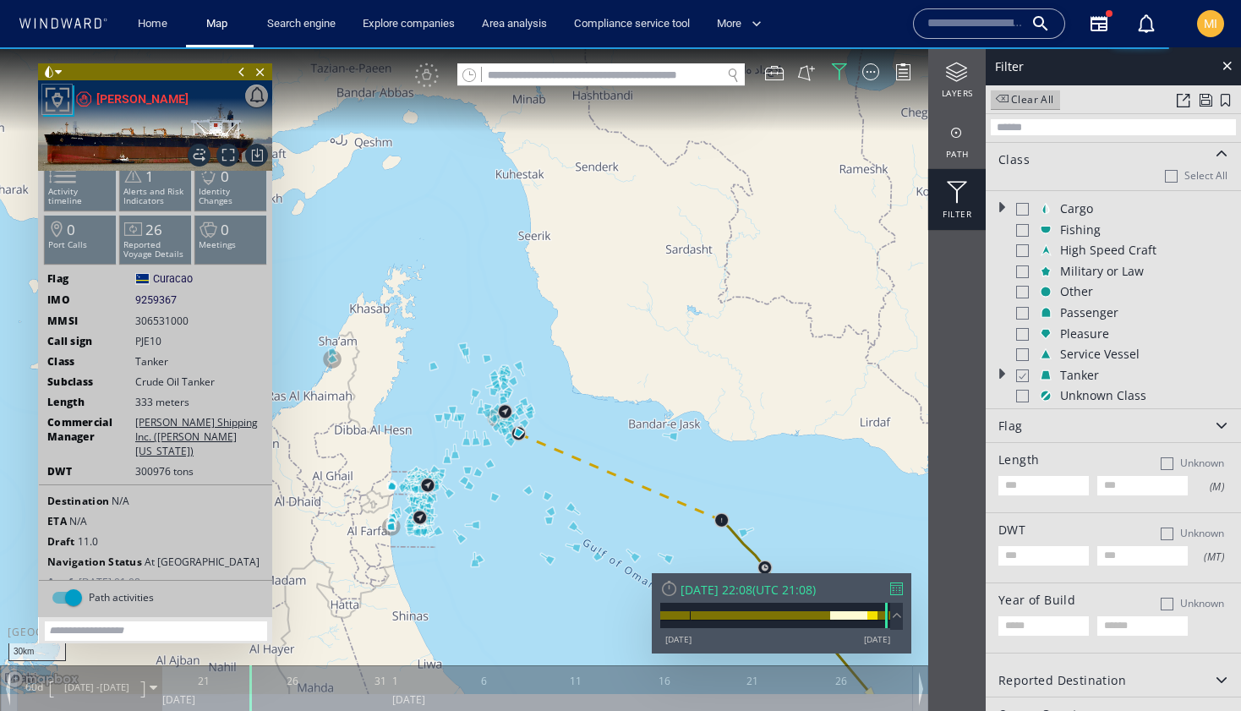
drag, startPoint x: 519, startPoint y: 465, endPoint x: 488, endPoint y: 416, distance: 58.2
click at [490, 420] on canvas "Map" at bounding box center [620, 370] width 1241 height 647
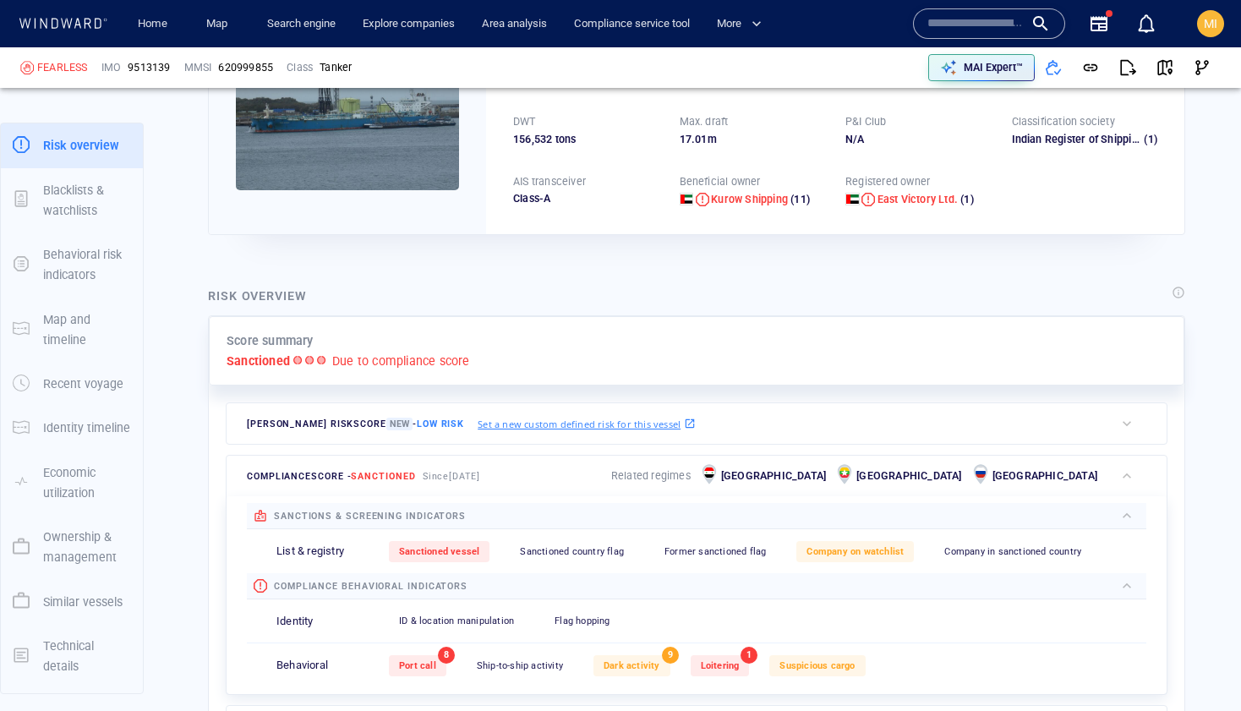
scroll to position [174, 0]
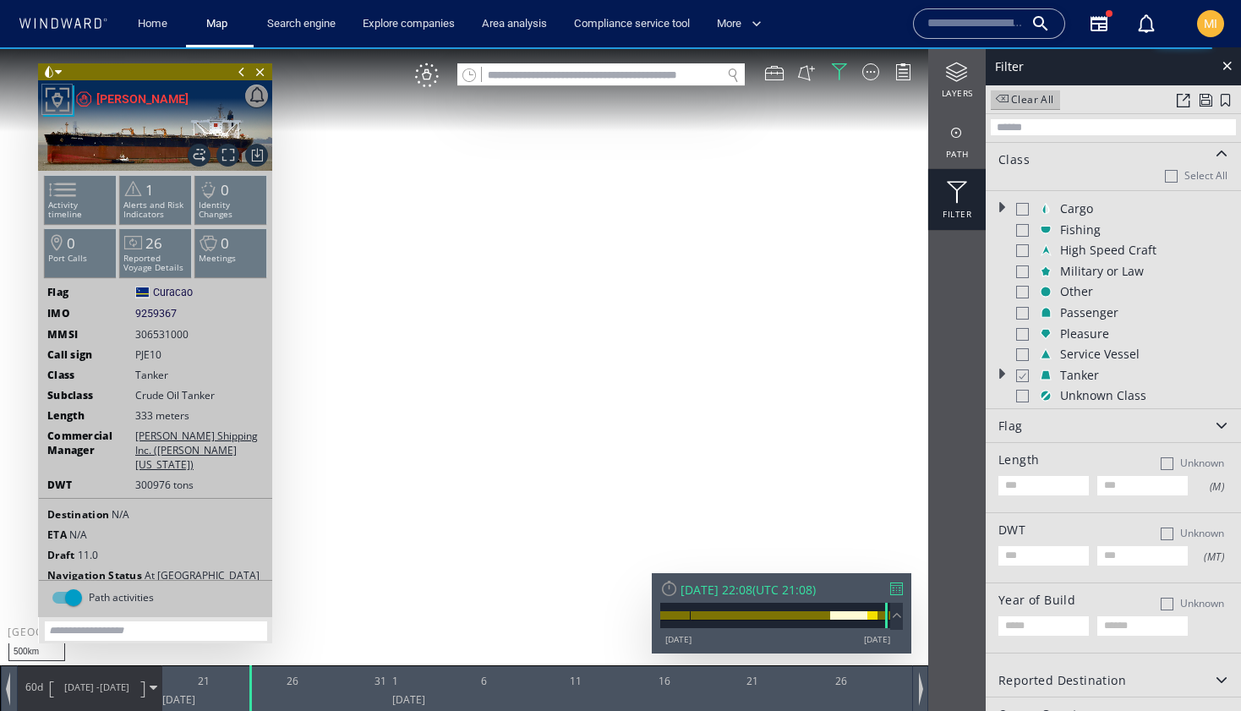
scroll to position [14, 0]
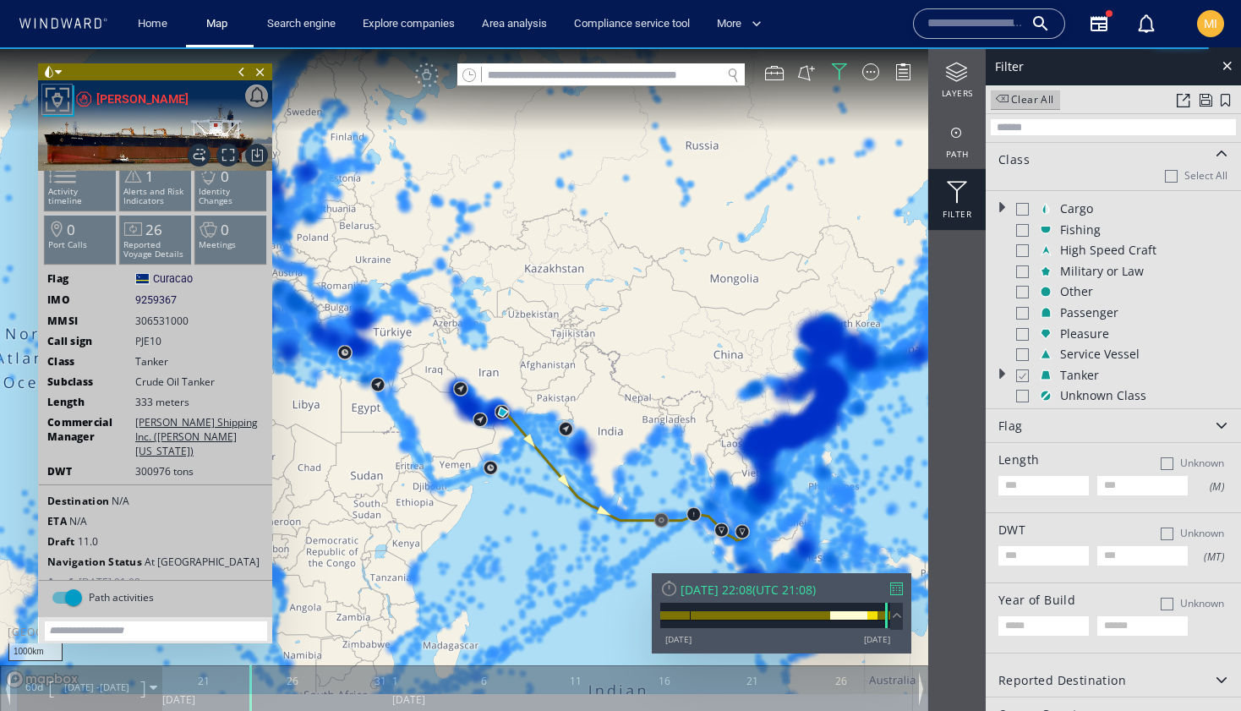
drag, startPoint x: 584, startPoint y: 441, endPoint x: 506, endPoint y: 331, distance: 134.7
click at [509, 331] on canvas "Map" at bounding box center [620, 370] width 1241 height 647
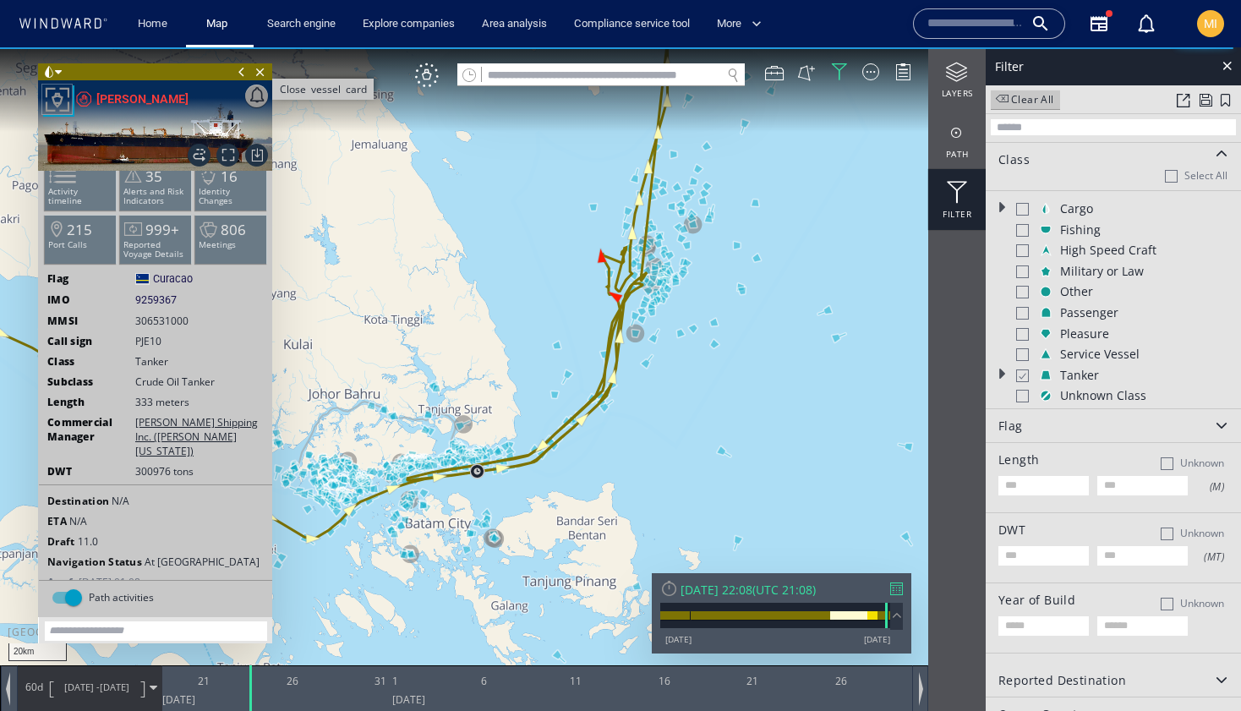
click at [260, 70] on span "Close vessel card" at bounding box center [260, 71] width 19 height 17
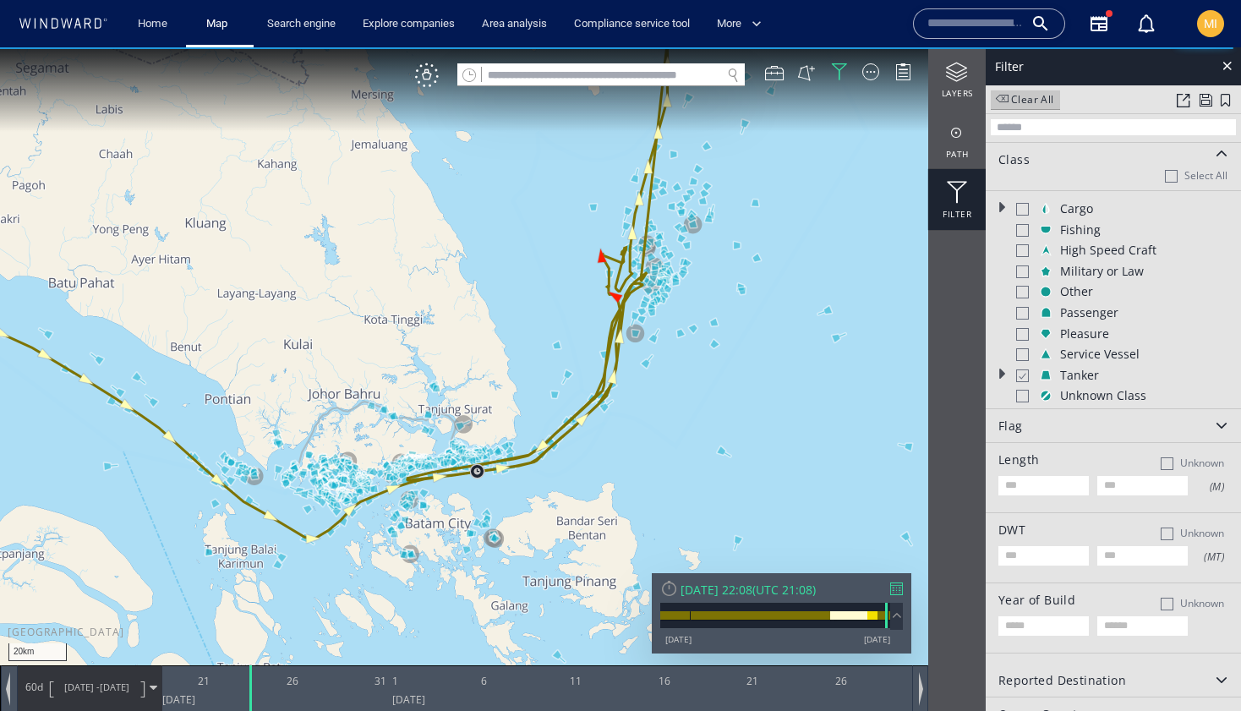
scroll to position [11, 0]
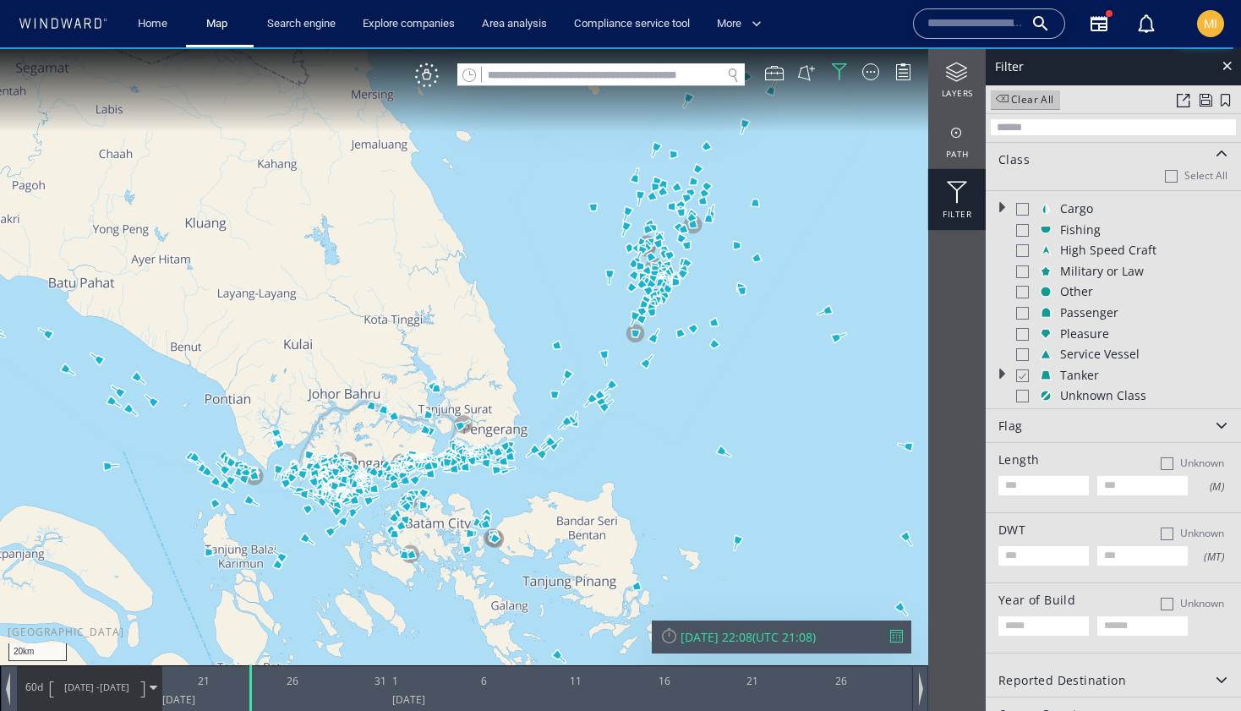
drag, startPoint x: 604, startPoint y: 269, endPoint x: 537, endPoint y: 295, distance: 71.8
click at [539, 295] on canvas "Map" at bounding box center [620, 370] width 1241 height 647
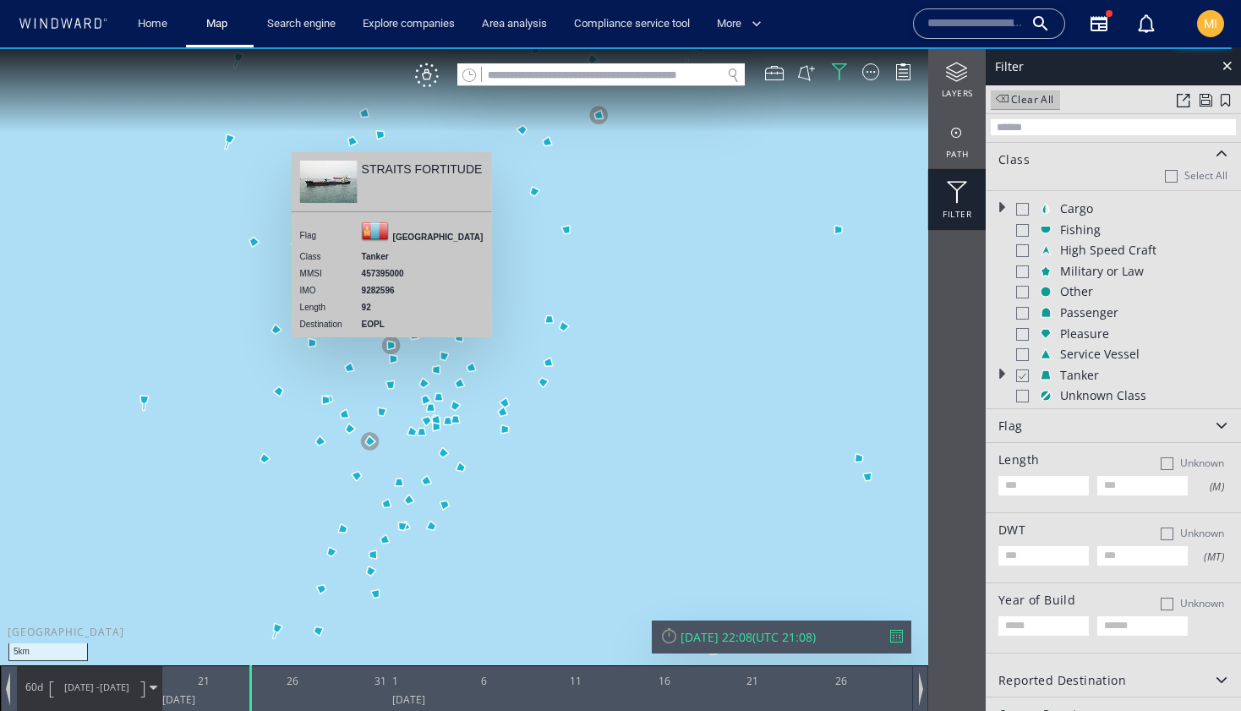
click at [390, 345] on canvas "Map" at bounding box center [620, 370] width 1241 height 647
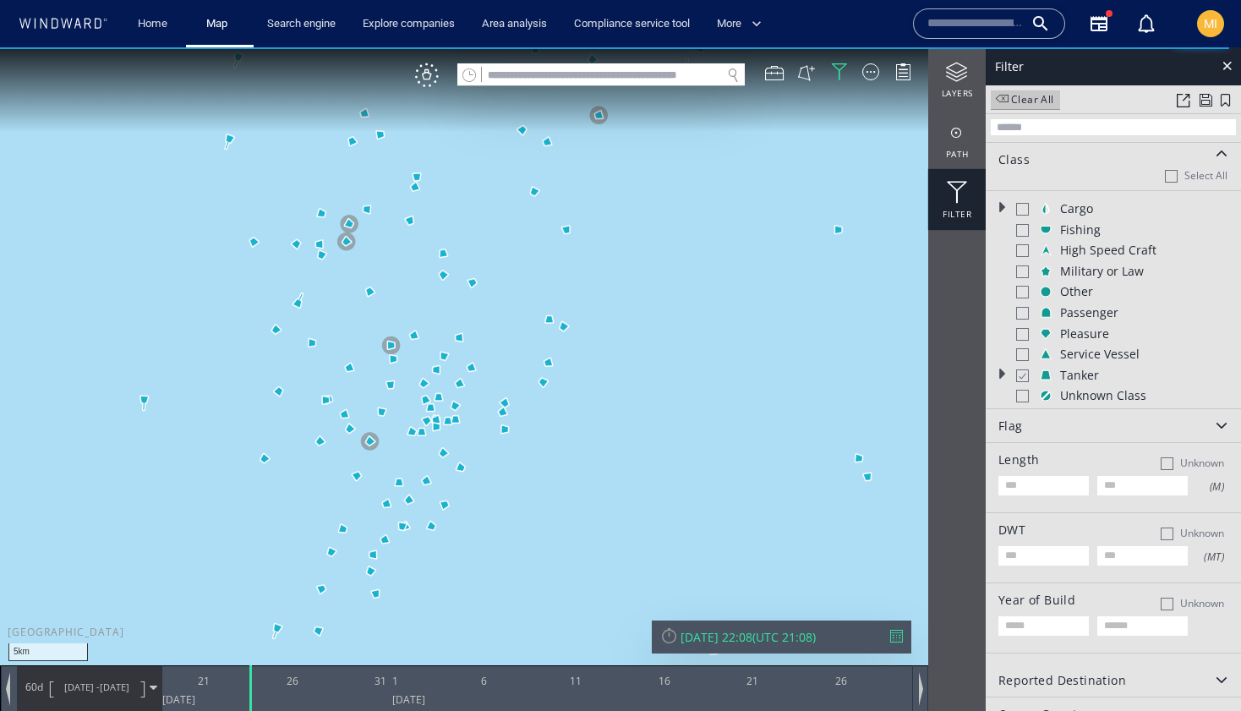
click at [390, 345] on canvas "Map" at bounding box center [620, 370] width 1241 height 647
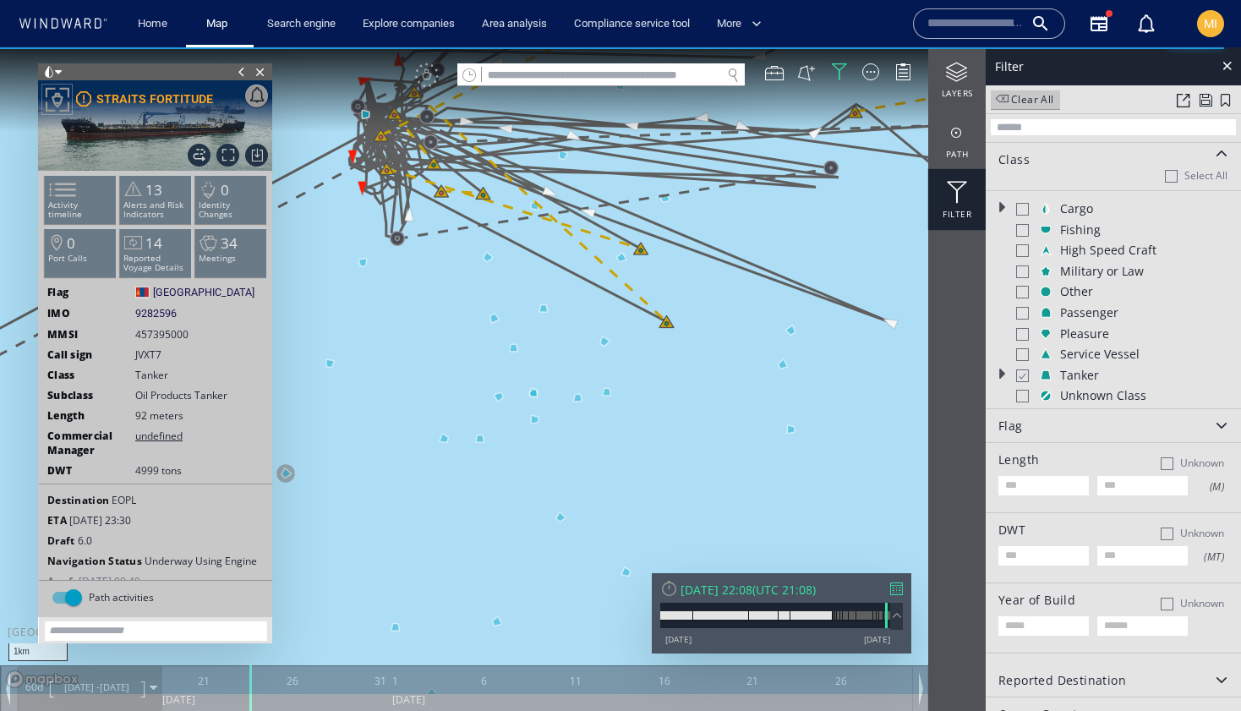
drag, startPoint x: 701, startPoint y: 386, endPoint x: 700, endPoint y: 501, distance: 115.0
click at [700, 501] on canvas "Map" at bounding box center [620, 370] width 1241 height 647
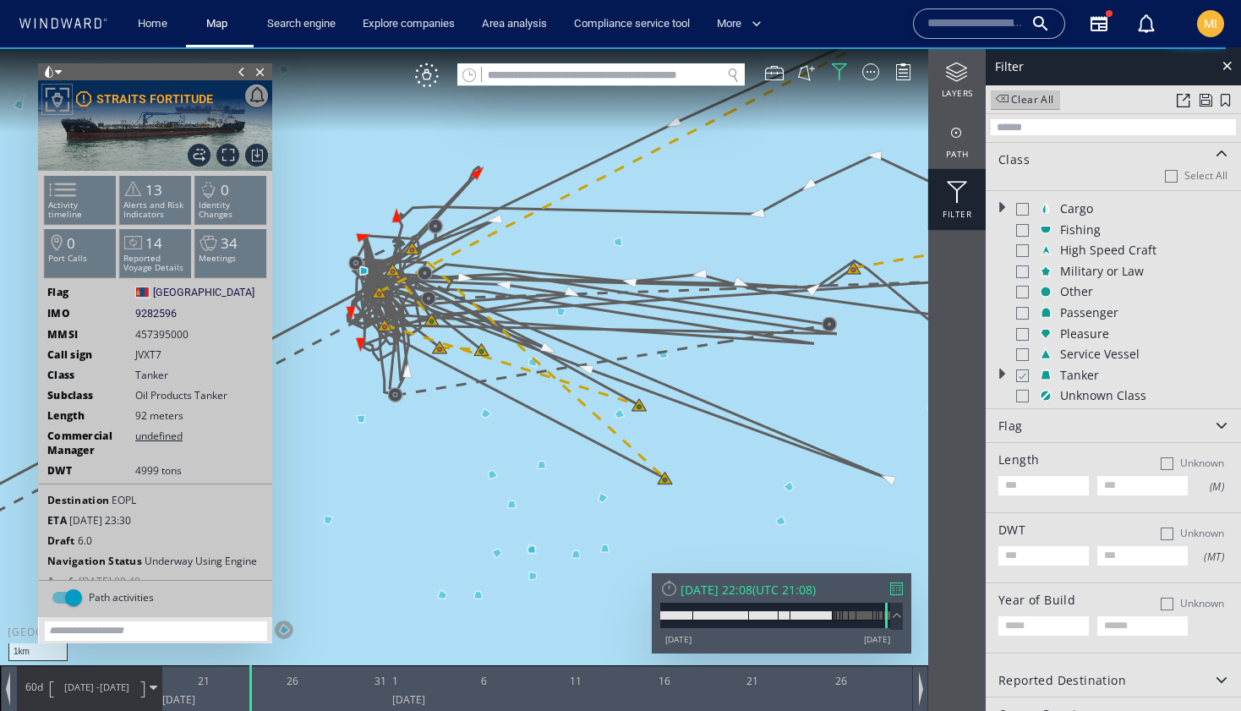
drag, startPoint x: 718, startPoint y: 448, endPoint x: 772, endPoint y: 464, distance: 56.4
click at [772, 464] on canvas "Map" at bounding box center [620, 370] width 1241 height 647
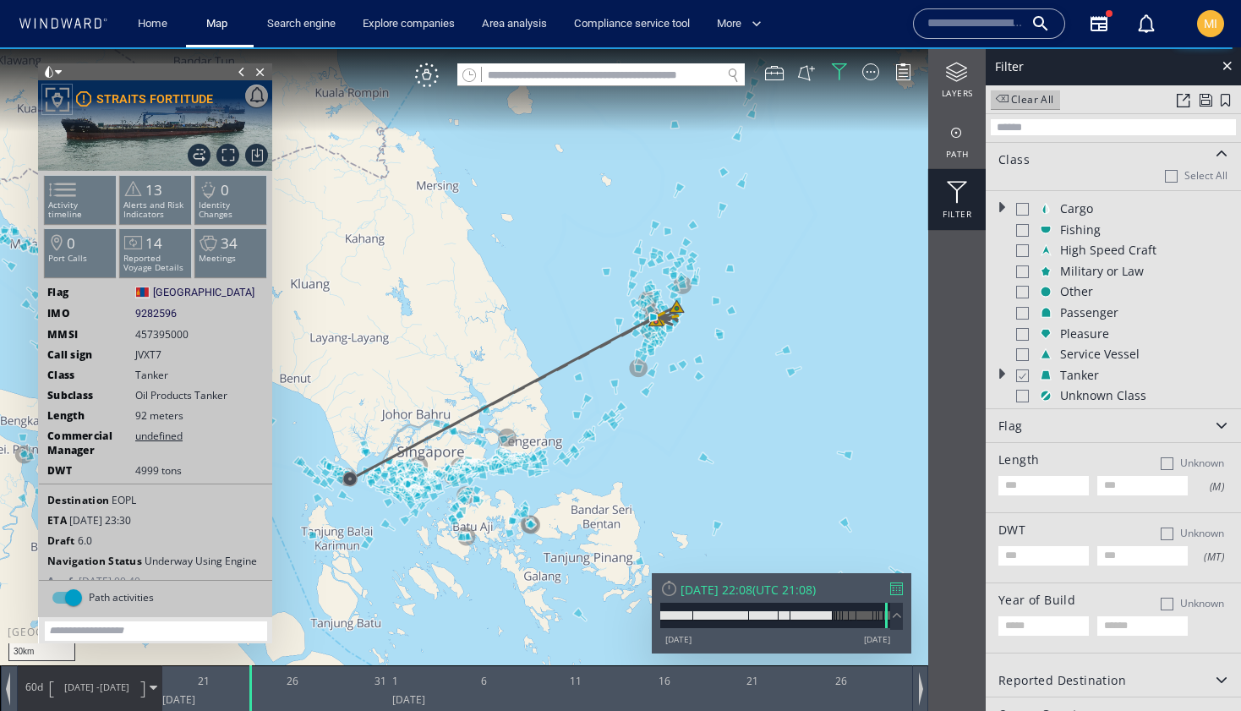
drag, startPoint x: 676, startPoint y: 445, endPoint x: 537, endPoint y: 291, distance: 207.1
click at [537, 291] on canvas "Map" at bounding box center [620, 370] width 1241 height 647
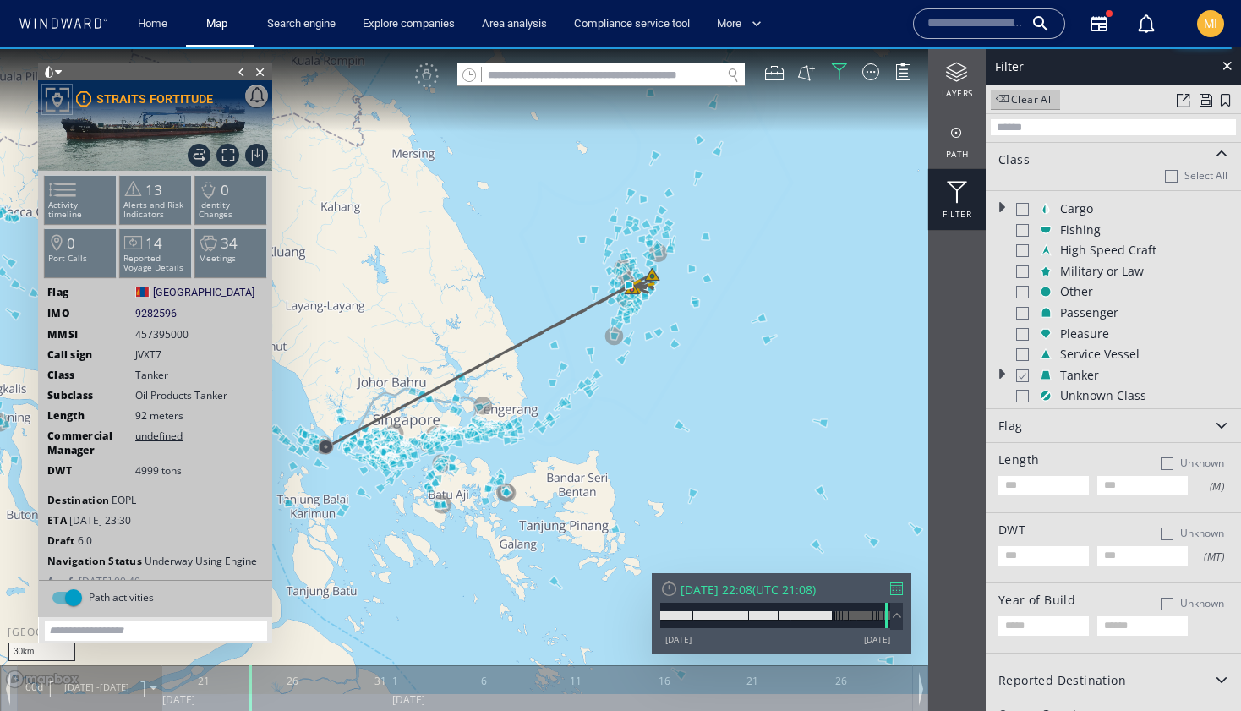
drag, startPoint x: 494, startPoint y: 277, endPoint x: 512, endPoint y: 216, distance: 64.5
click at [512, 216] on canvas "Map" at bounding box center [620, 370] width 1241 height 647
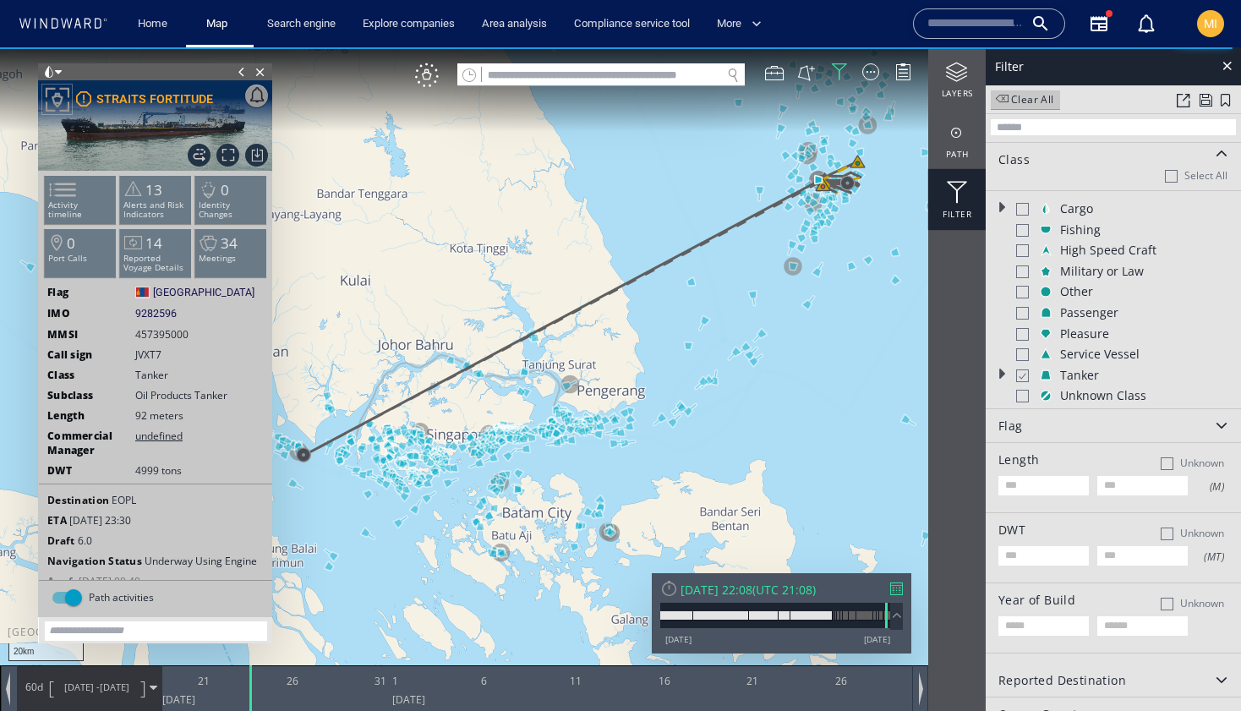
drag, startPoint x: 485, startPoint y: 248, endPoint x: 567, endPoint y: 185, distance: 102.5
click at [567, 185] on canvas "Map" at bounding box center [620, 370] width 1241 height 647
click at [846, 435] on canvas "Map" at bounding box center [620, 370] width 1241 height 647
